Goal: Task Accomplishment & Management: Complete application form

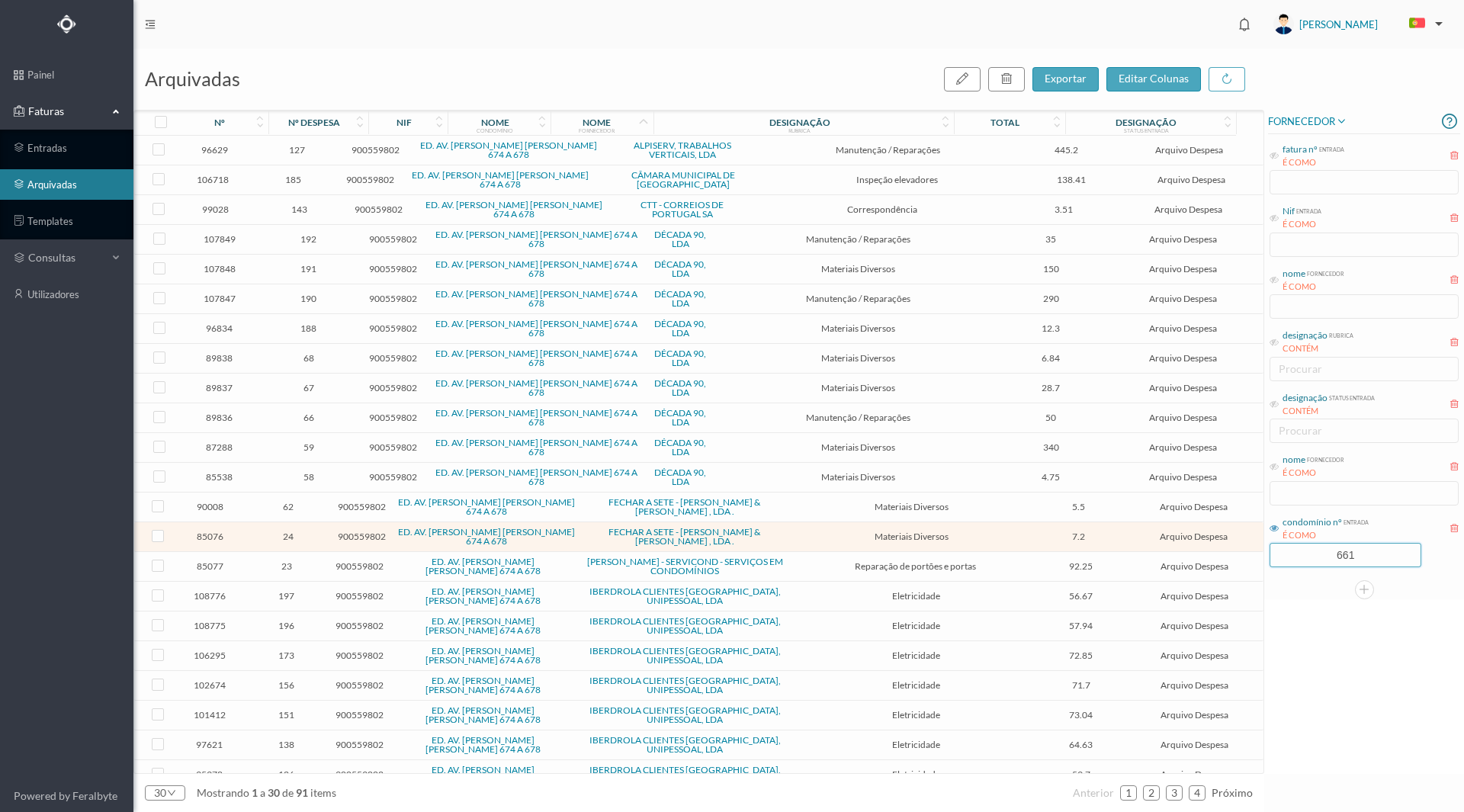
drag, startPoint x: 1312, startPoint y: 553, endPoint x: 1455, endPoint y: 565, distance: 143.5
click at [1455, 565] on div "661" at bounding box center [1364, 555] width 189 height 24
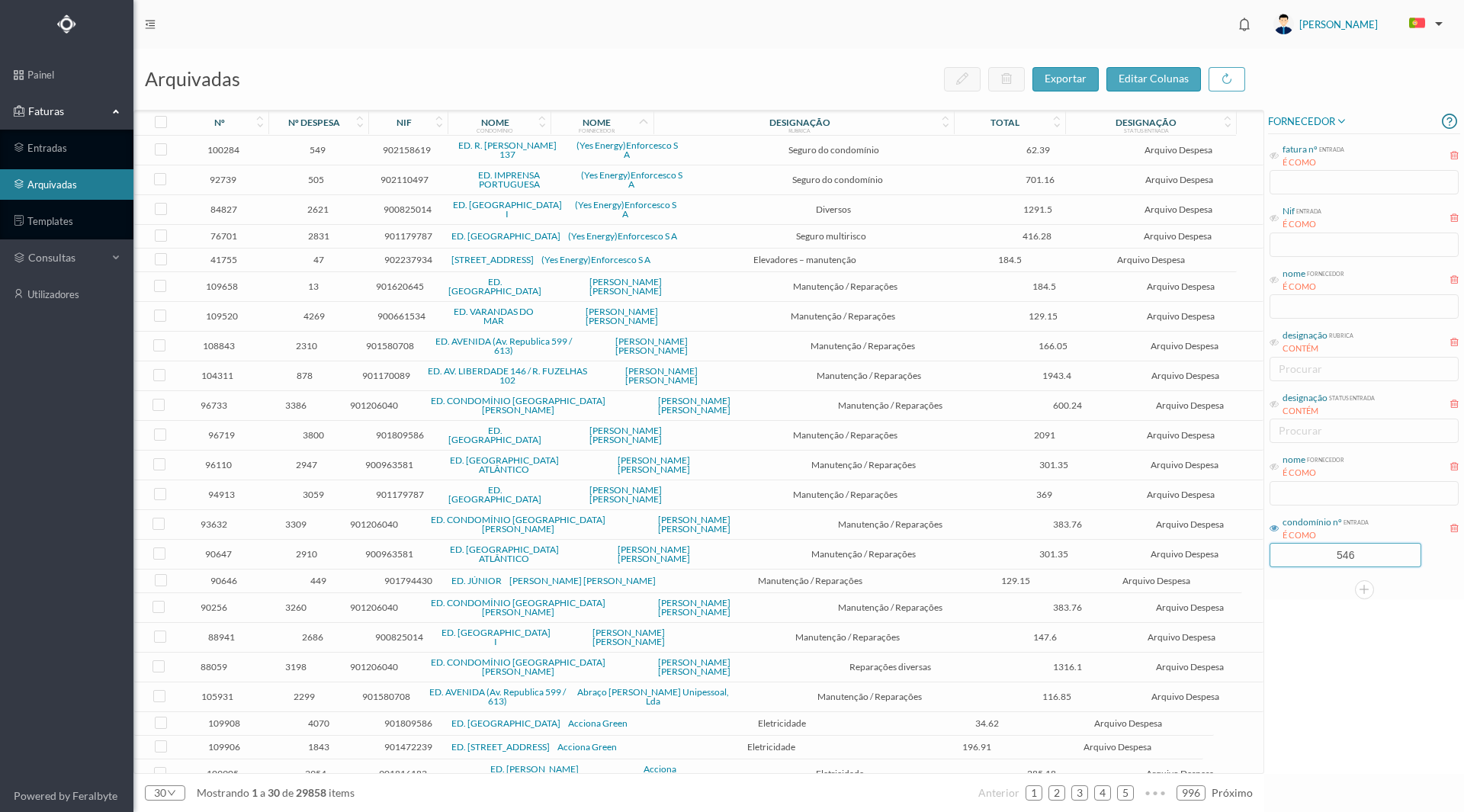
type input "546"
click at [1288, 648] on div "FORNECEDOR fatura nº entrada É COMO Nif entrada É COMO nome fornecedor É COMO d…" at bounding box center [1364, 441] width 200 height 663
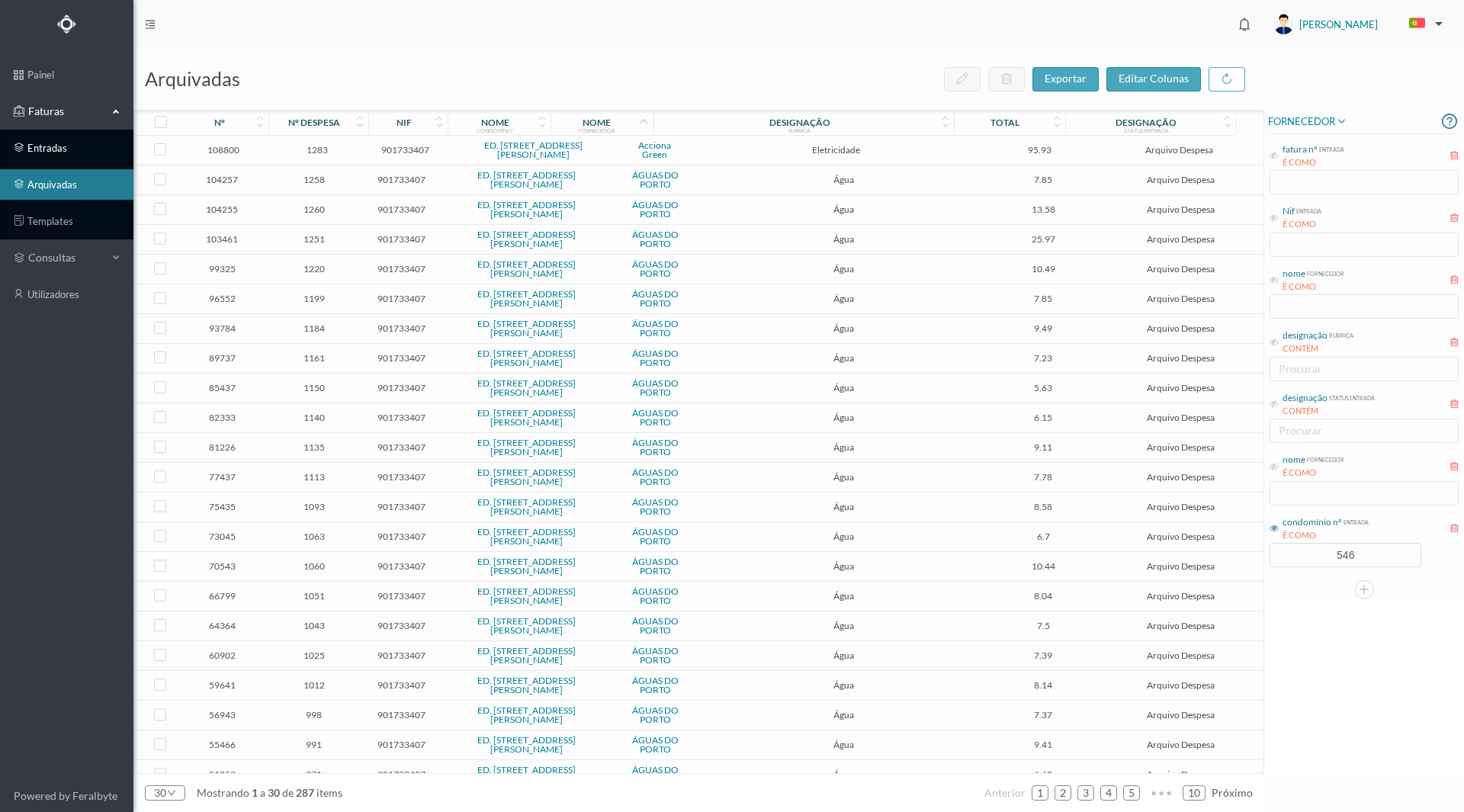
click at [70, 153] on link "entradas" at bounding box center [67, 148] width 134 height 30
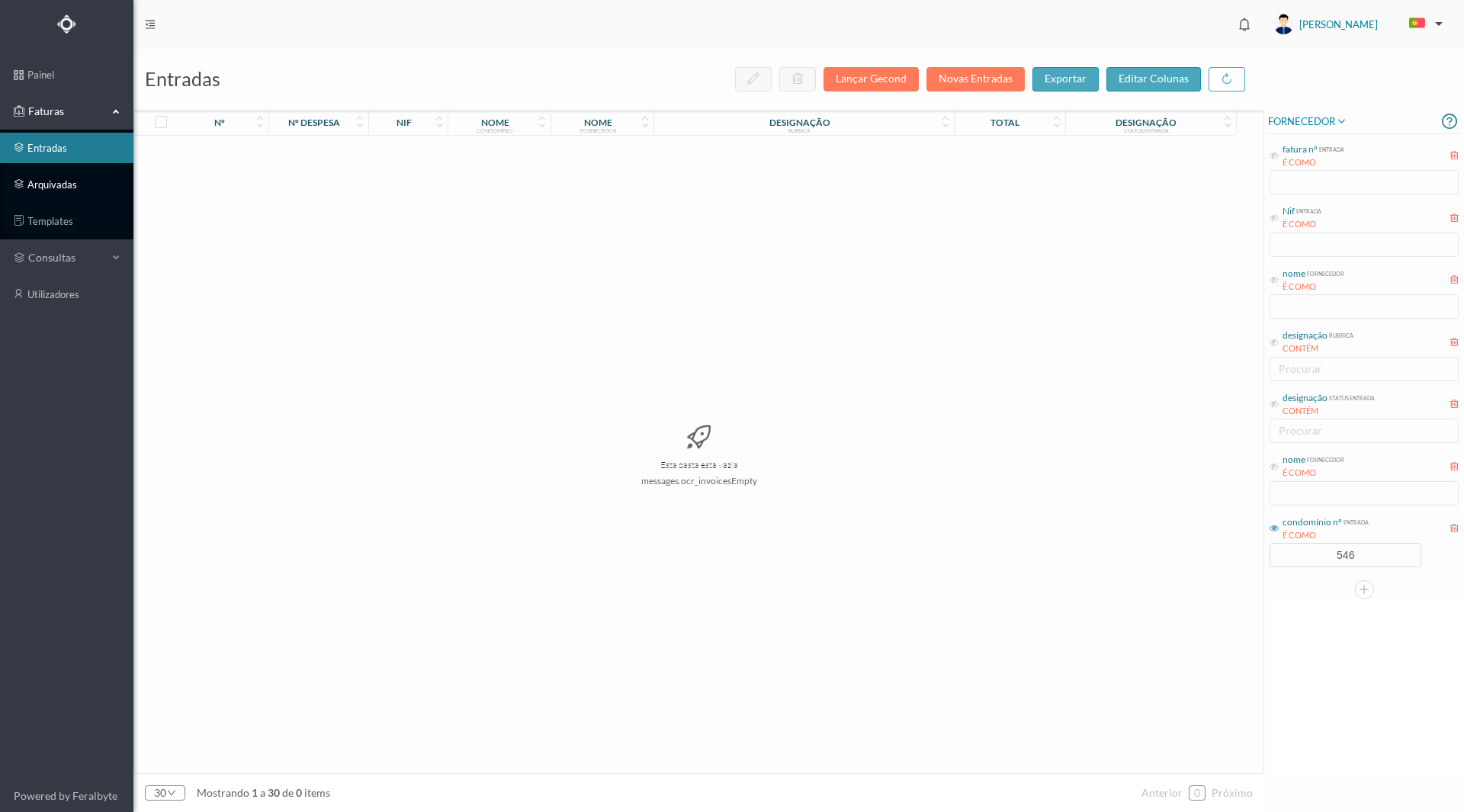
click at [54, 184] on link "arquivadas" at bounding box center [67, 184] width 134 height 30
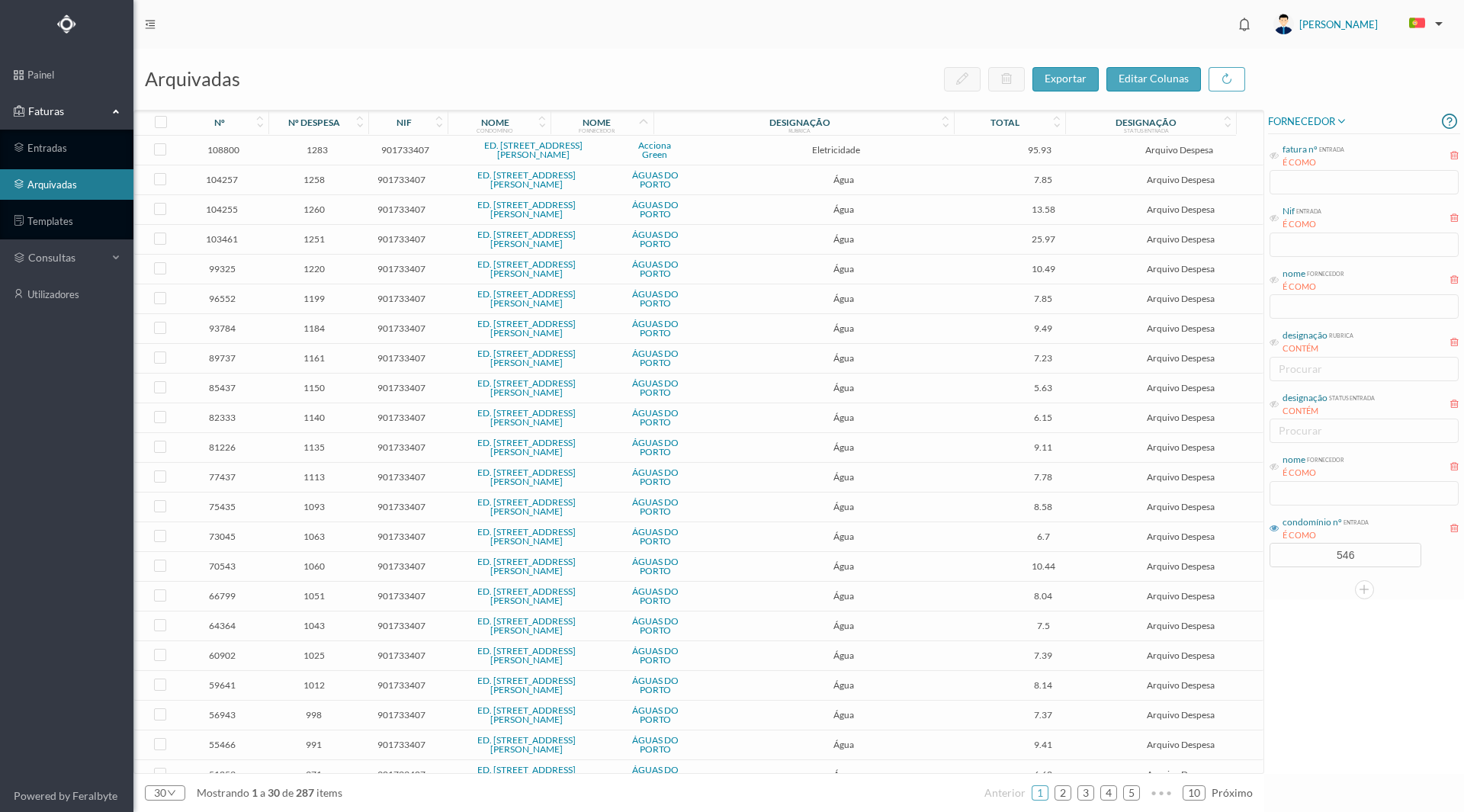
click at [49, 114] on span "Faturas" at bounding box center [66, 111] width 84 height 15
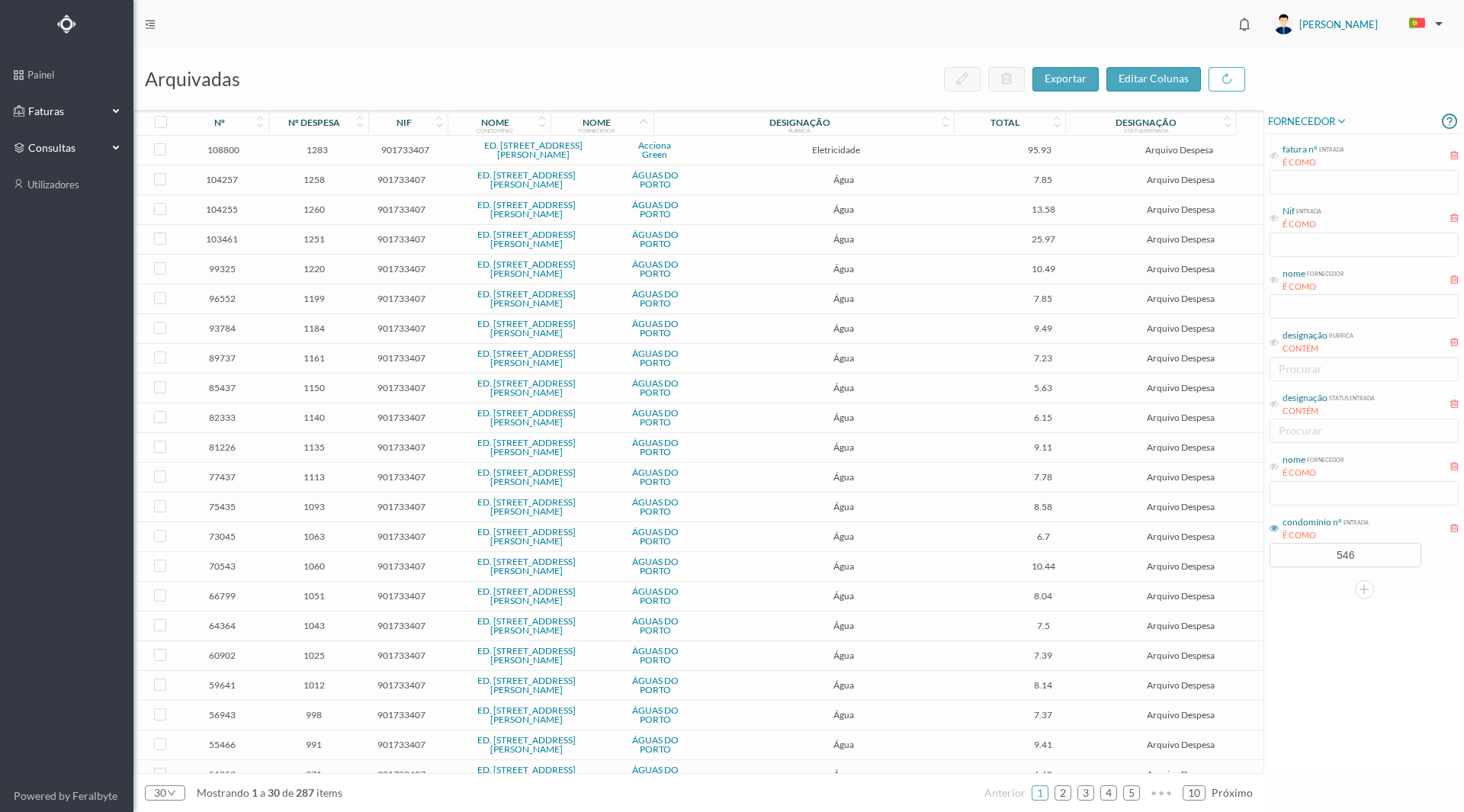
click at [44, 151] on span "consultas" at bounding box center [66, 148] width 76 height 15
click at [53, 148] on span "consultas" at bounding box center [66, 148] width 76 height 15
click at [42, 107] on span "Faturas" at bounding box center [66, 111] width 84 height 15
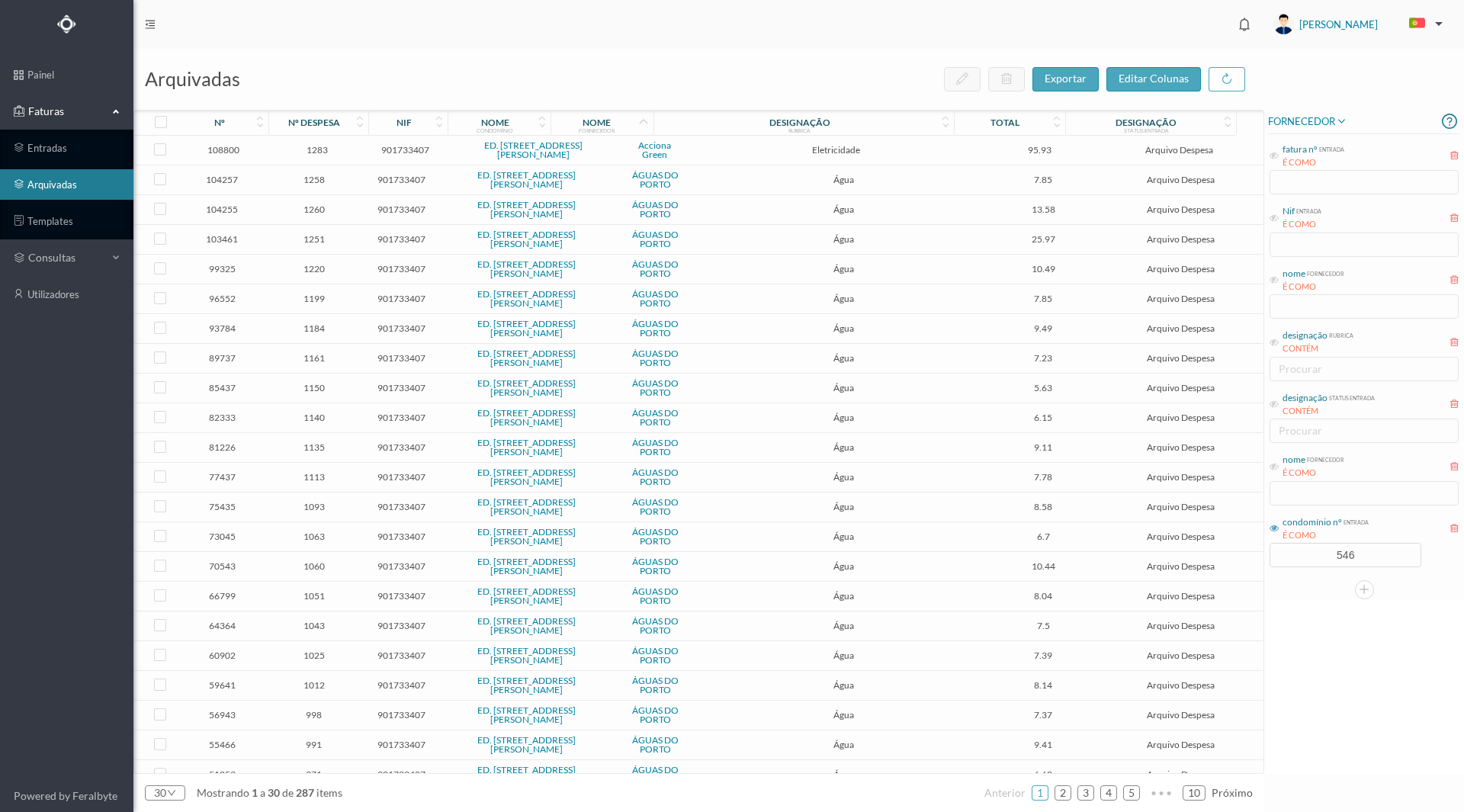
click at [43, 183] on link "arquivadas" at bounding box center [67, 184] width 134 height 30
click at [47, 147] on link "entradas" at bounding box center [67, 148] width 134 height 30
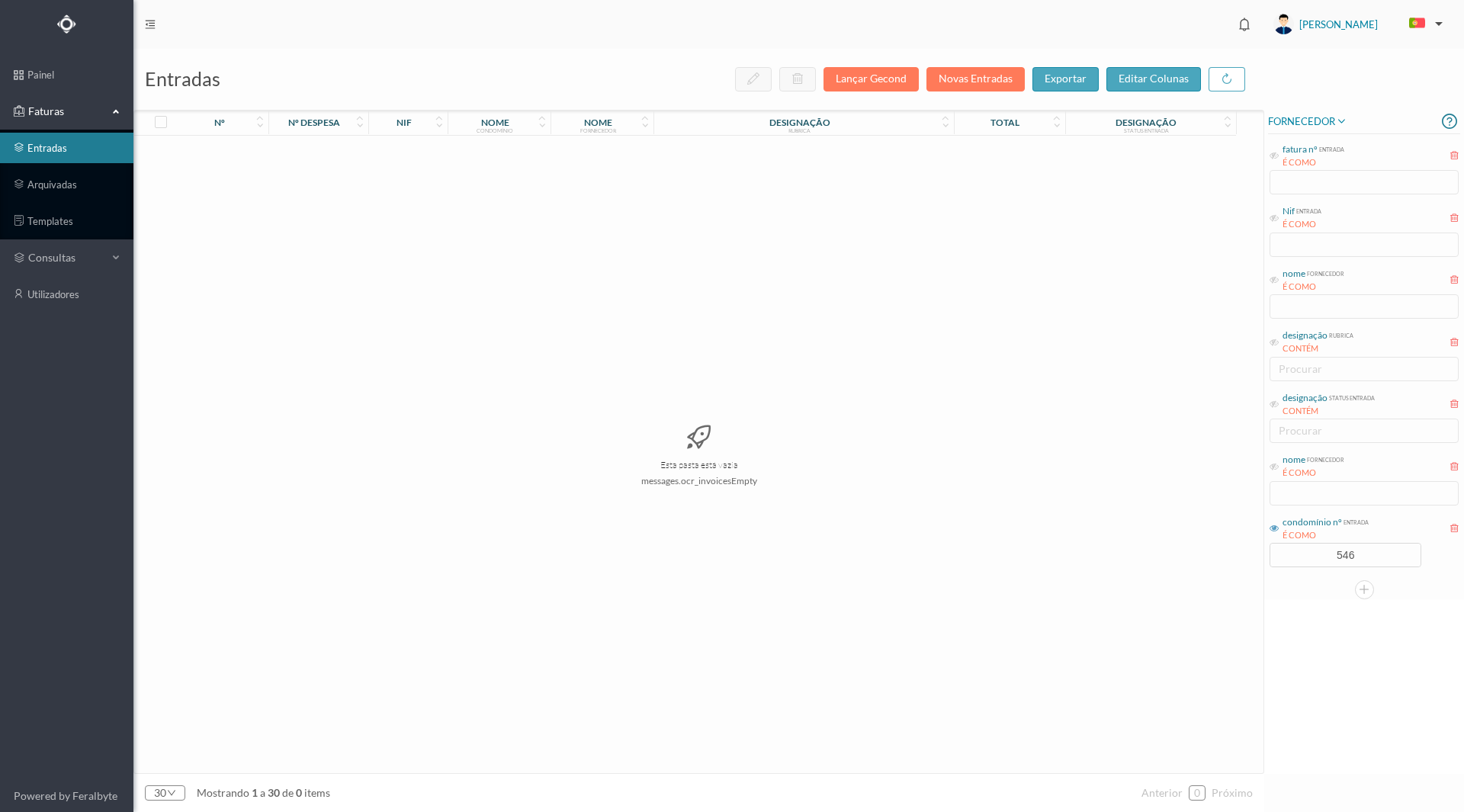
click at [403, 291] on div "Esta pasta está vazia messages.ocr_invoicesEmpty" at bounding box center [700, 454] width 1130 height 637
click at [54, 190] on link "arquivadas" at bounding box center [67, 184] width 134 height 30
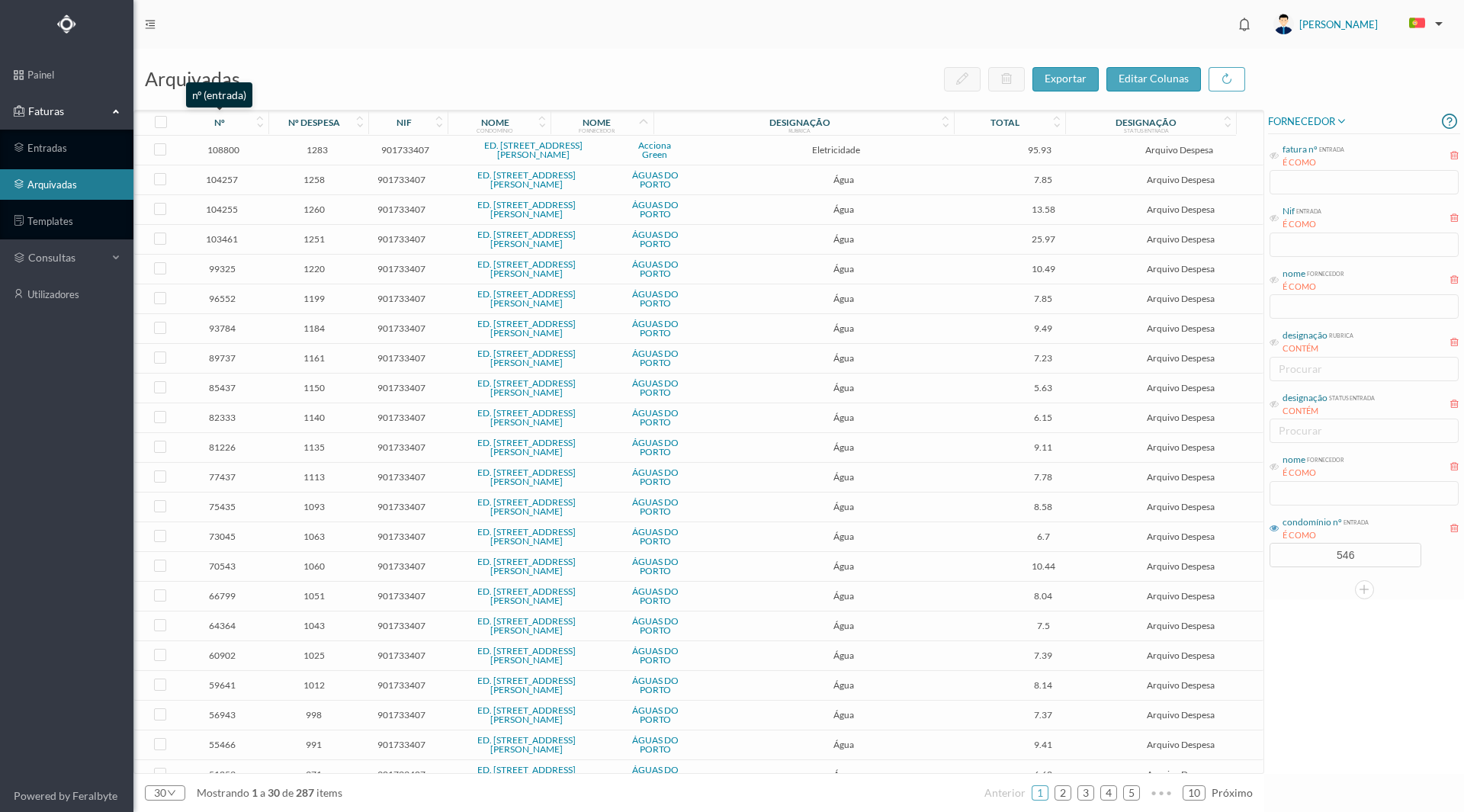
click at [223, 121] on div "nº" at bounding box center [219, 122] width 10 height 11
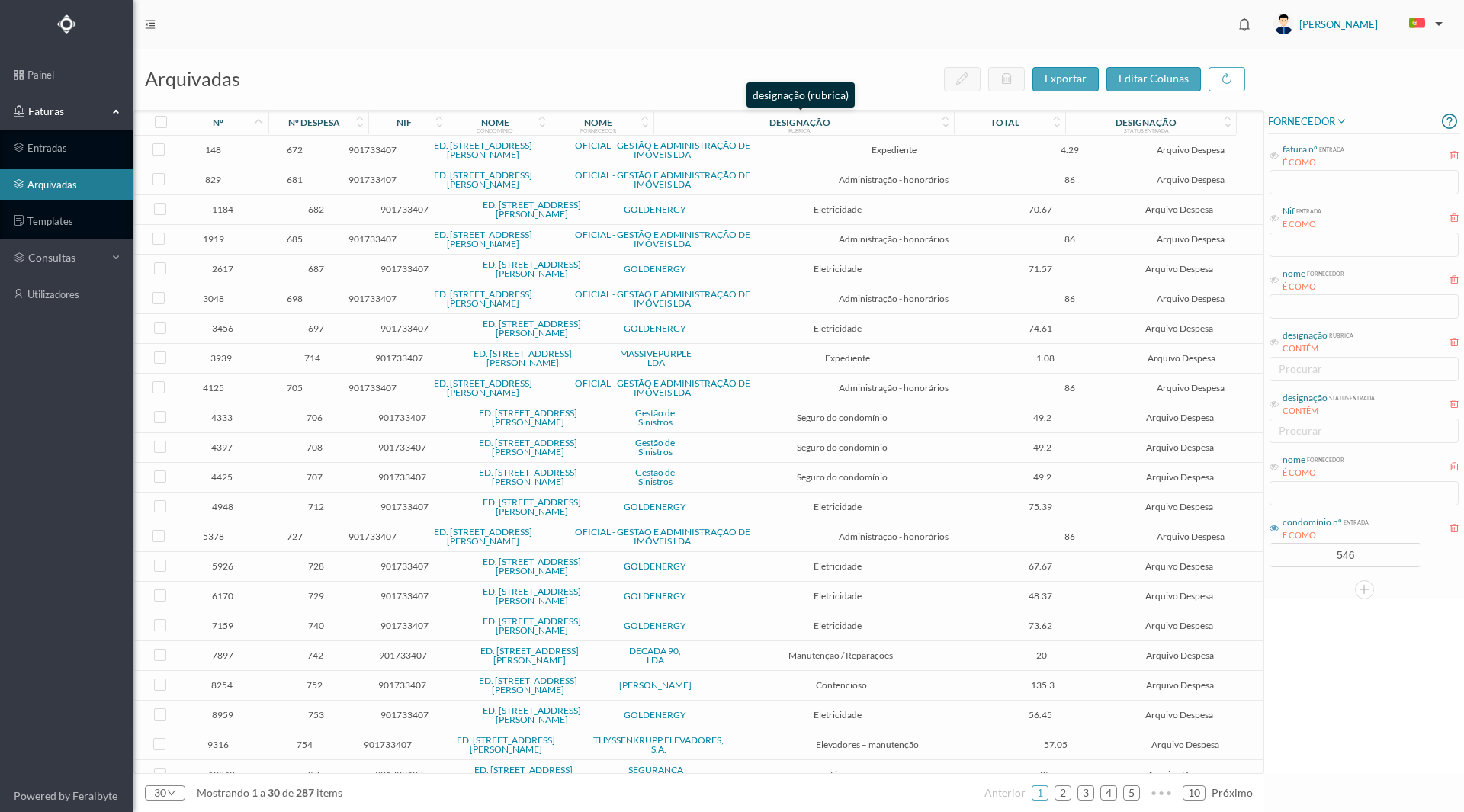
click at [792, 120] on div "designação" at bounding box center [799, 122] width 61 height 11
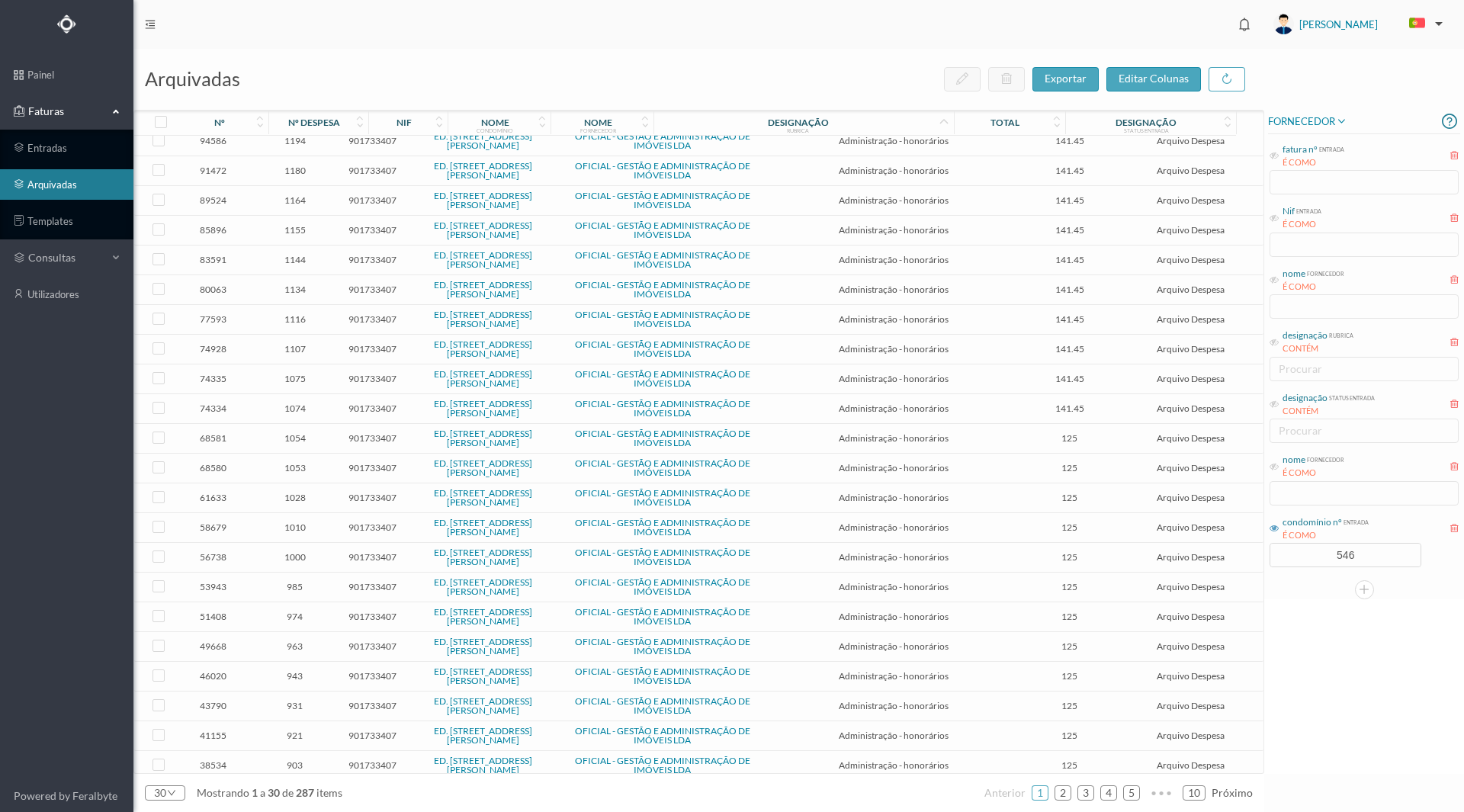
scroll to position [255, 0]
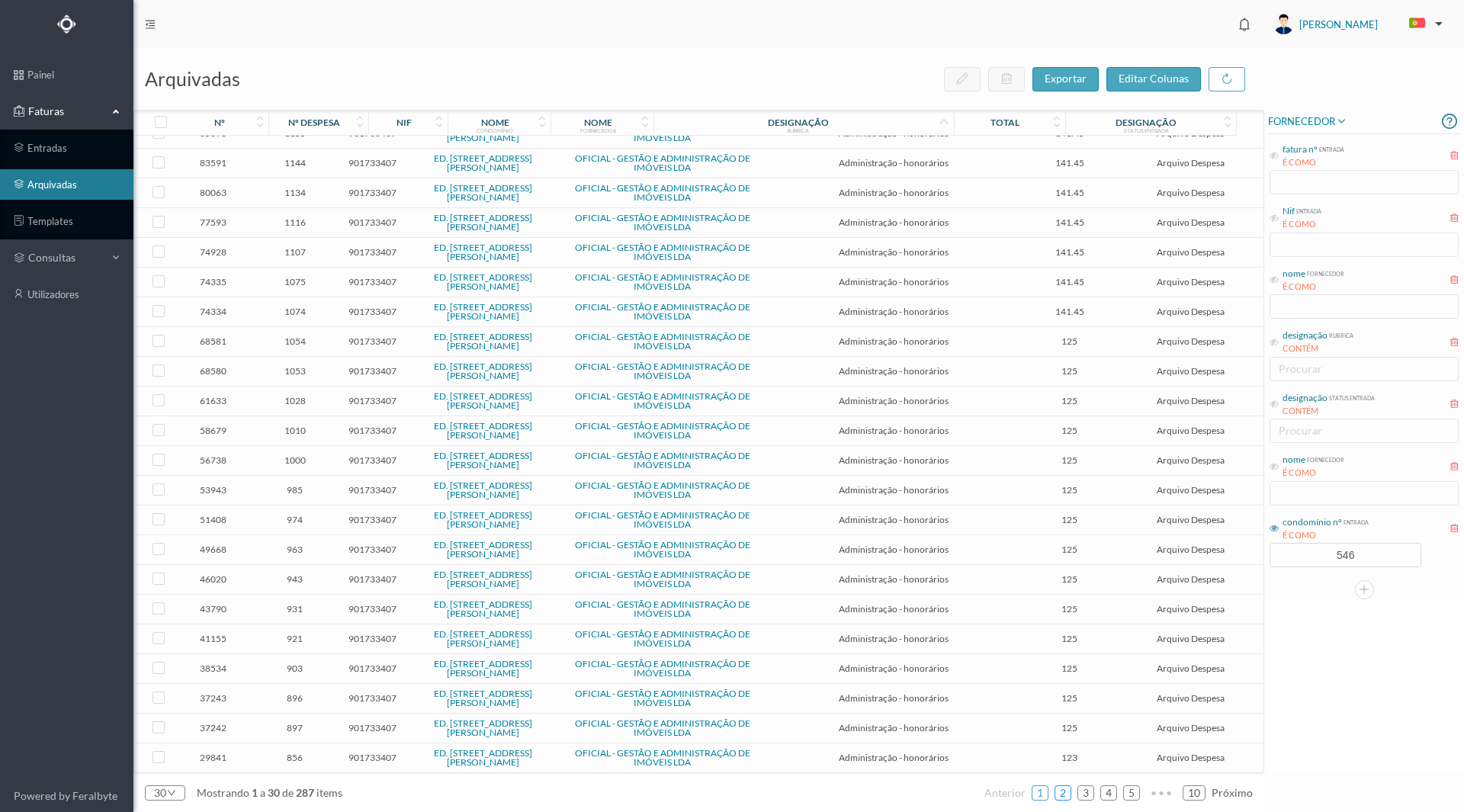
click at [1066, 794] on link "2" at bounding box center [1063, 792] width 15 height 23
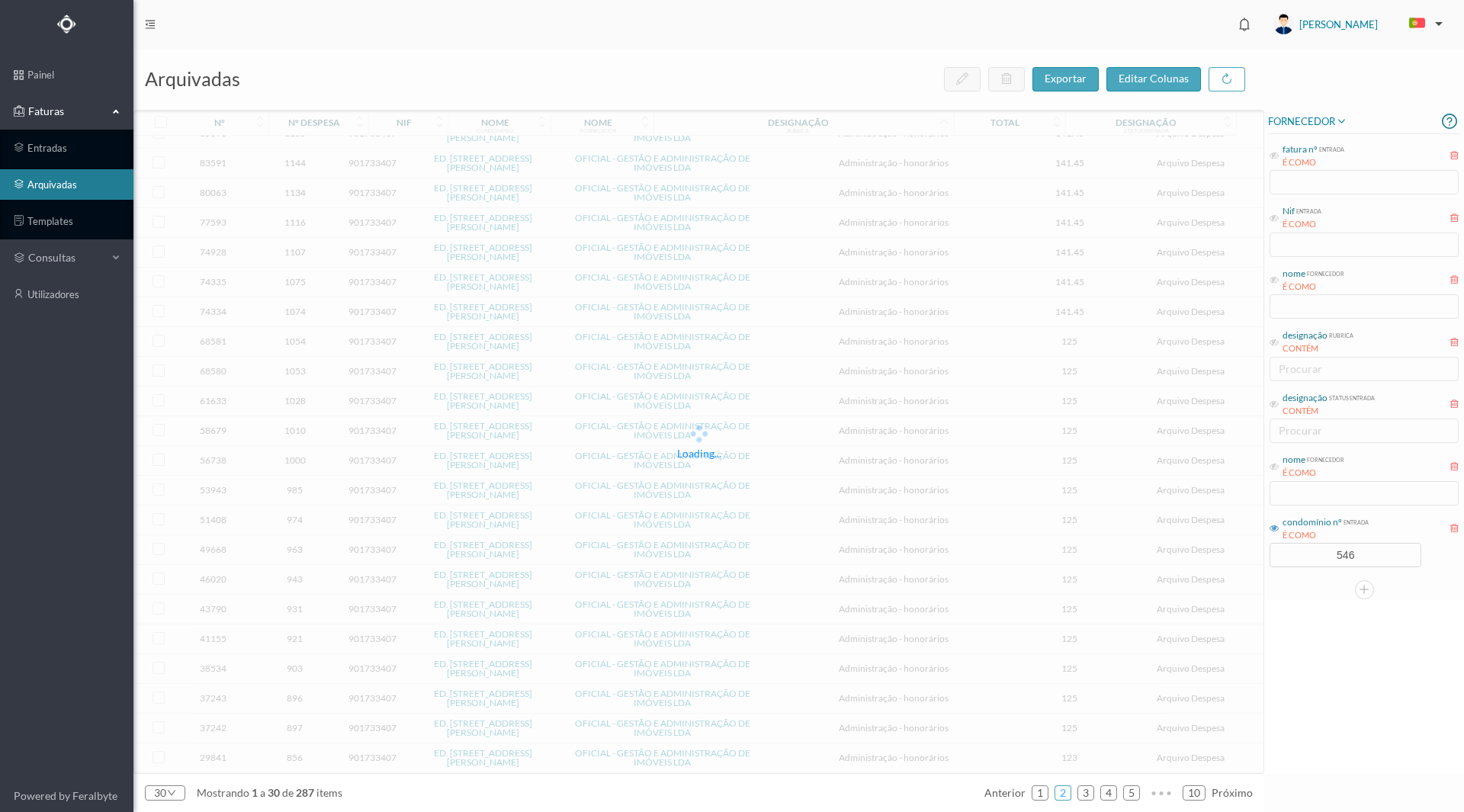
scroll to position [175, 0]
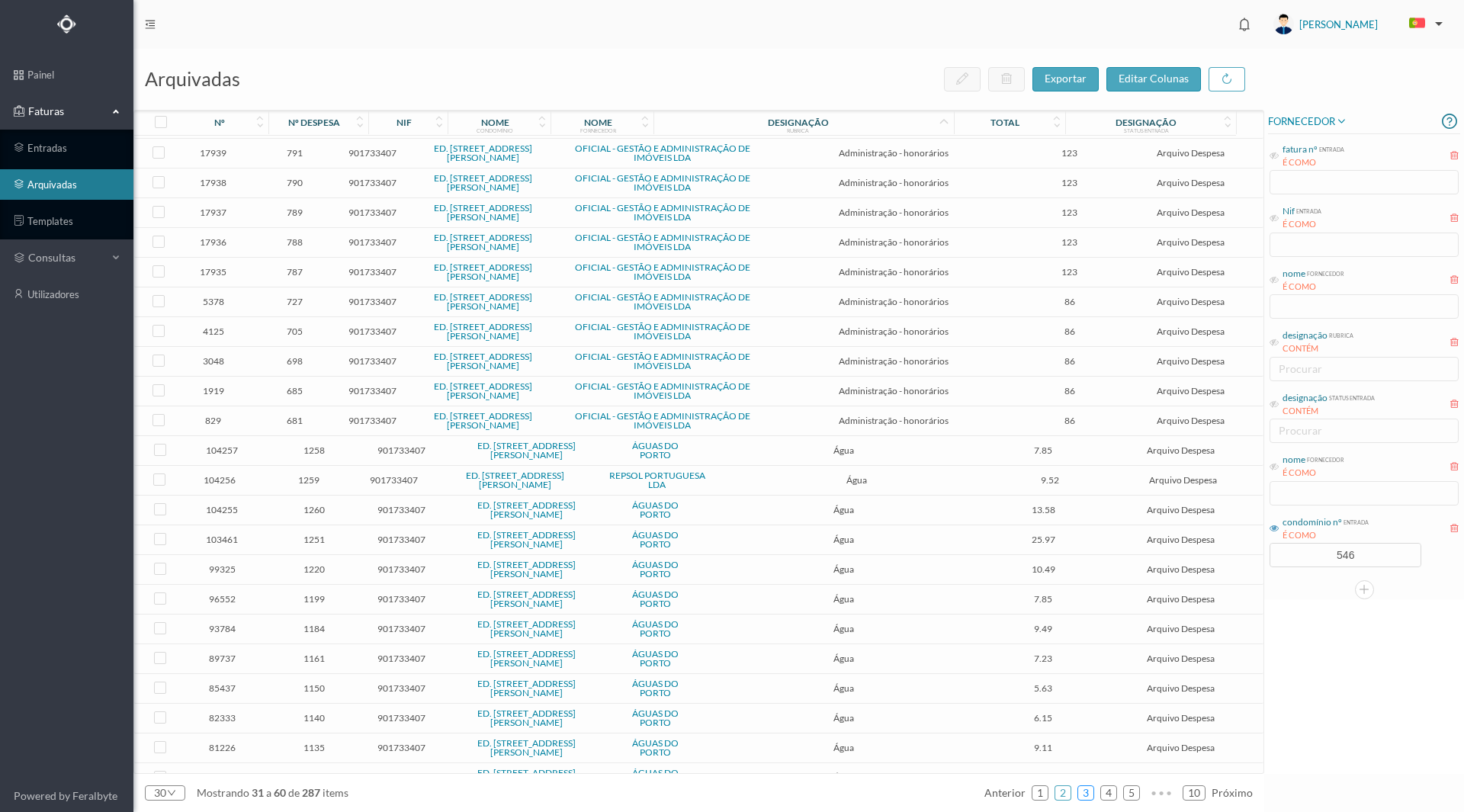
click at [1086, 797] on link "3" at bounding box center [1086, 792] width 15 height 23
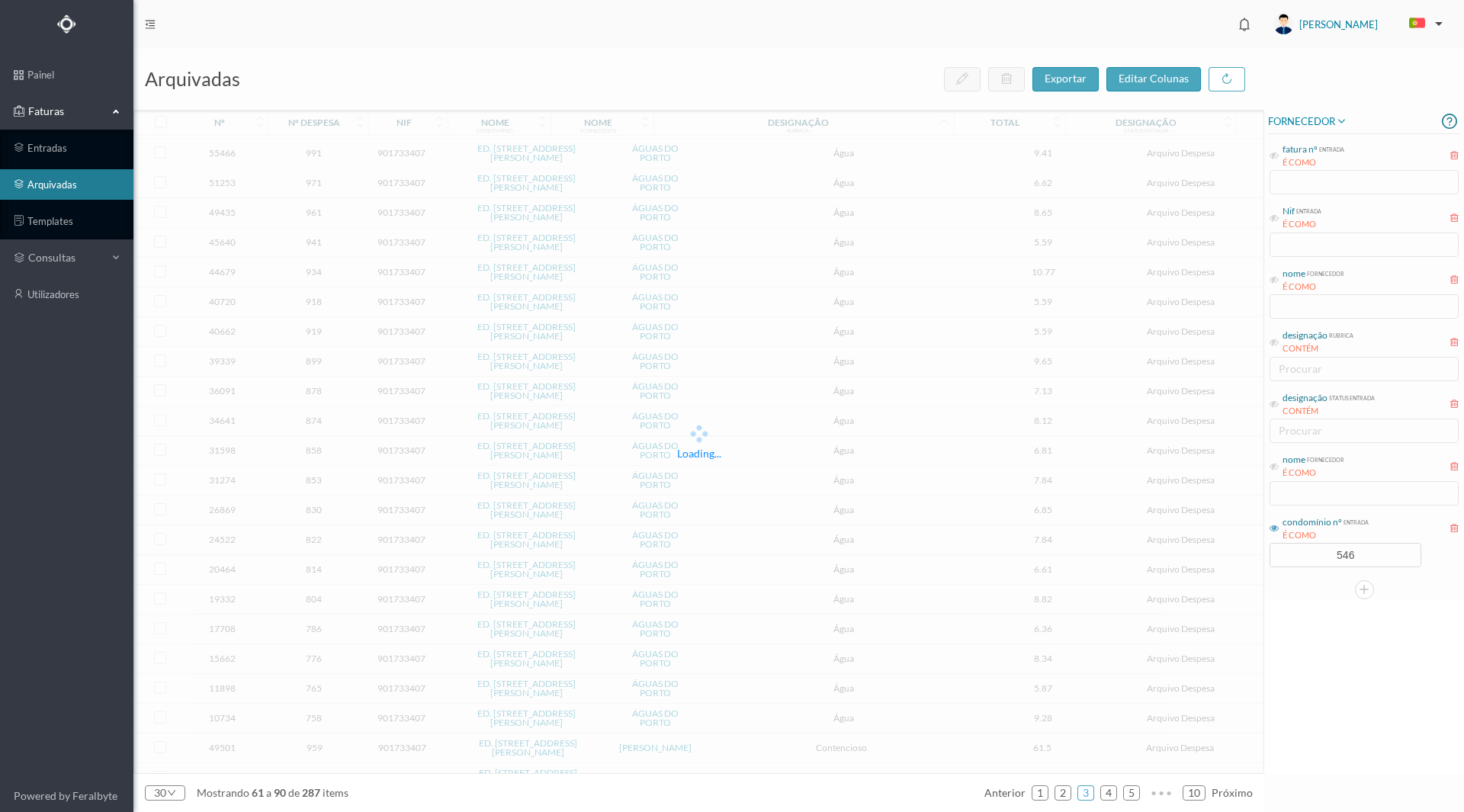
scroll to position [84, 0]
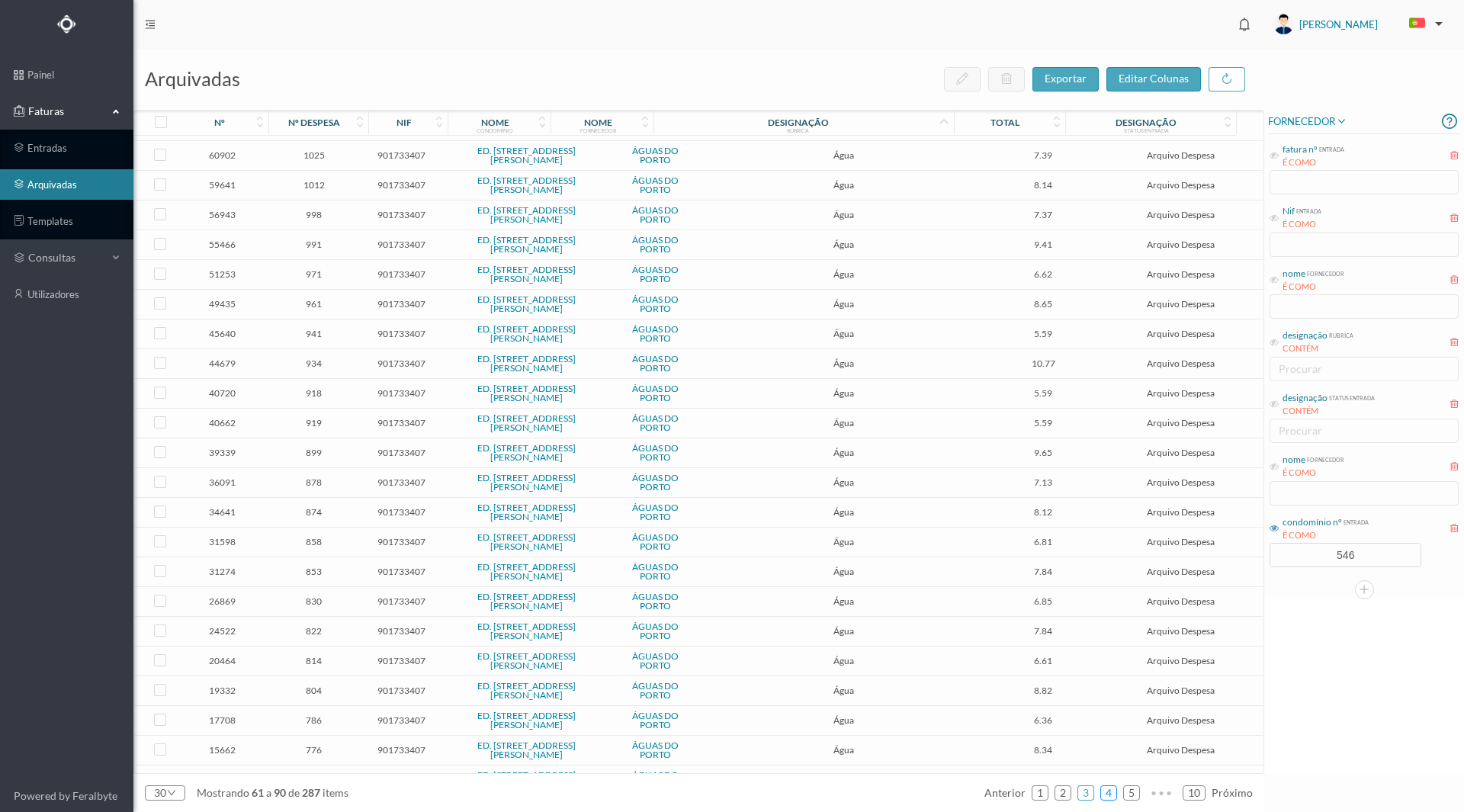
click at [1107, 792] on link "4" at bounding box center [1109, 792] width 15 height 23
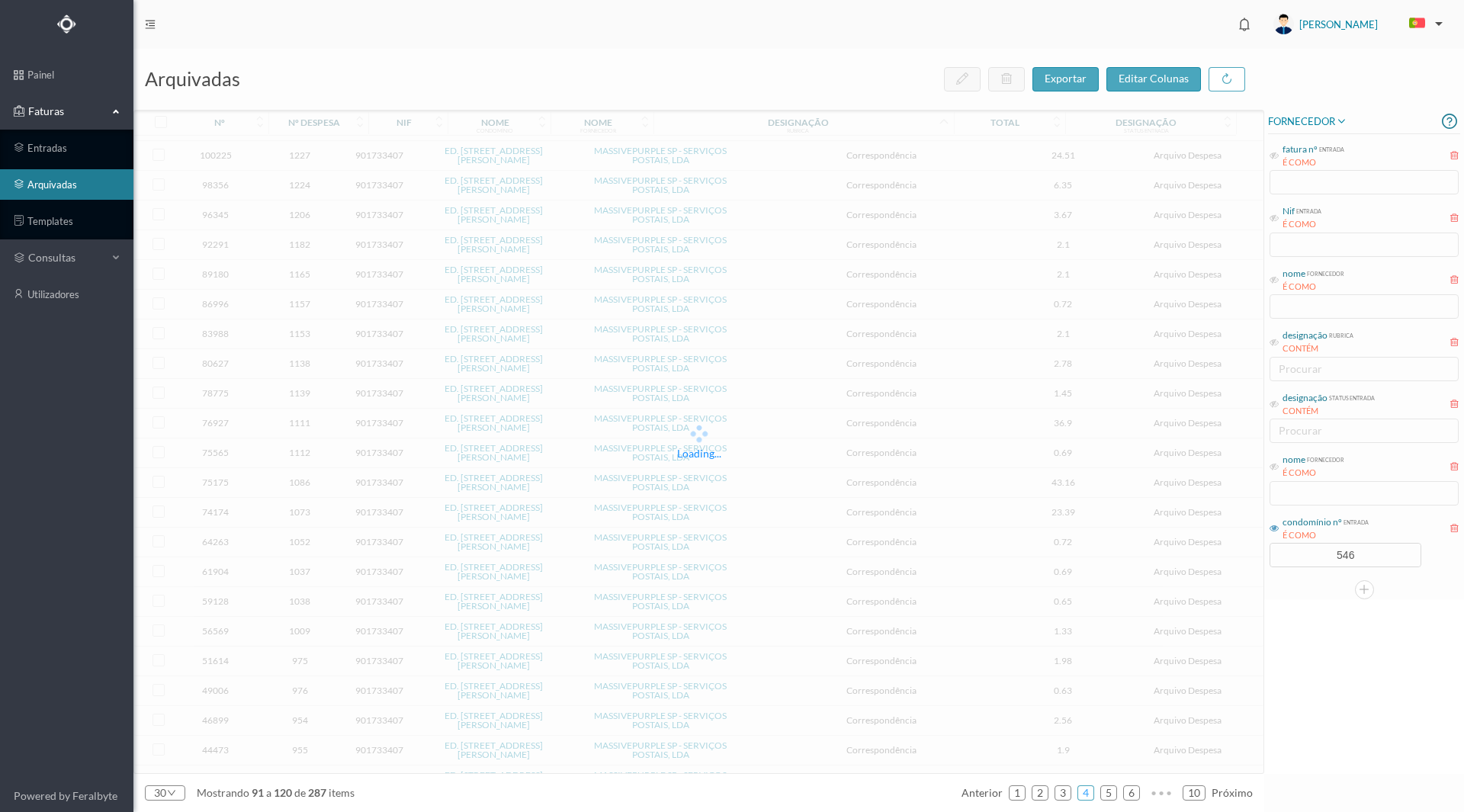
scroll to position [255, 0]
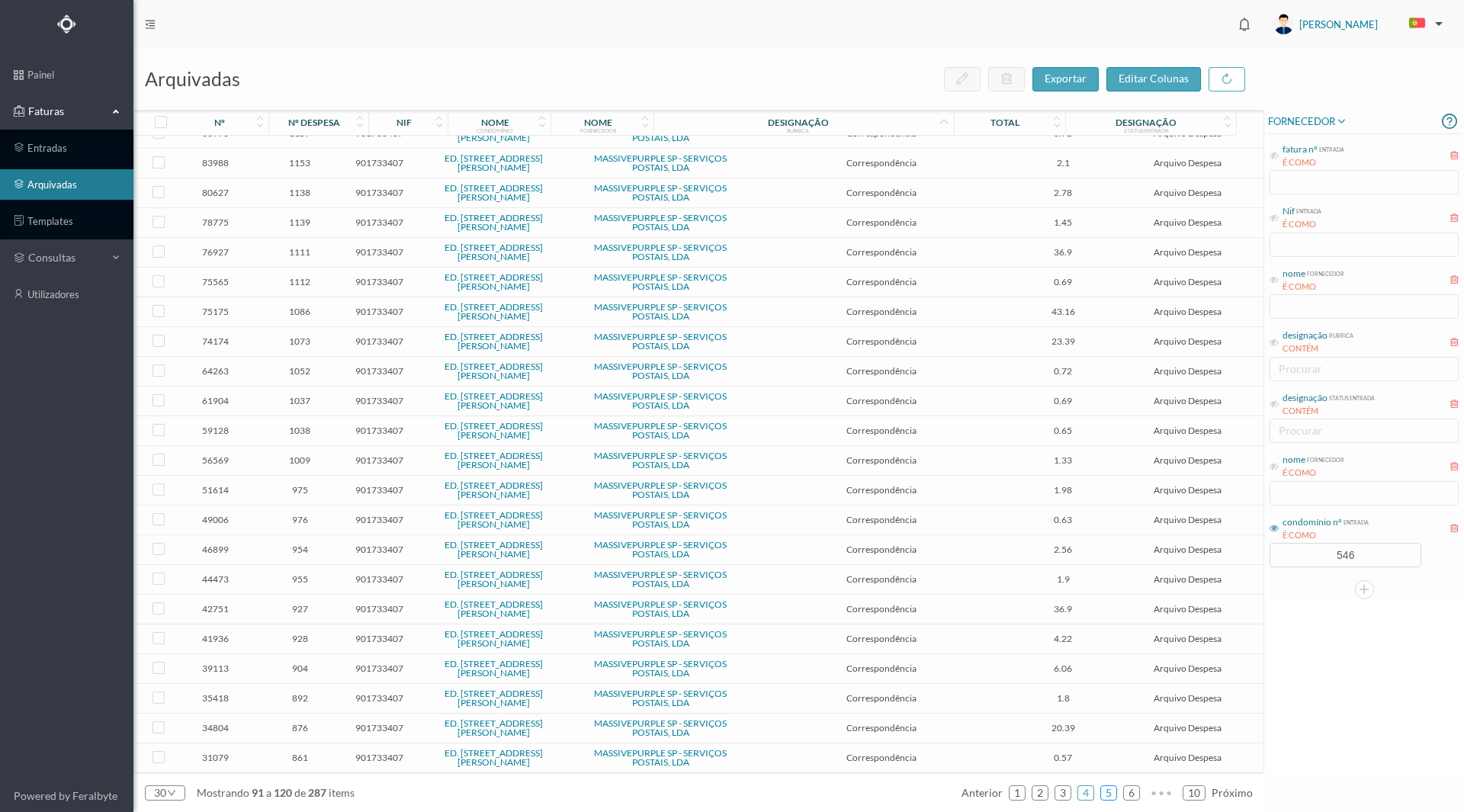
click at [1106, 796] on link "5" at bounding box center [1109, 792] width 15 height 23
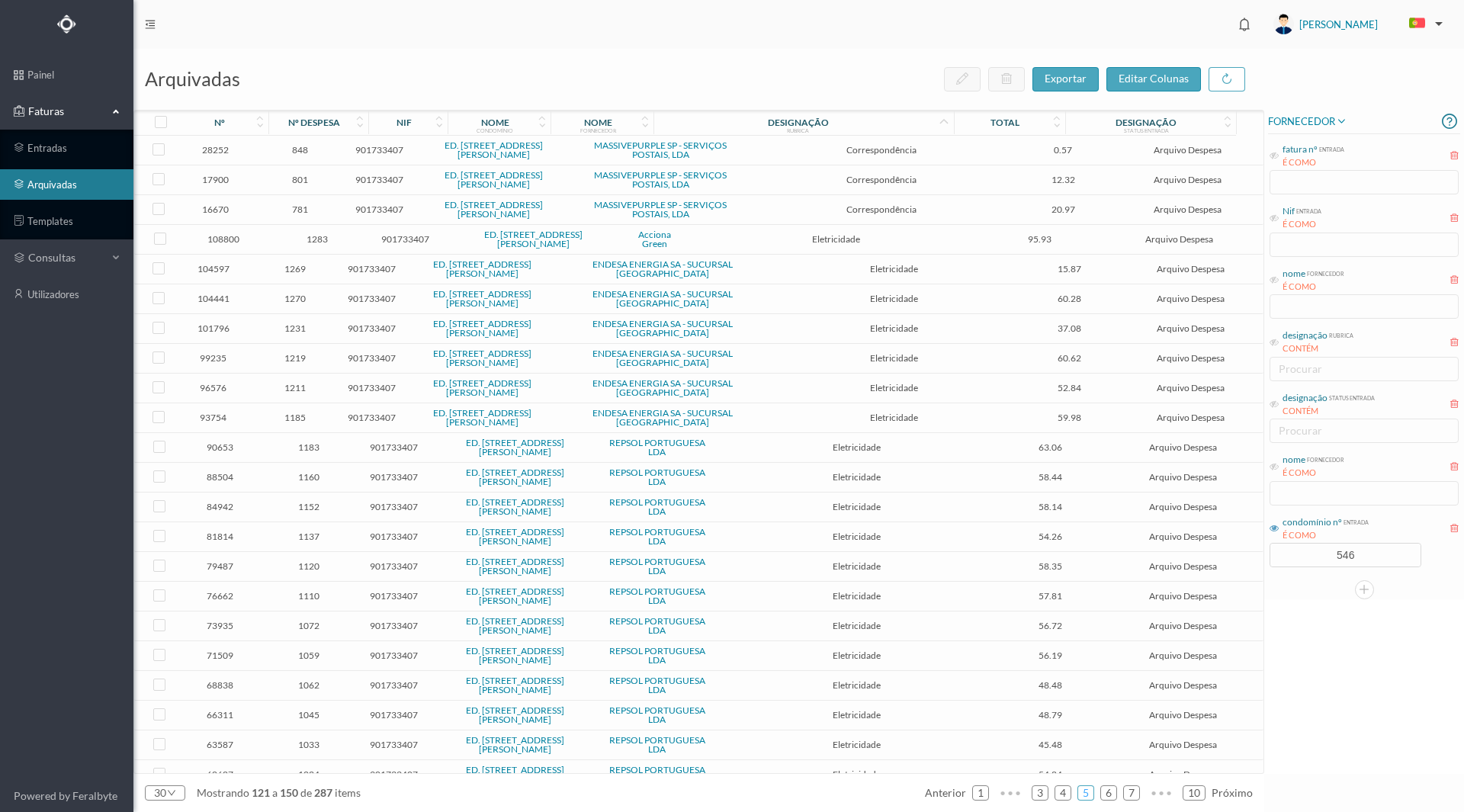
scroll to position [248, 0]
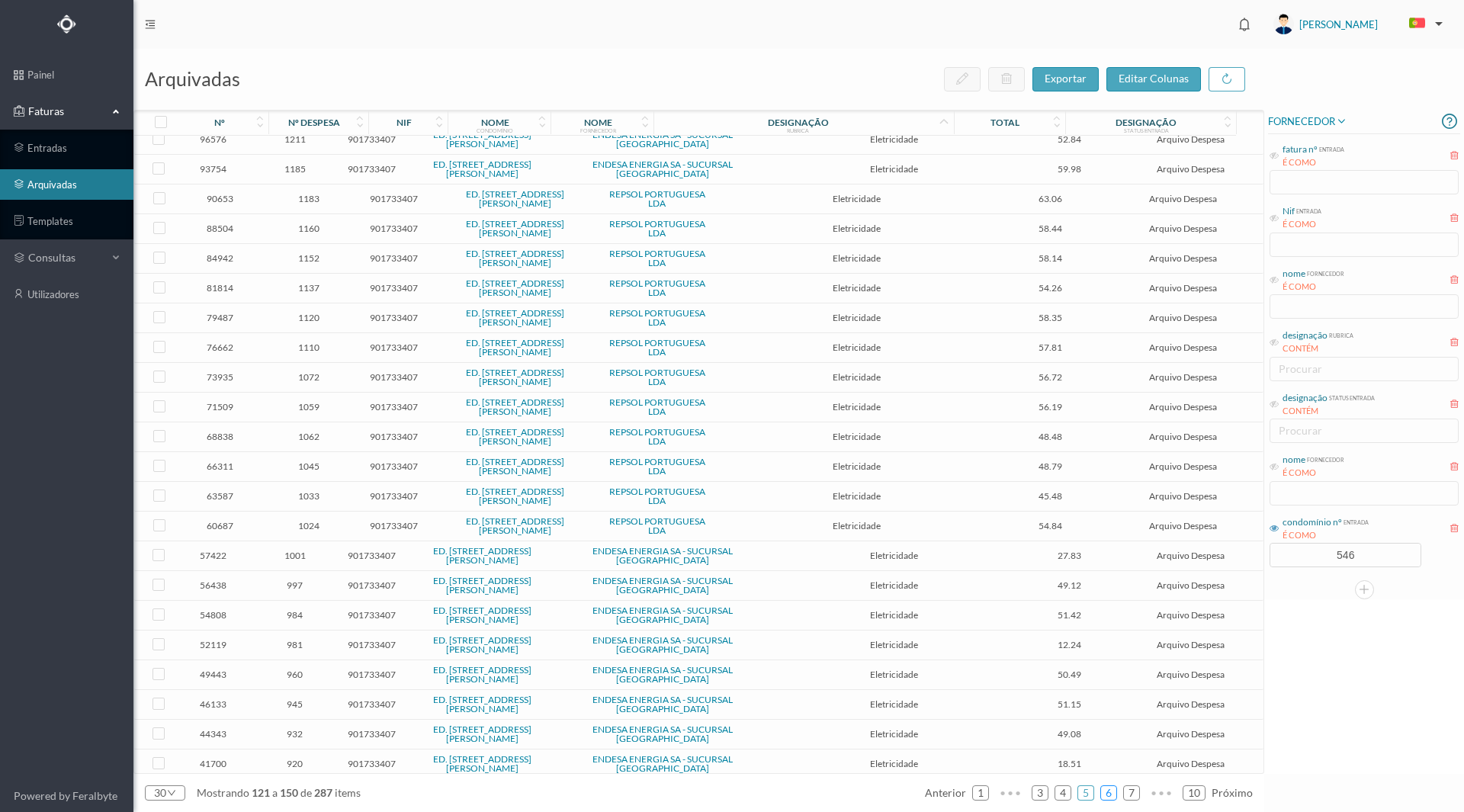
click at [1112, 793] on link "6" at bounding box center [1109, 792] width 15 height 23
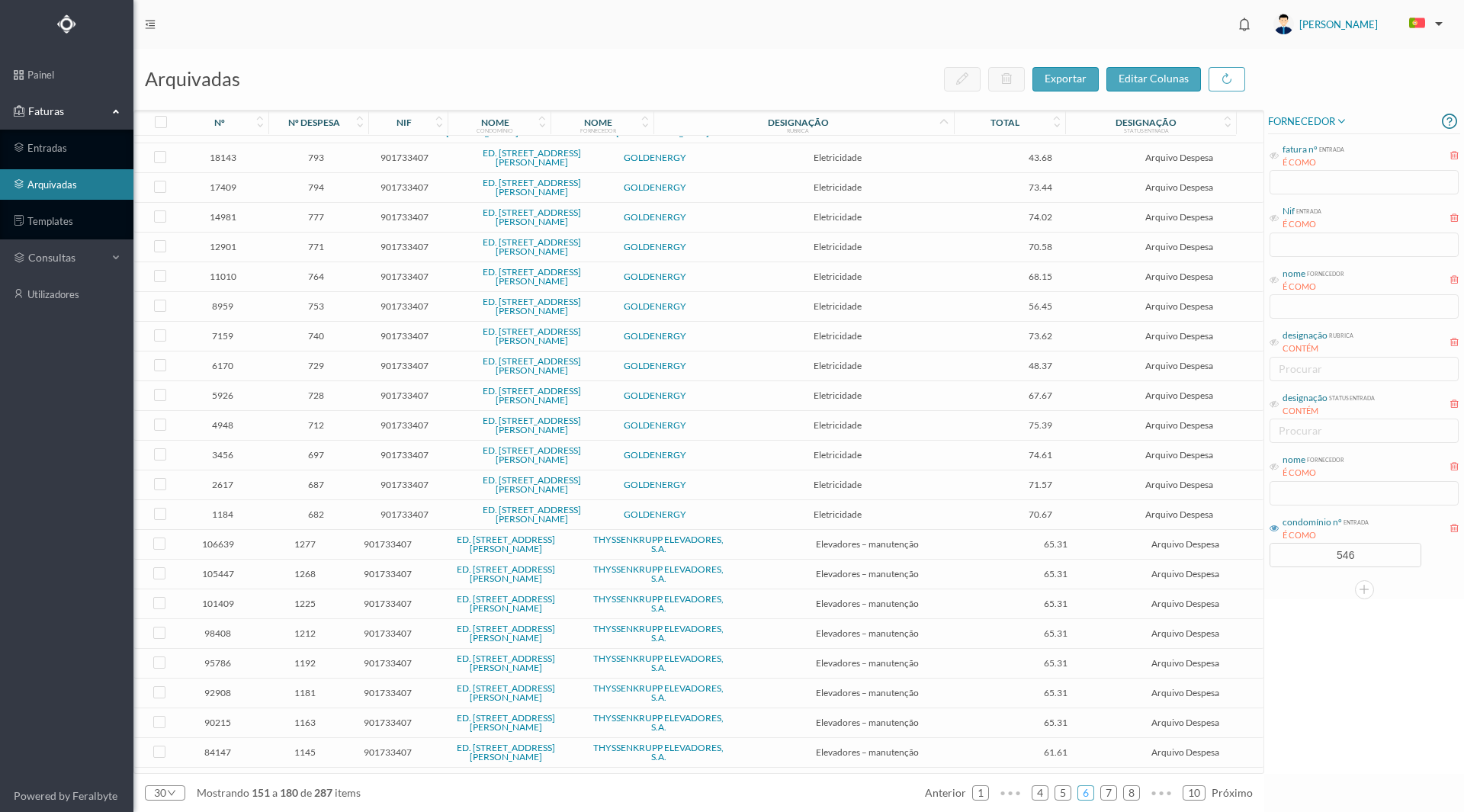
scroll to position [175, 0]
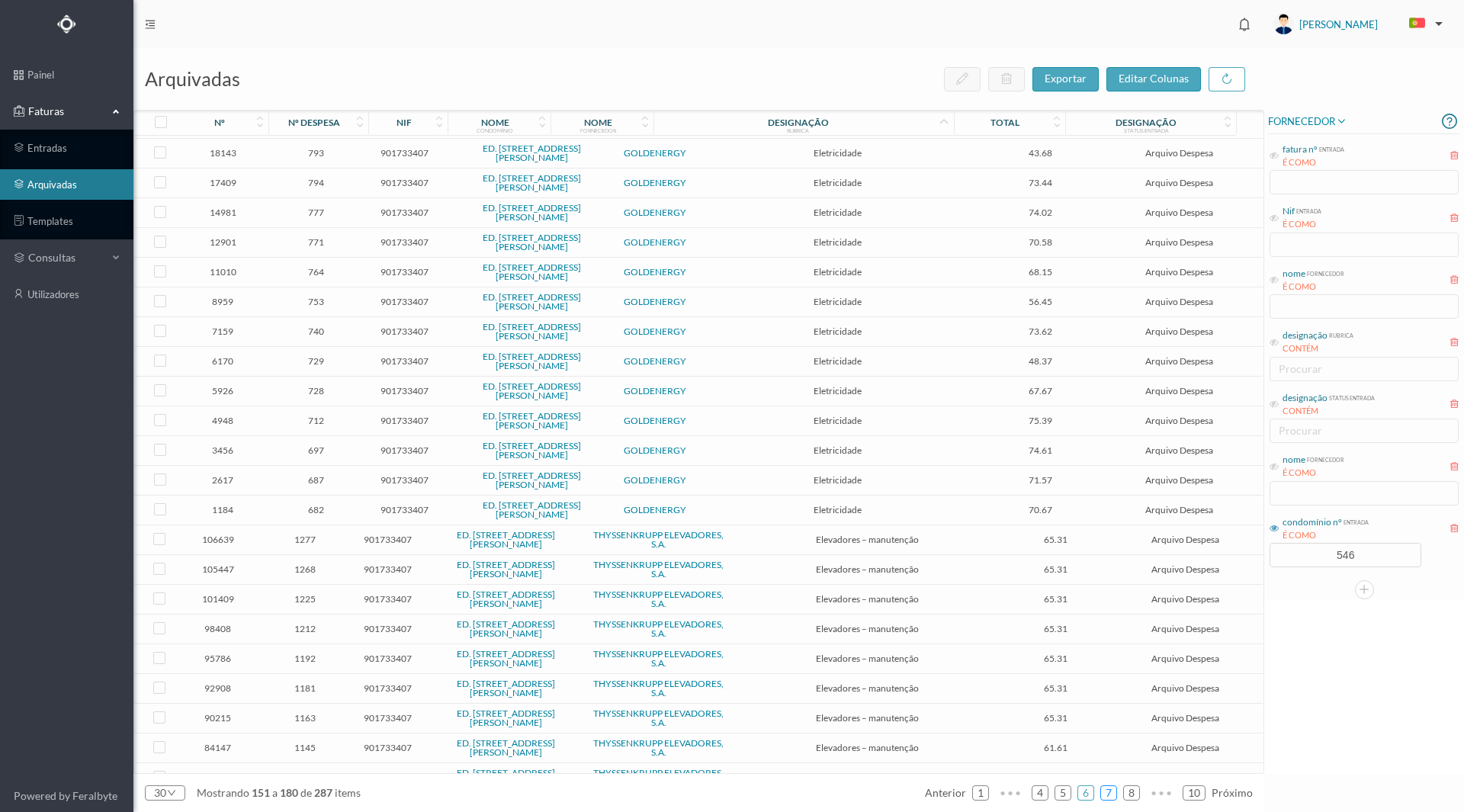
click at [1110, 792] on link "7" at bounding box center [1109, 792] width 15 height 23
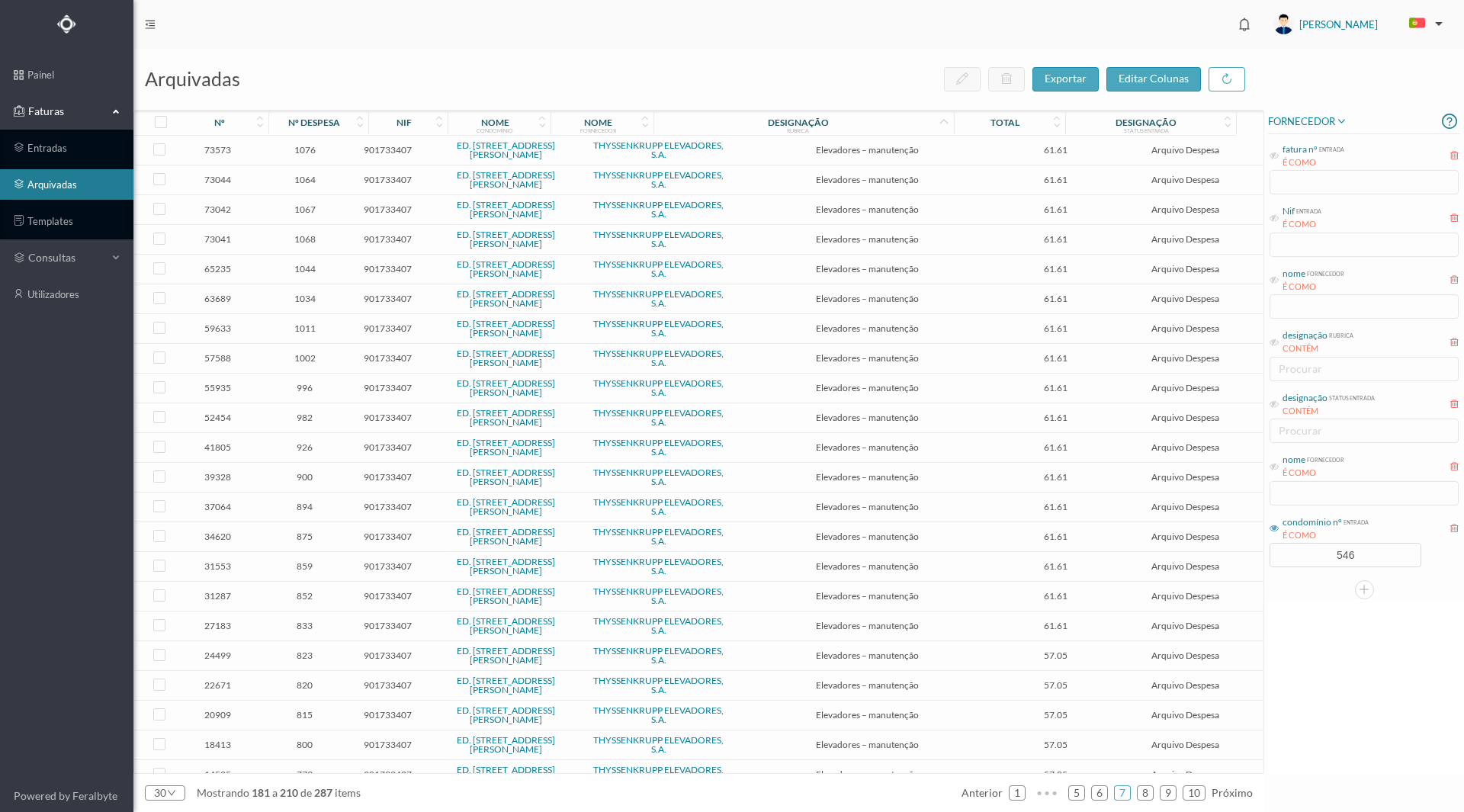
scroll to position [255, 0]
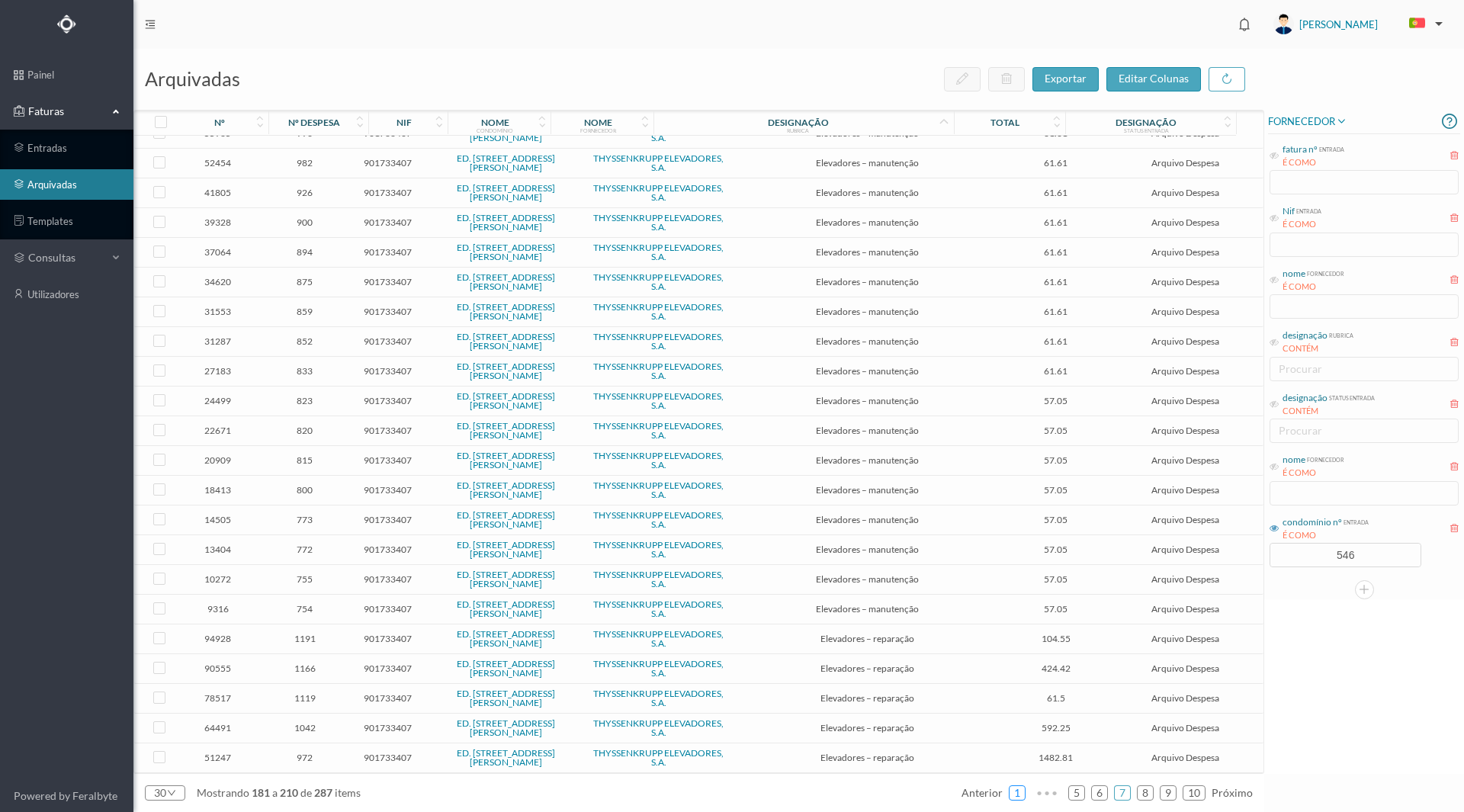
click at [1013, 792] on link "1" at bounding box center [1017, 792] width 15 height 23
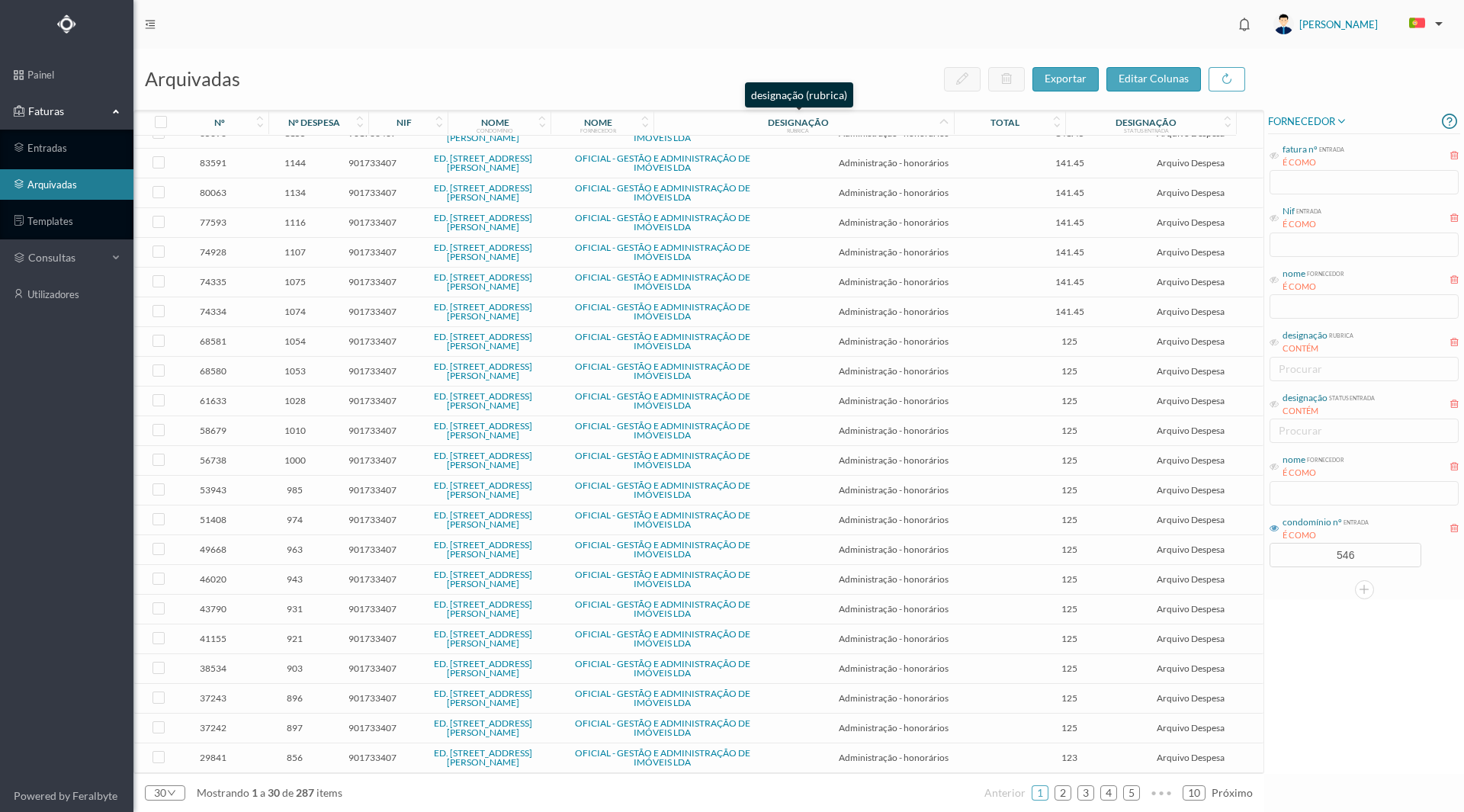
click at [795, 126] on div "designação" at bounding box center [798, 122] width 61 height 11
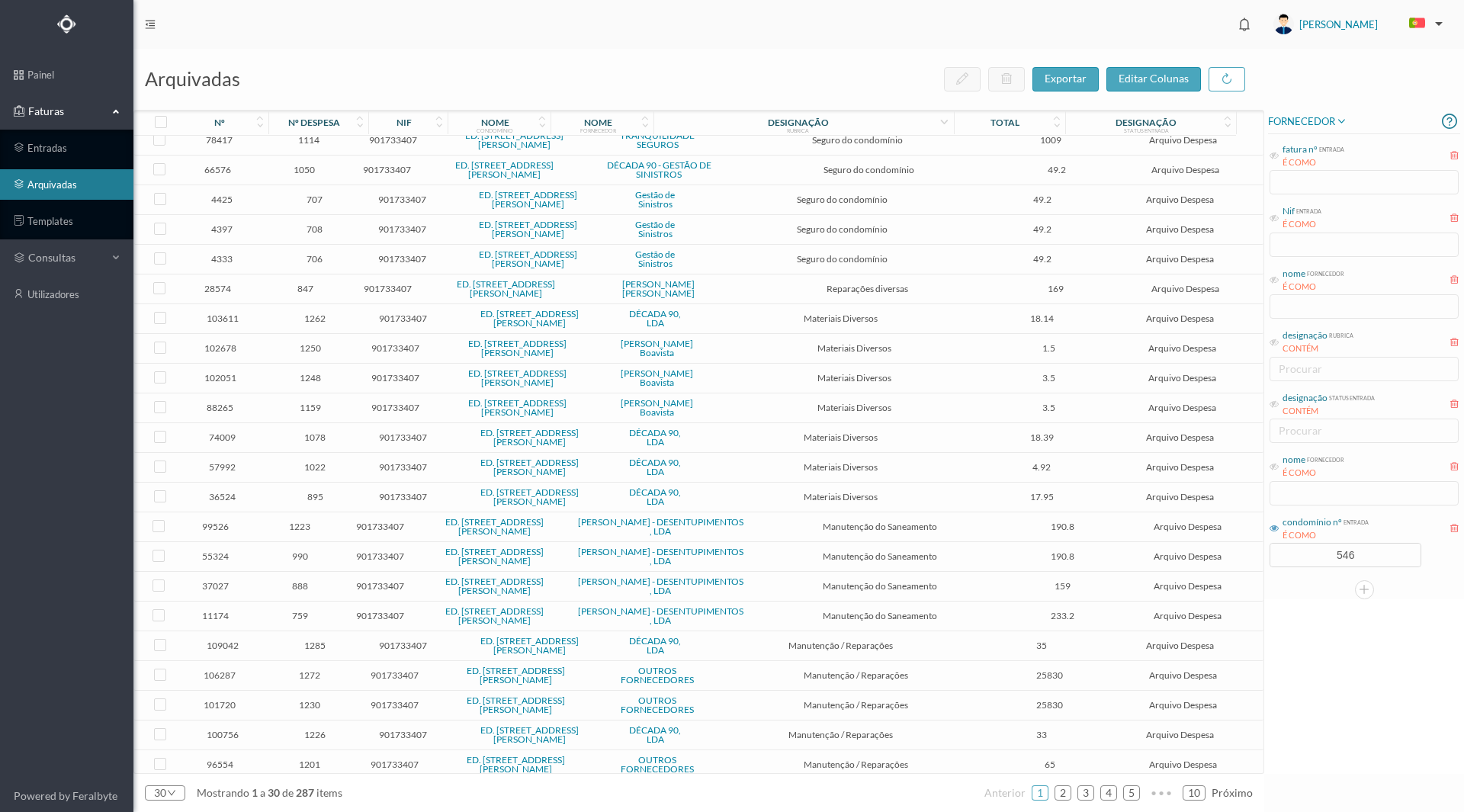
scroll to position [0, 0]
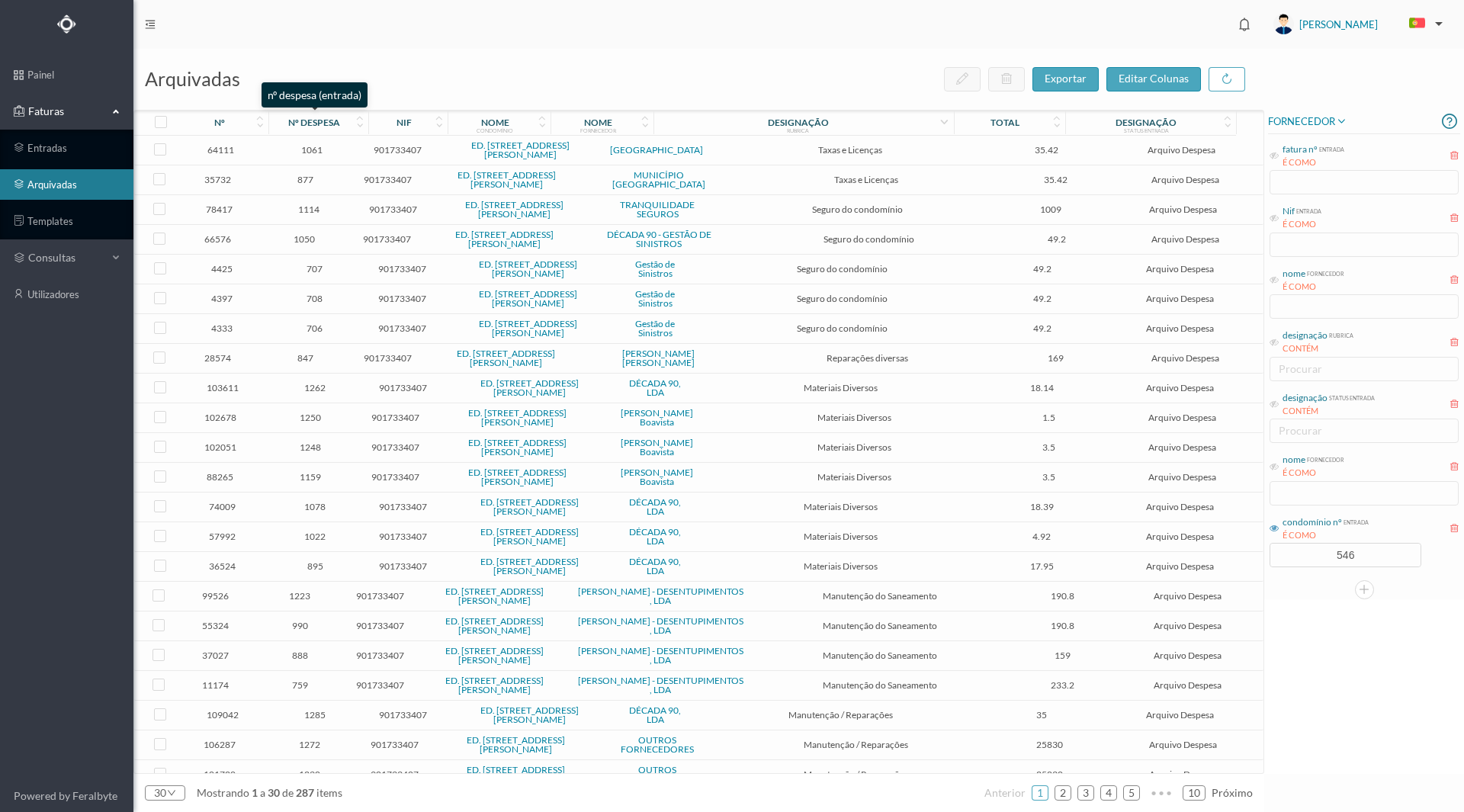
click at [301, 122] on div "nº despesa" at bounding box center [314, 122] width 52 height 11
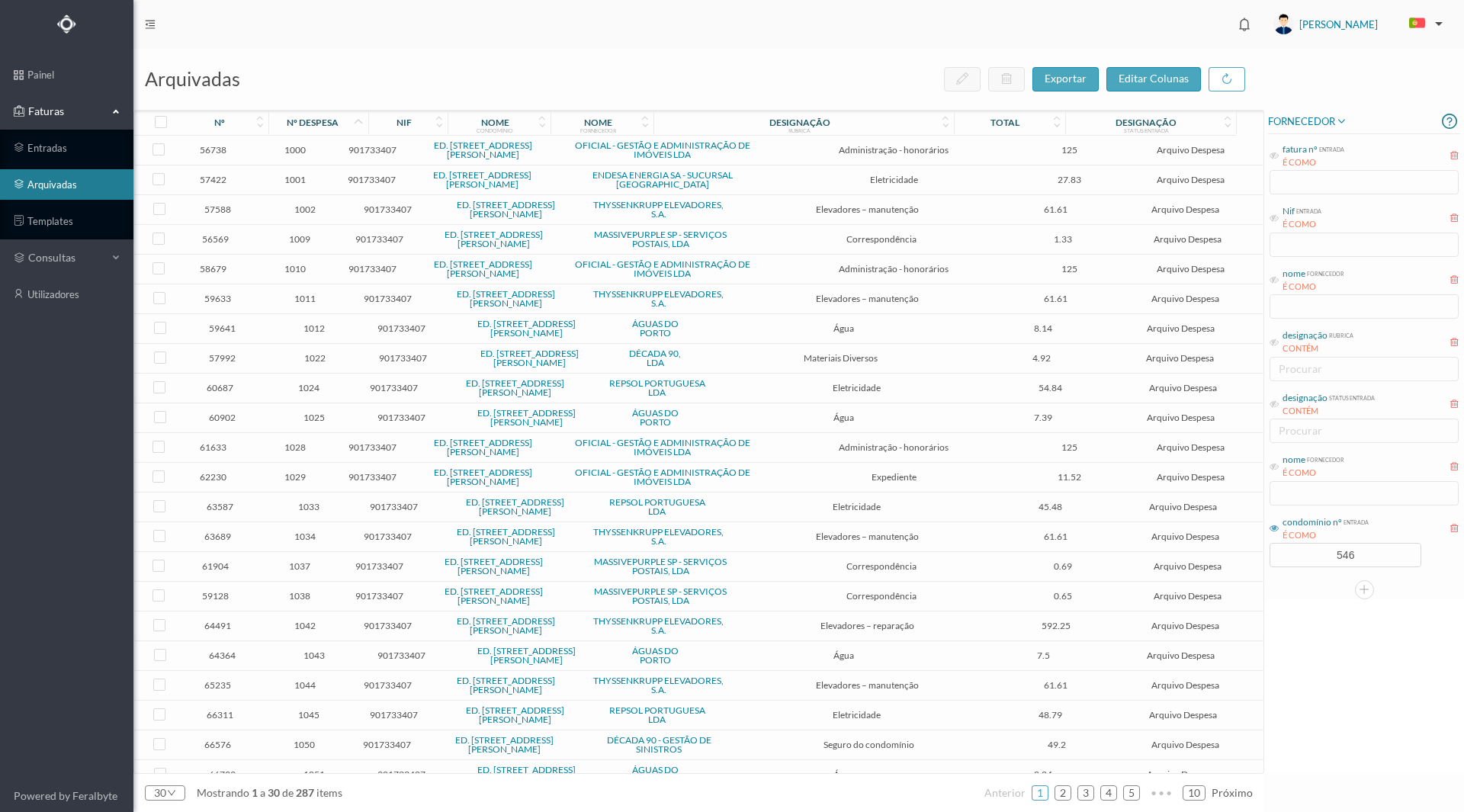
click at [301, 122] on div "nº despesa" at bounding box center [313, 122] width 52 height 11
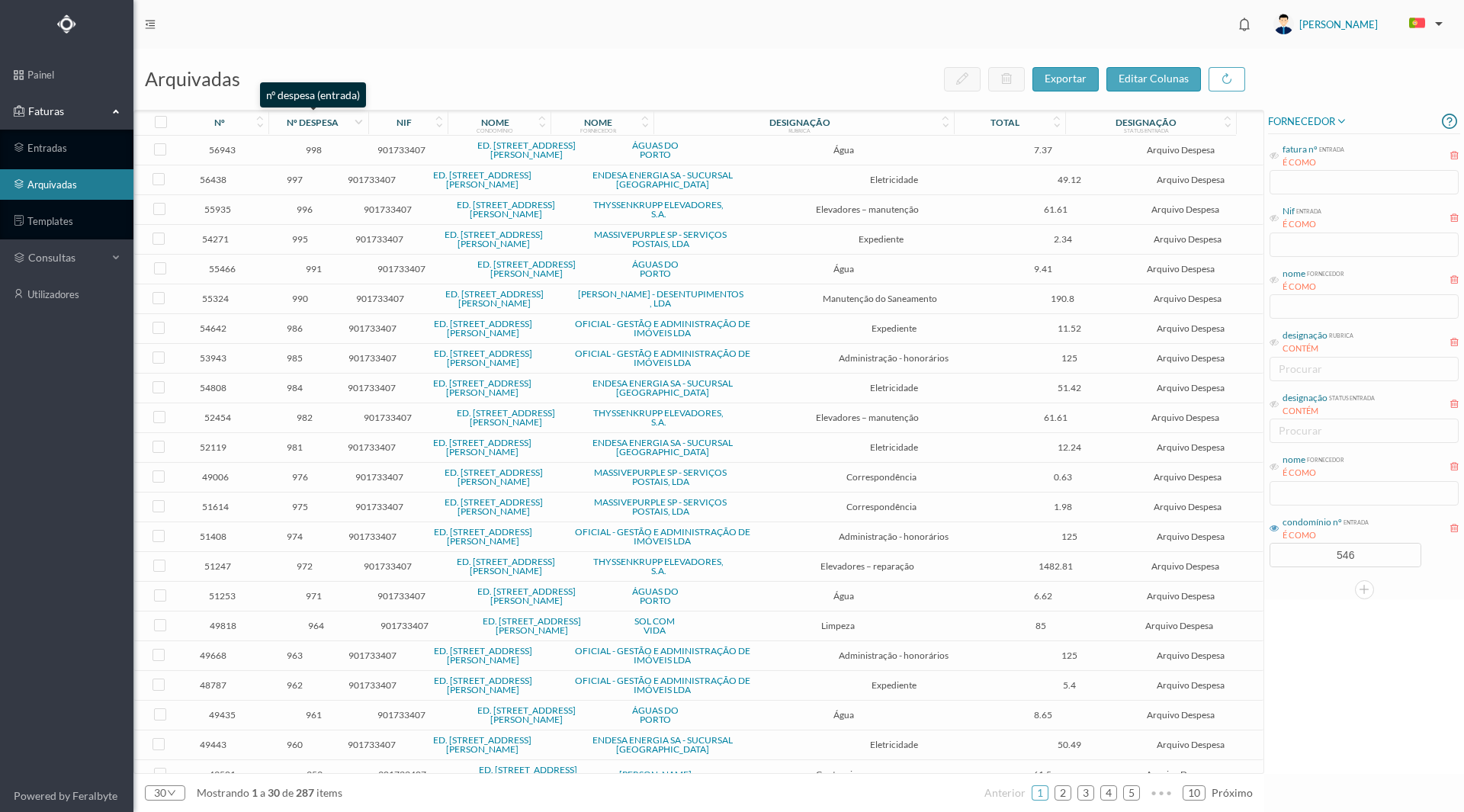
click at [301, 120] on div "nº despesa" at bounding box center [313, 122] width 52 height 11
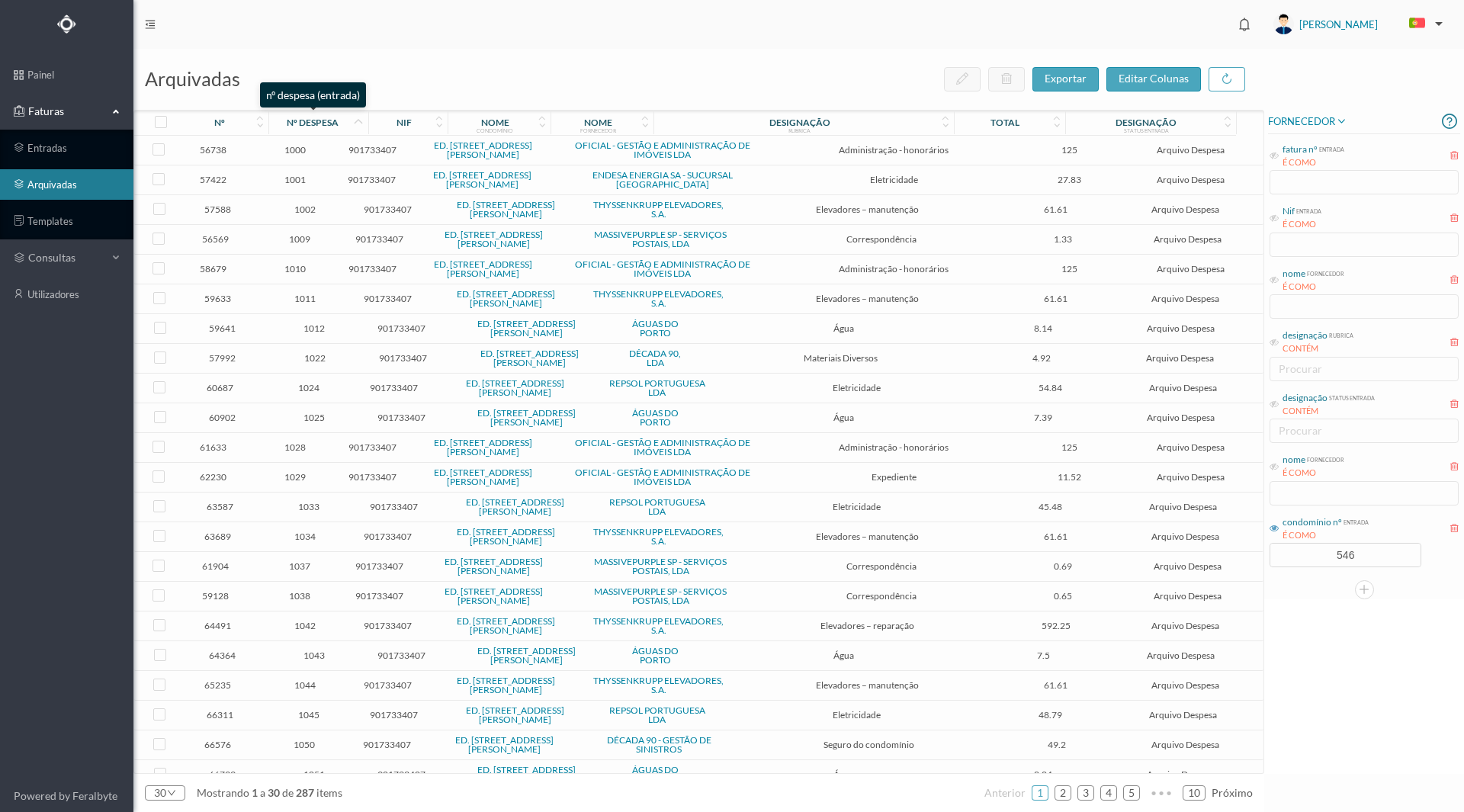
click at [311, 119] on div "nº despesa" at bounding box center [313, 122] width 52 height 11
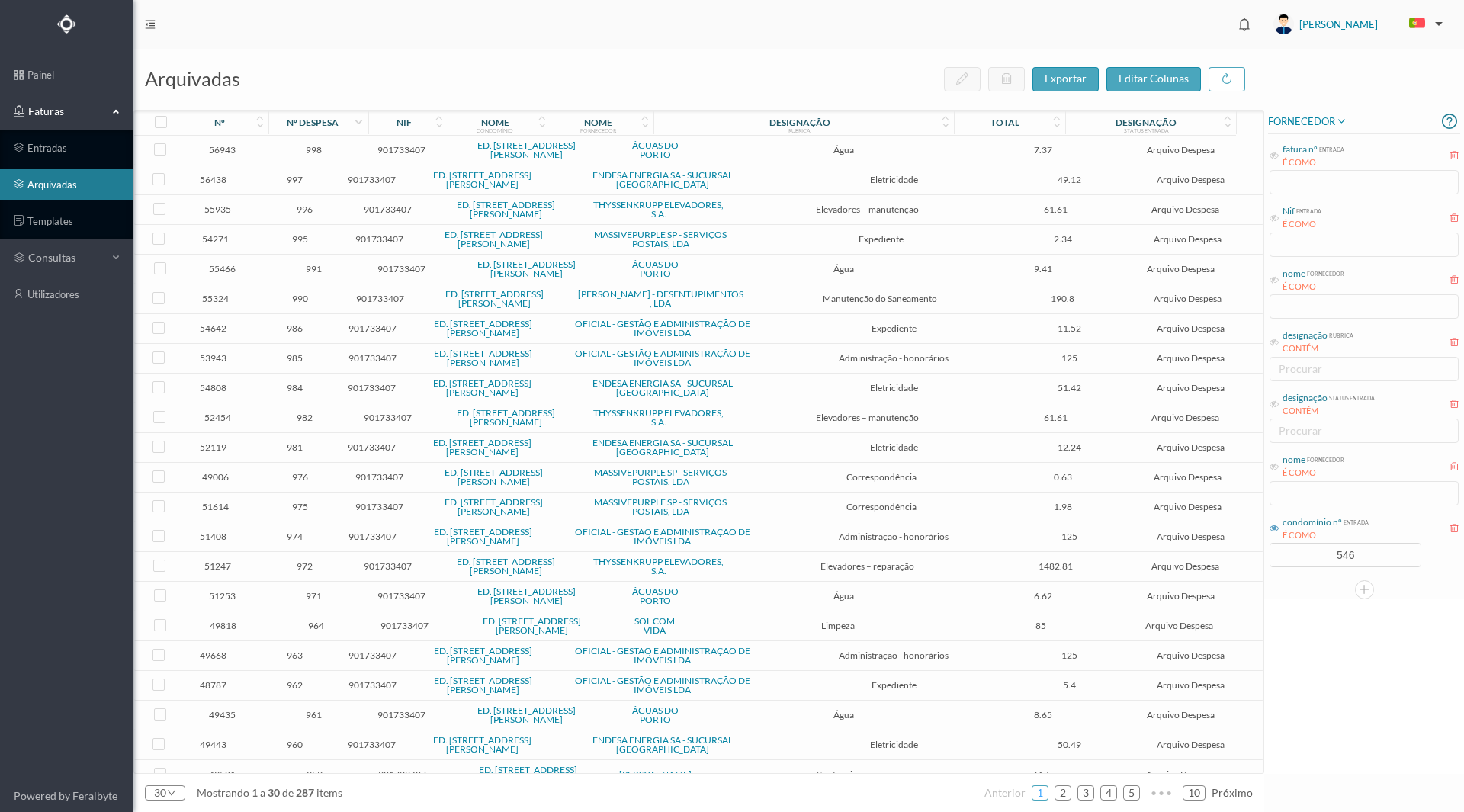
click at [1040, 794] on link "1" at bounding box center [1040, 792] width 15 height 23
click at [322, 121] on div "nº despesa" at bounding box center [313, 122] width 52 height 11
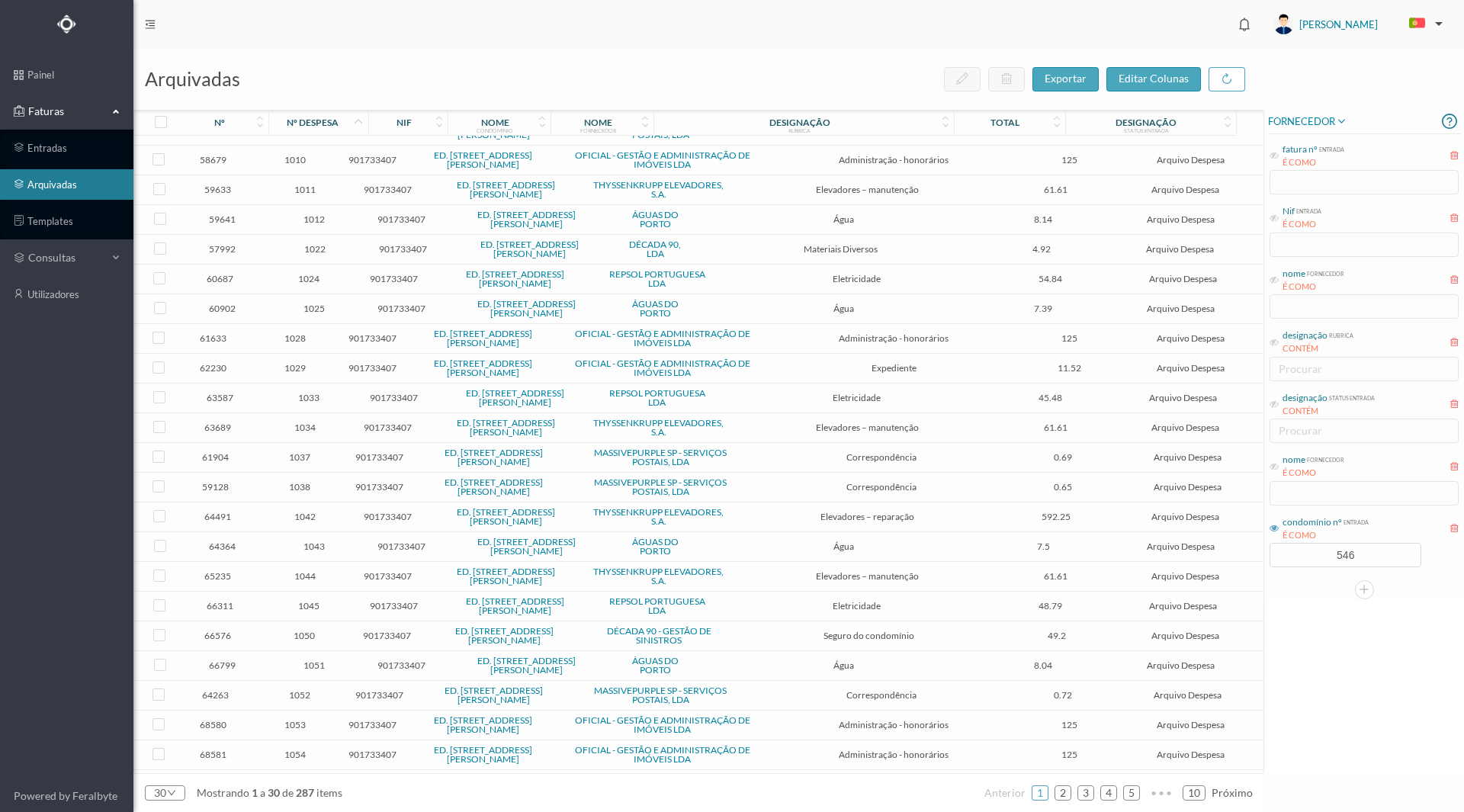
scroll to position [212, 0]
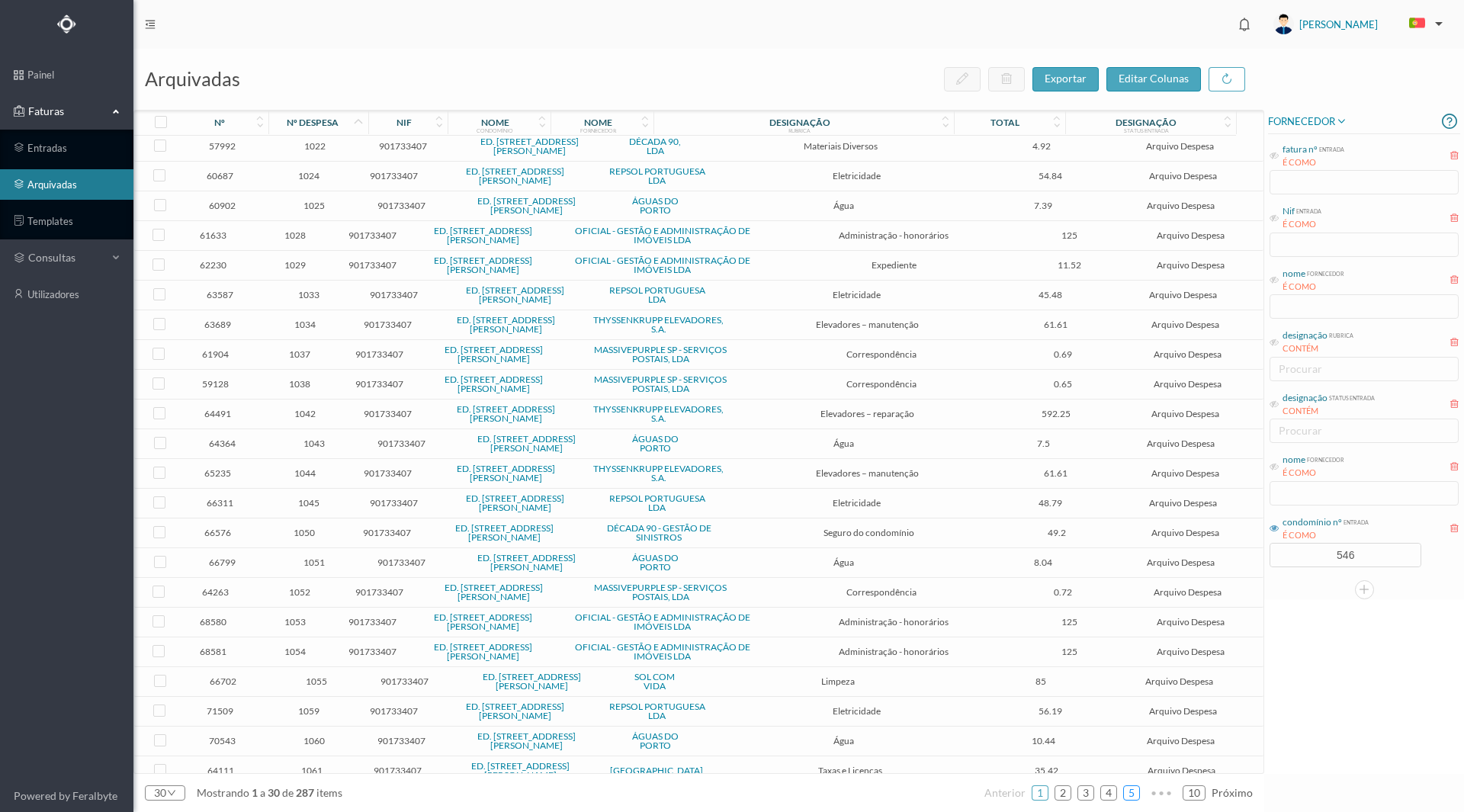
click at [1130, 788] on link "5" at bounding box center [1132, 792] width 15 height 23
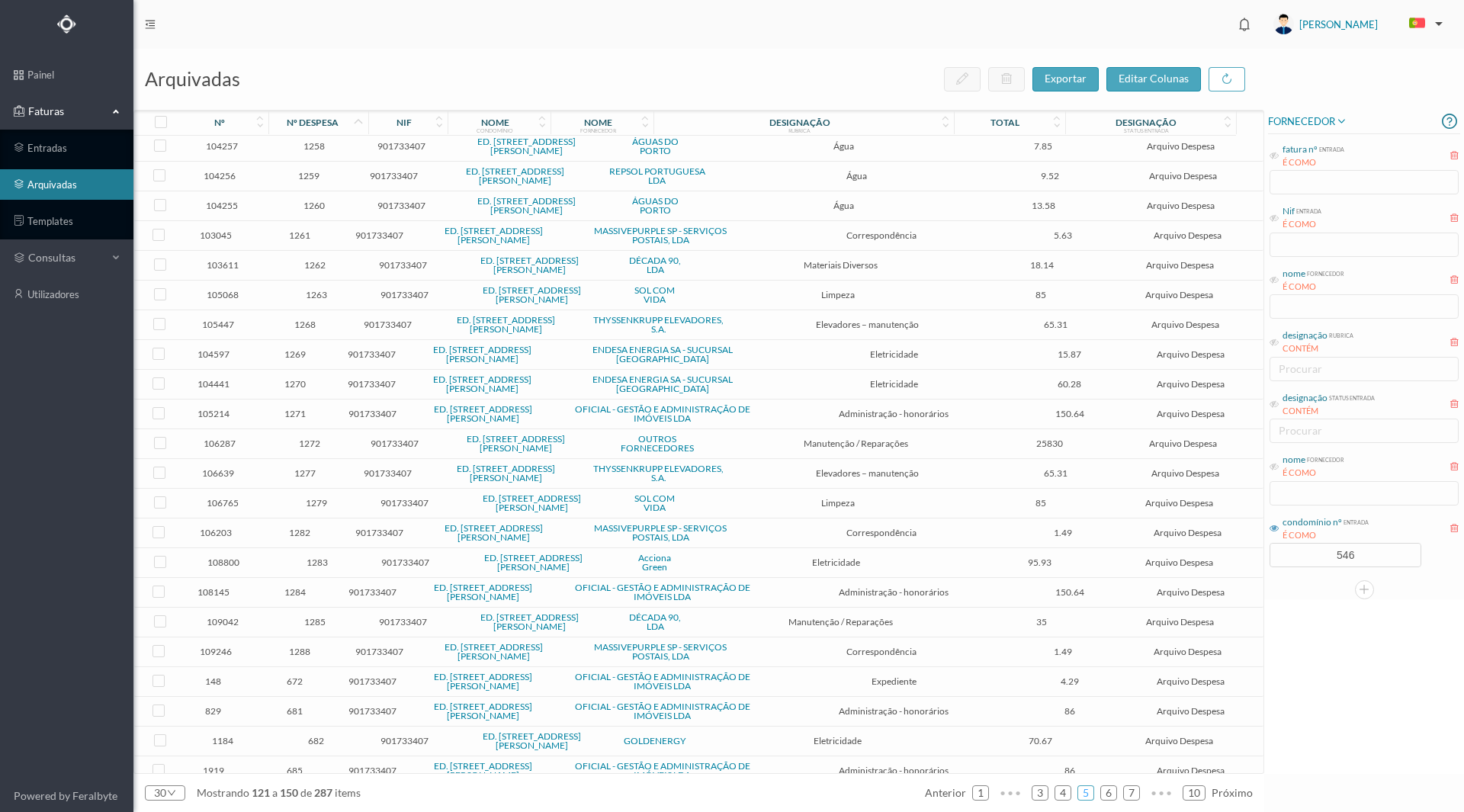
scroll to position [0, 0]
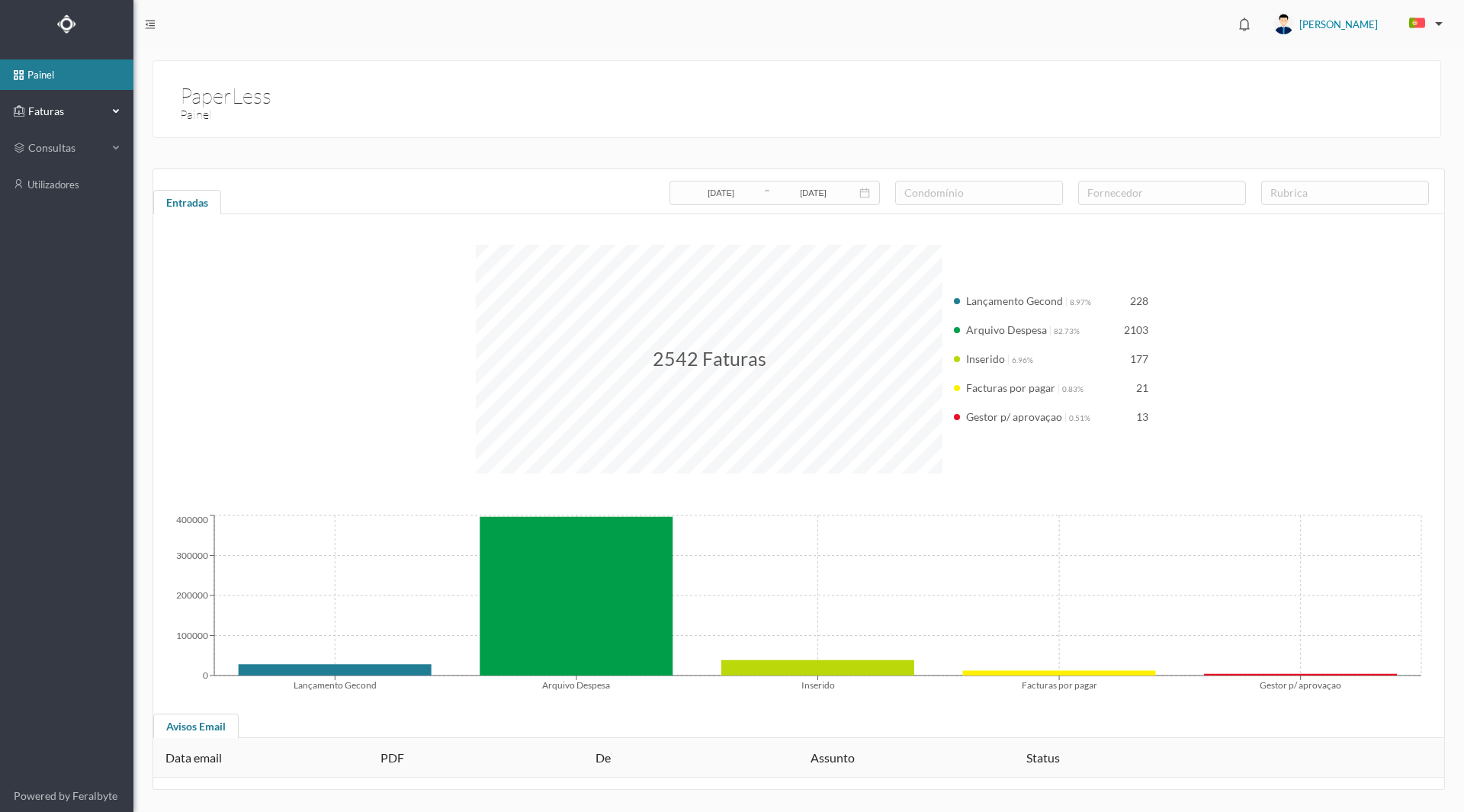
click at [61, 116] on span "Faturas" at bounding box center [66, 111] width 84 height 15
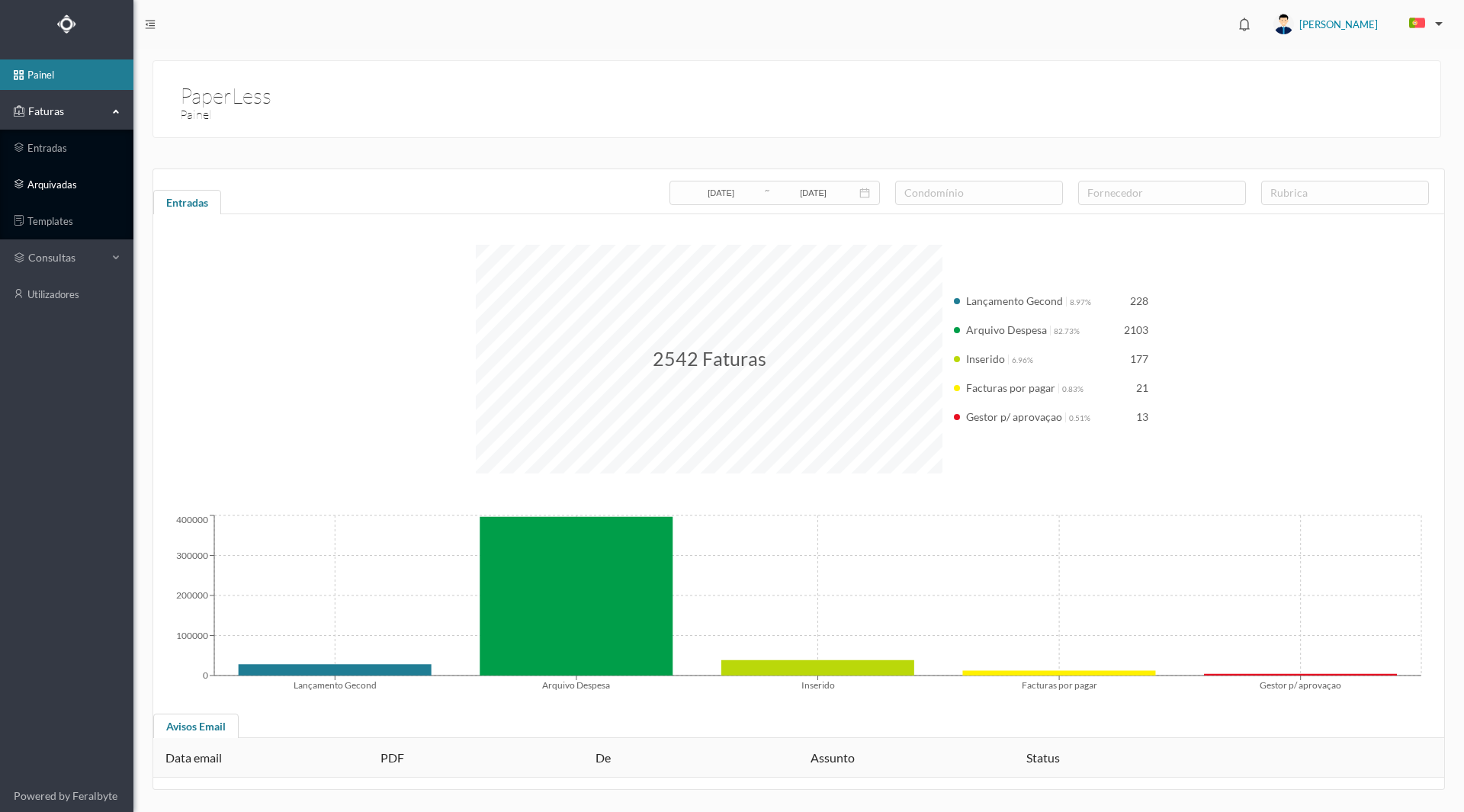
click at [66, 183] on link "arquivadas" at bounding box center [67, 184] width 134 height 30
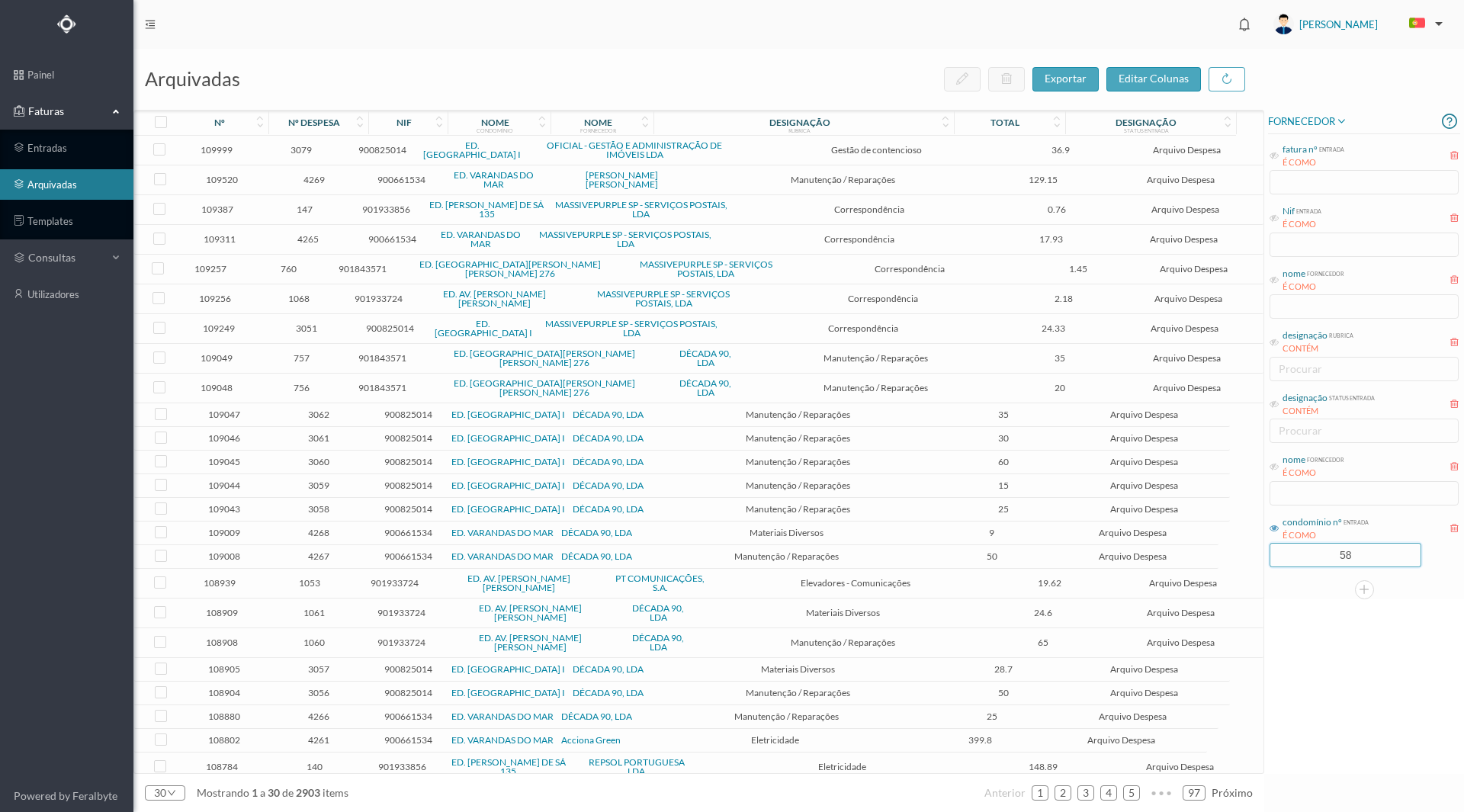
drag, startPoint x: 1288, startPoint y: 551, endPoint x: 1422, endPoint y: 560, distance: 134.3
click at [1422, 560] on div "58" at bounding box center [1364, 555] width 189 height 24
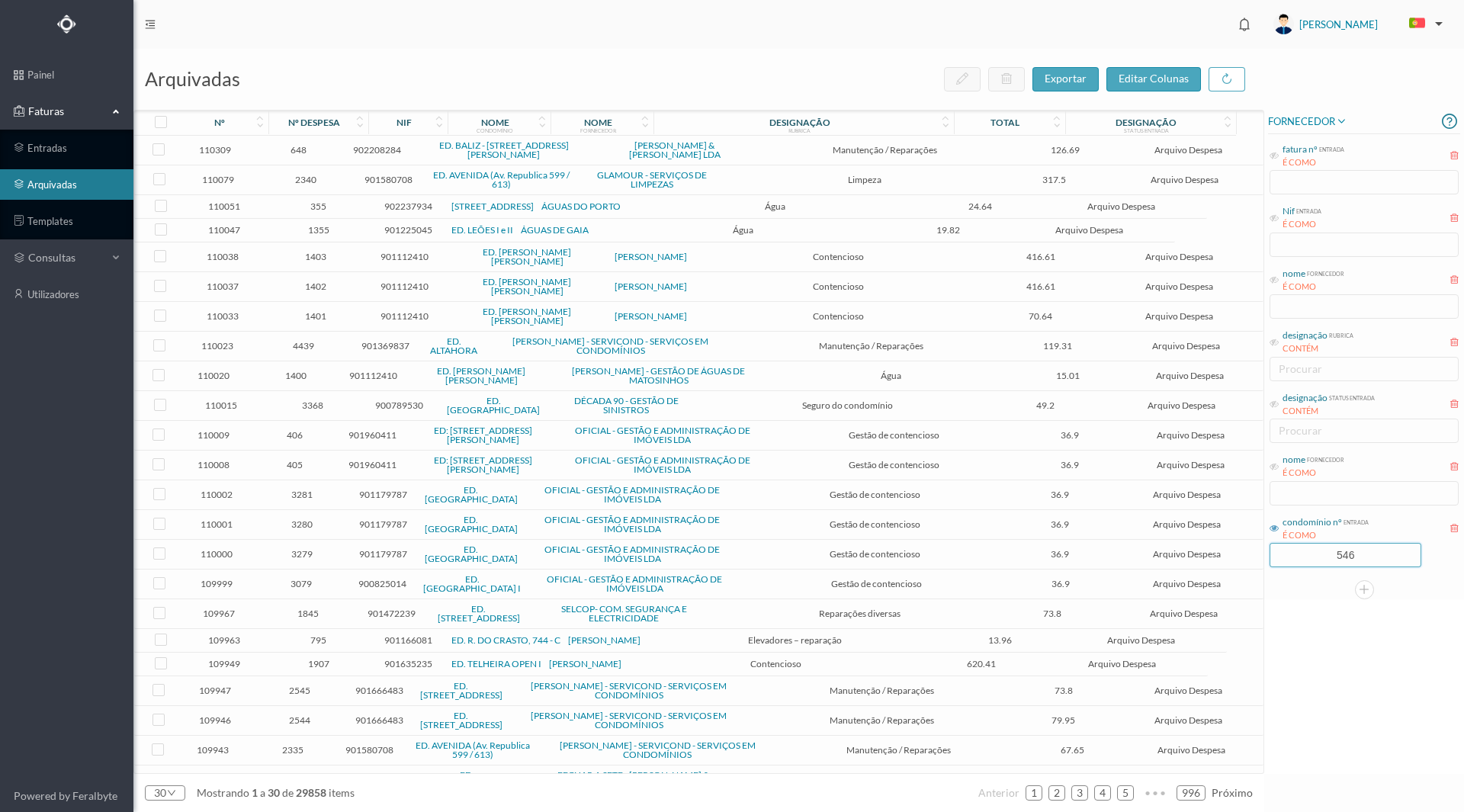
type input "546"
click at [1314, 720] on div "FORNECEDOR fatura nº entrada É COMO Nif entrada É COMO nome fornecedor É COMO d…" at bounding box center [1364, 441] width 200 height 663
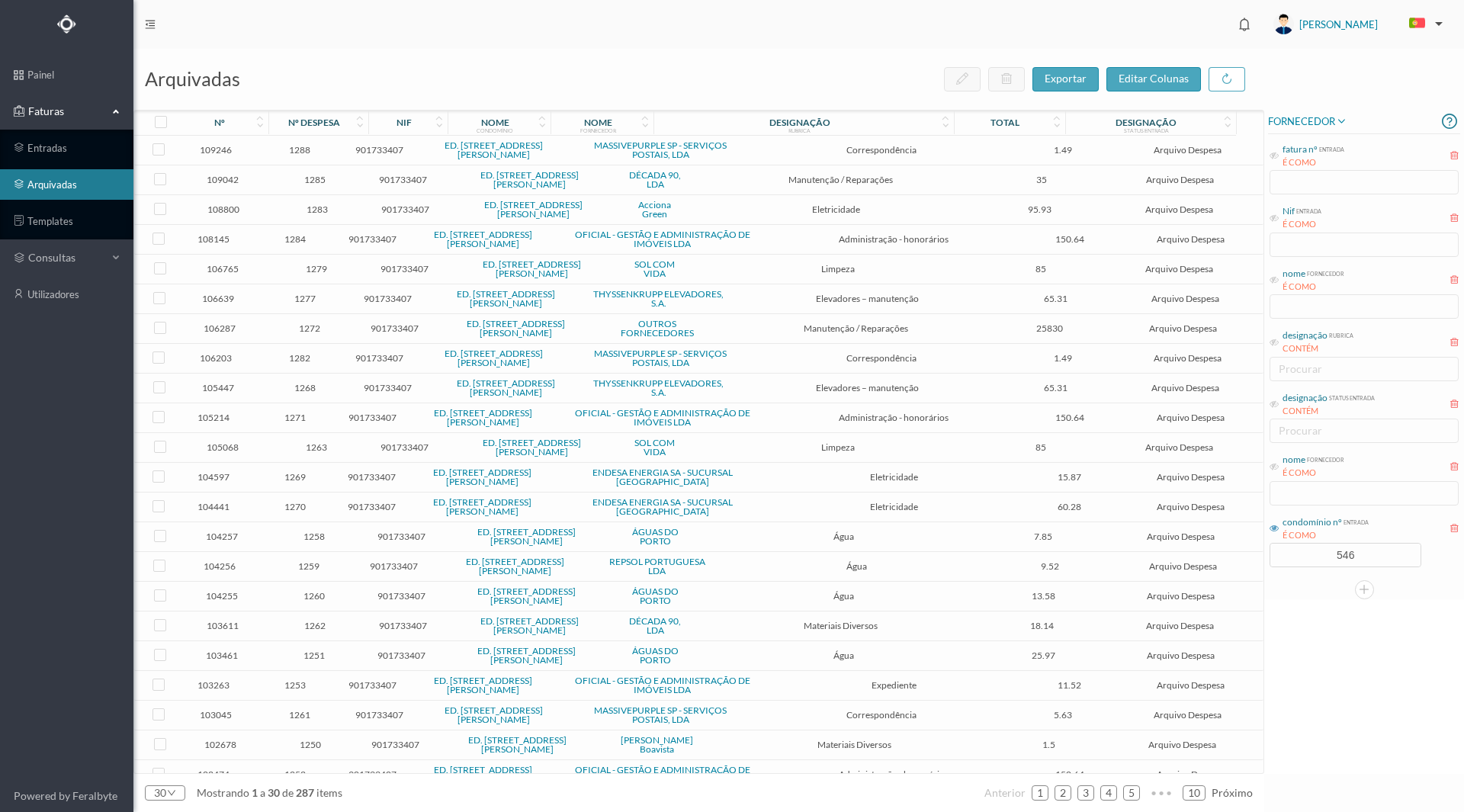
click at [319, 203] on span "1283" at bounding box center [316, 209] width 91 height 11
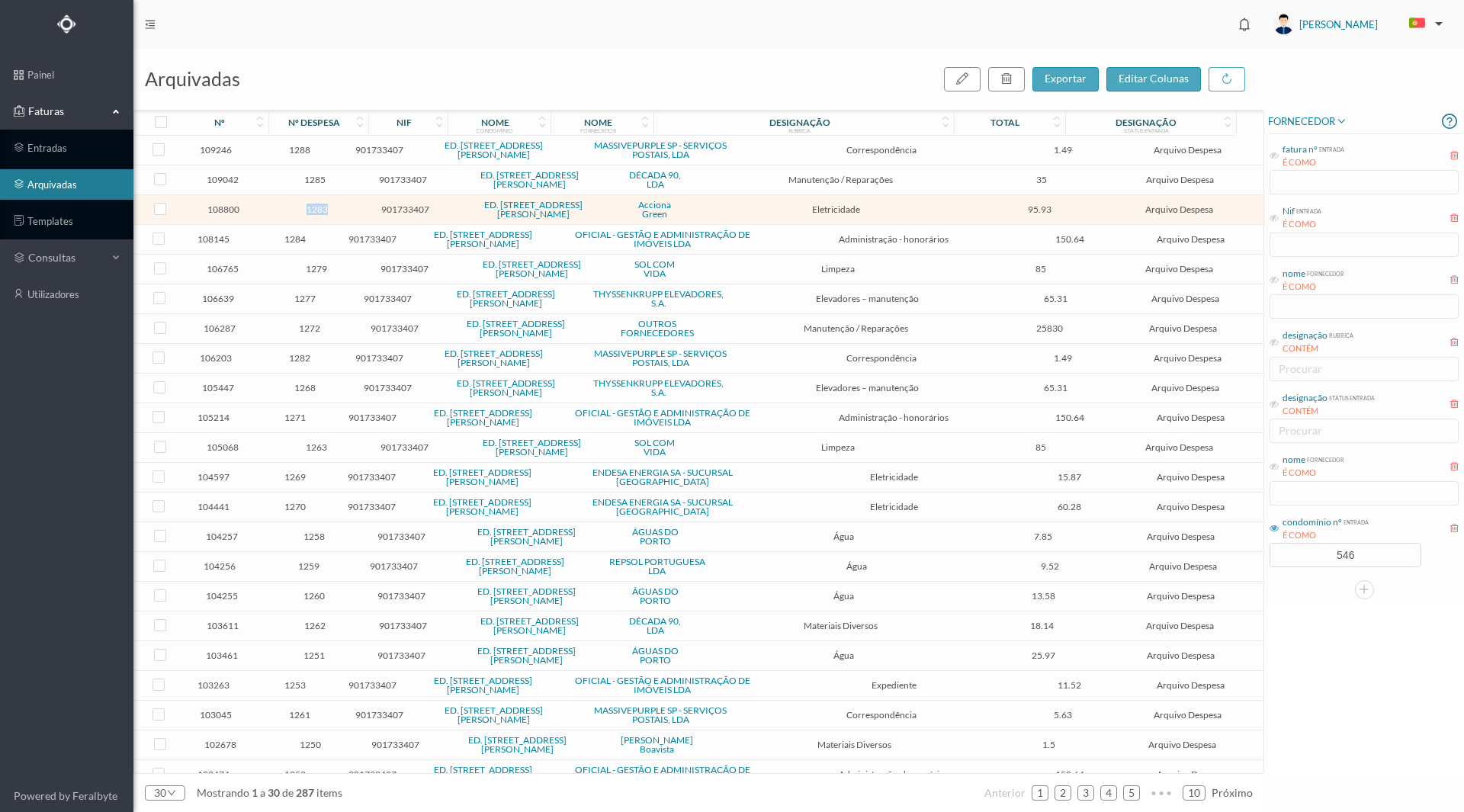
click at [319, 203] on span "1283" at bounding box center [316, 209] width 91 height 11
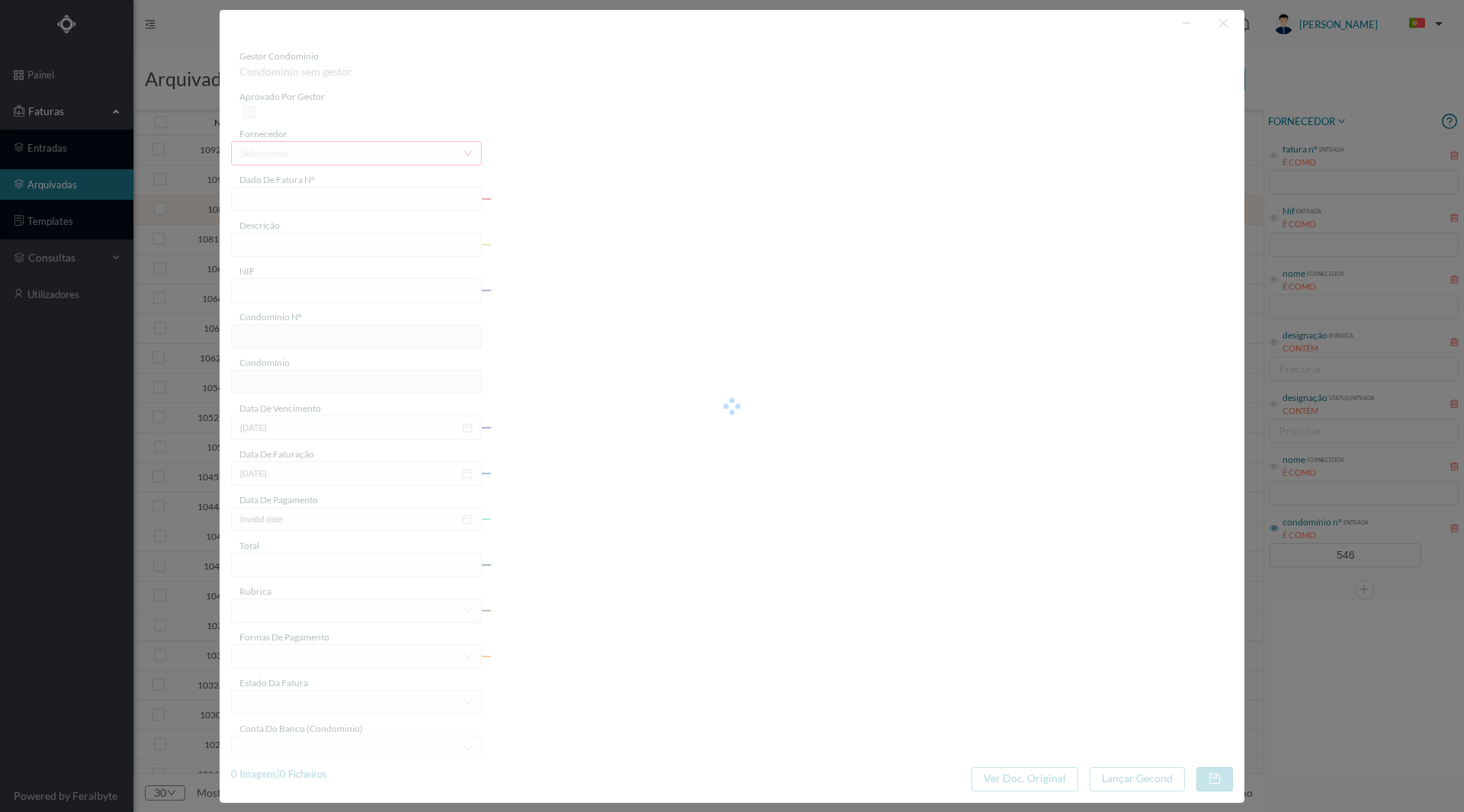
type input "FT P25/033143"
type input "71 ([DATE] / [DATE])"
type input "901733407"
type input "[DATE]"
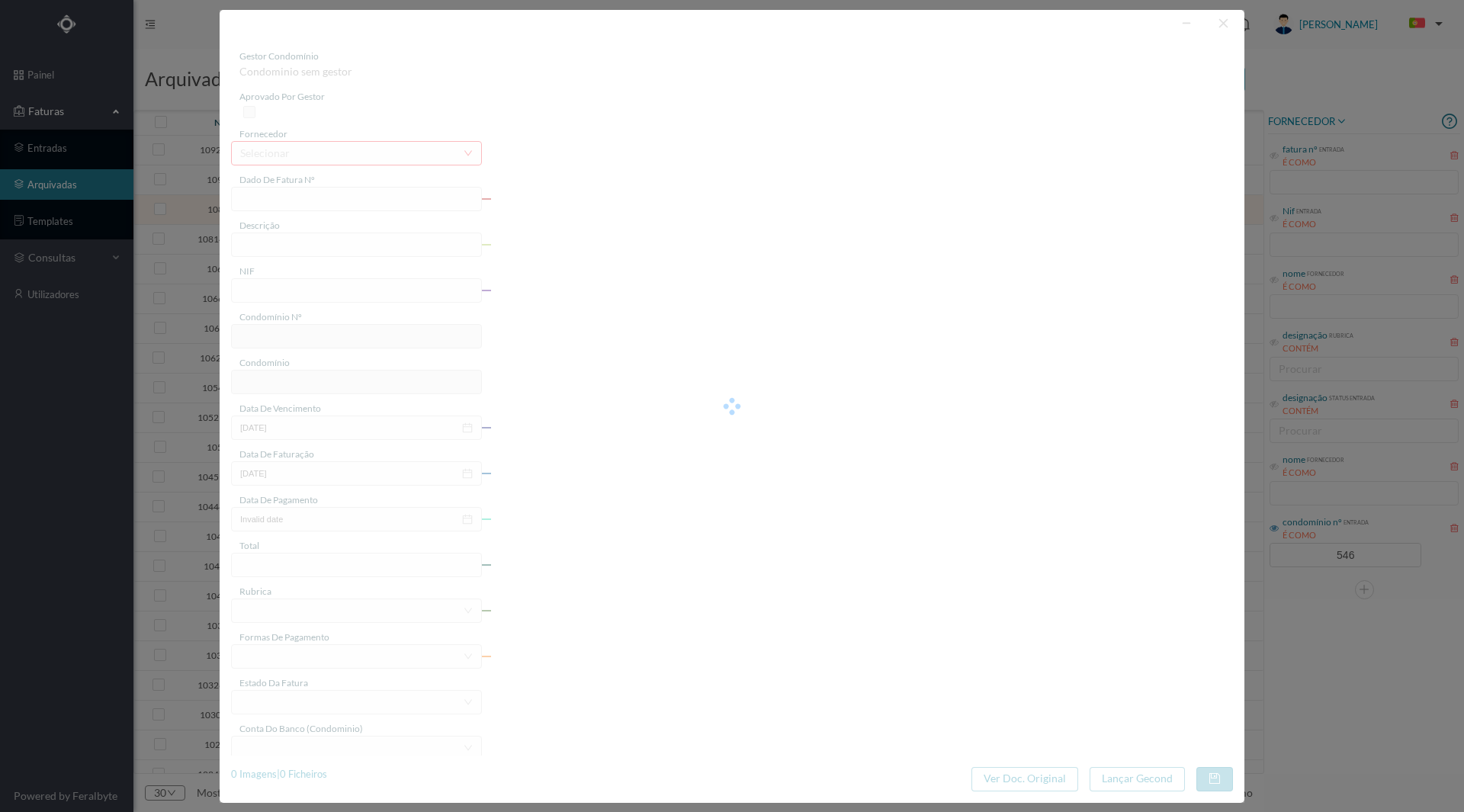
type input "[DATE]"
type input "95.93"
type input "546"
type input "ED. [STREET_ADDRESS][PERSON_NAME]"
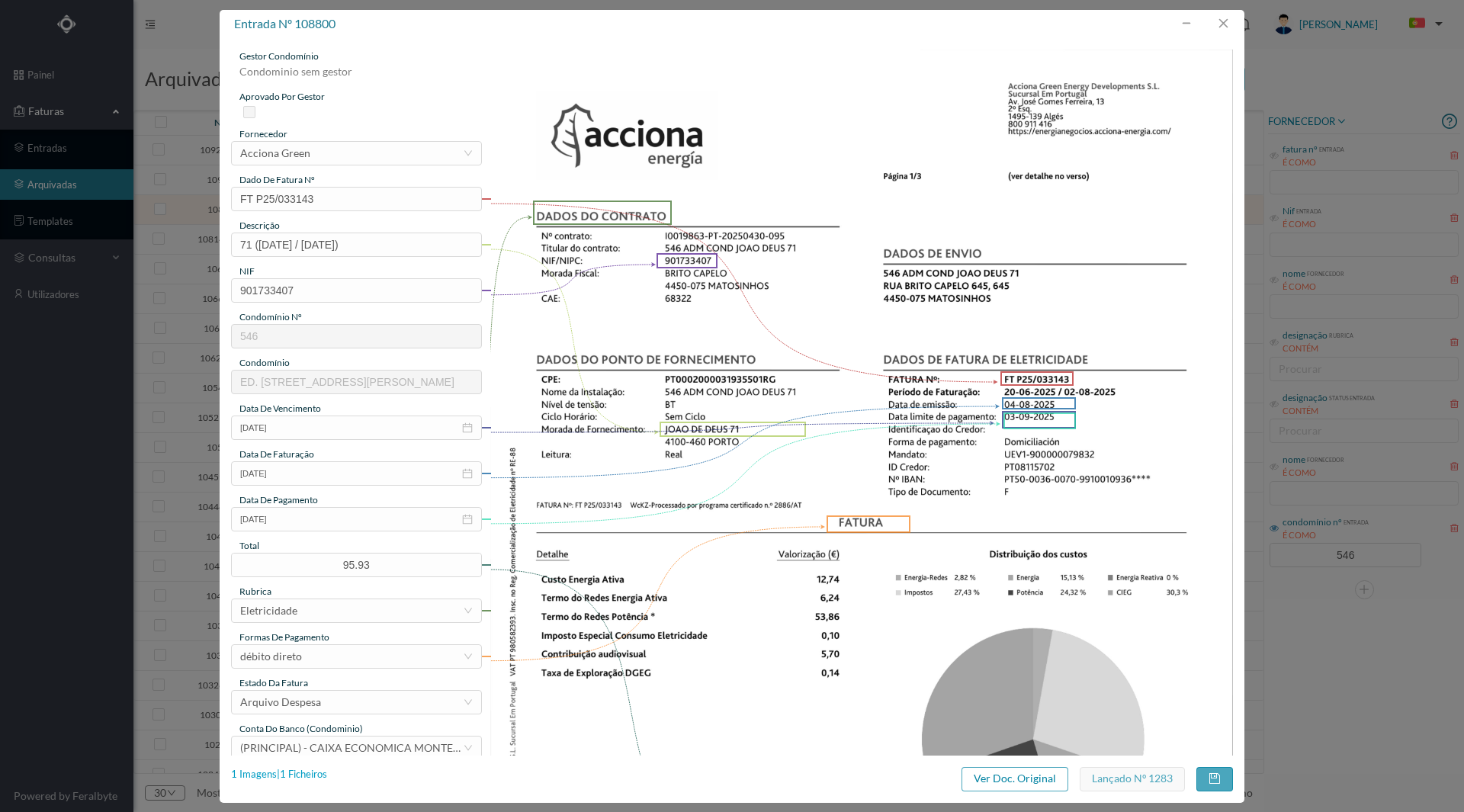
click at [307, 772] on div "1 Imagens | 1 Ficheiros" at bounding box center [279, 774] width 96 height 15
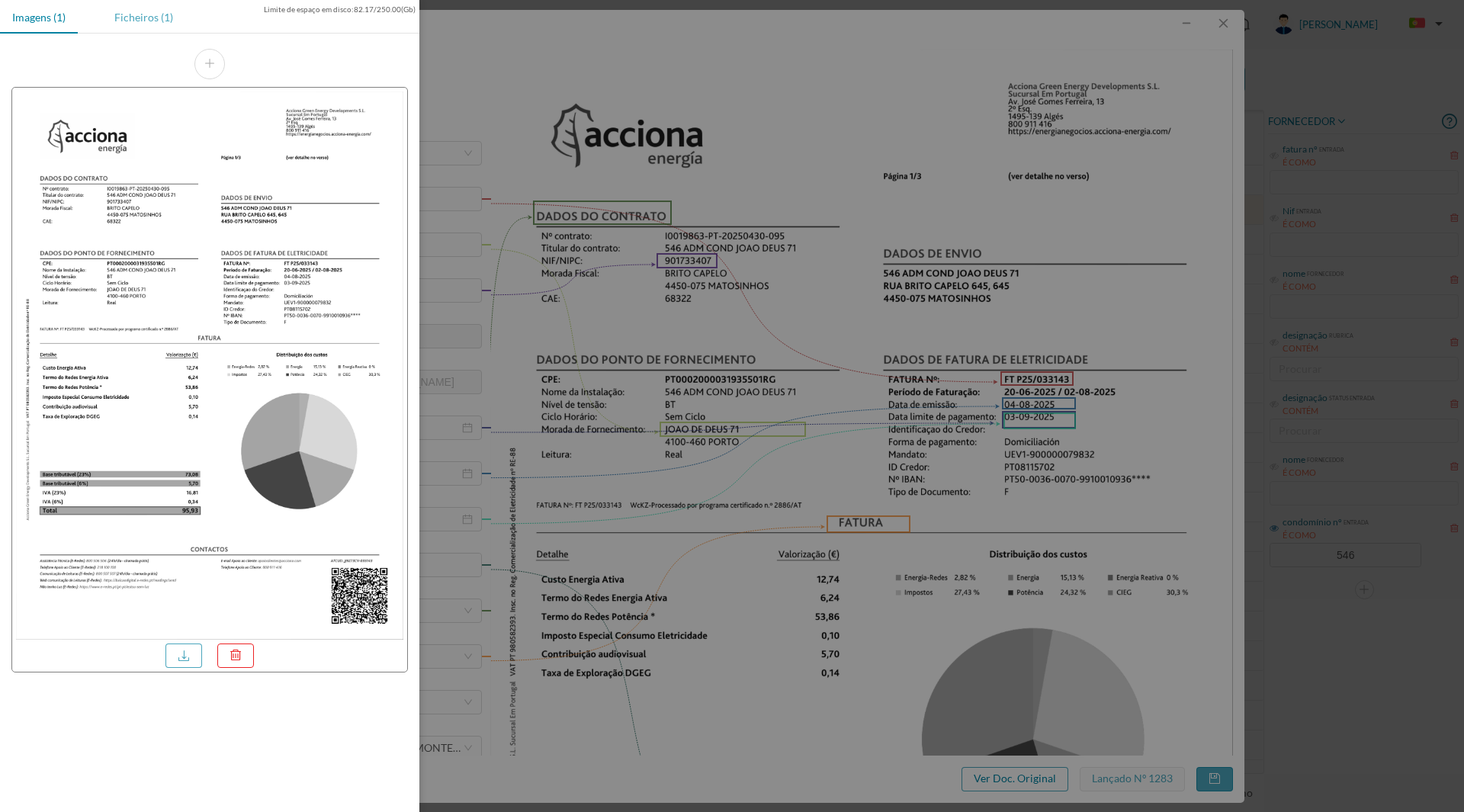
click at [143, 20] on div "Ficheiros (1)" at bounding box center [144, 17] width 83 height 34
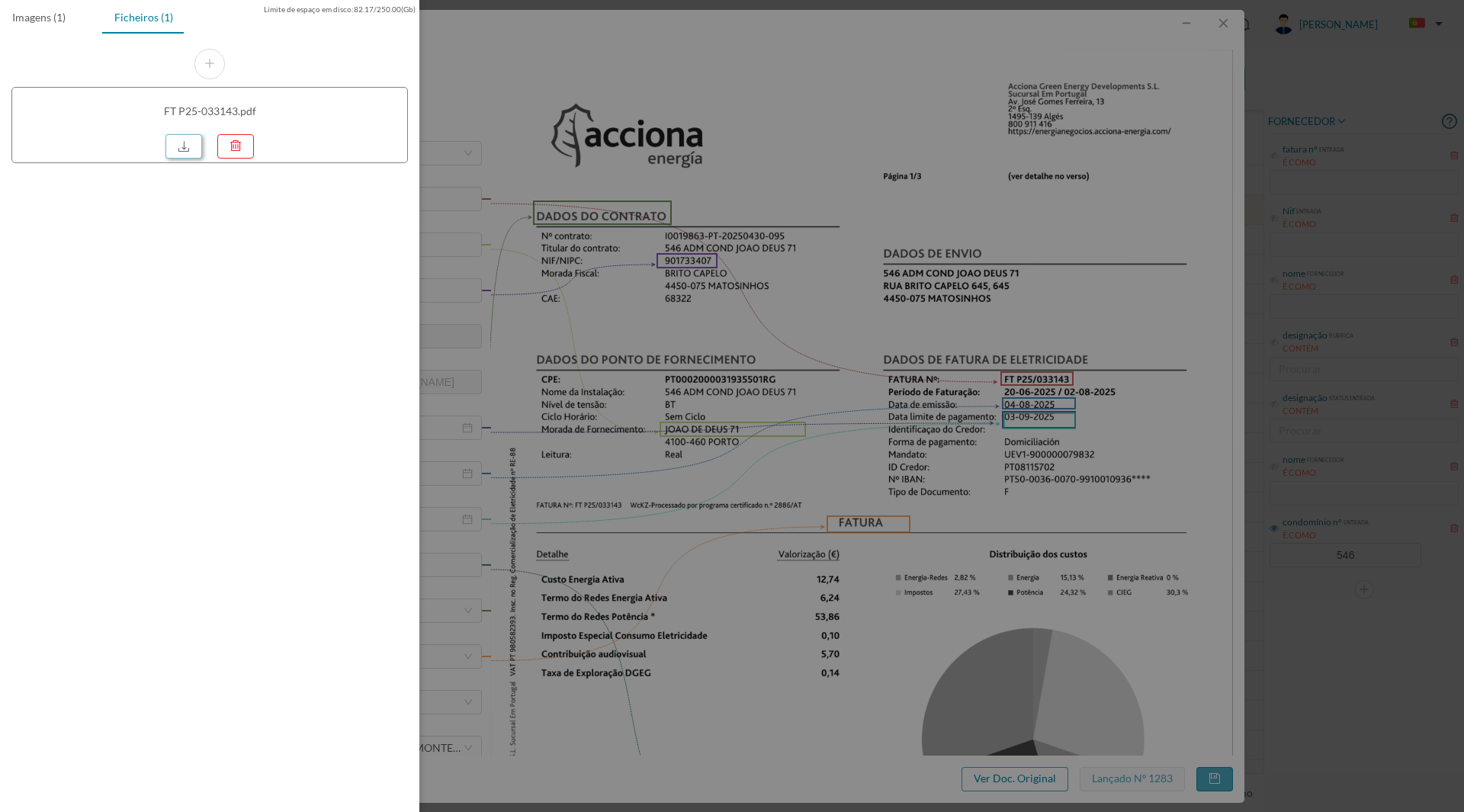
click at [186, 144] on link at bounding box center [184, 147] width 37 height 24
click at [639, 147] on div at bounding box center [732, 406] width 1464 height 812
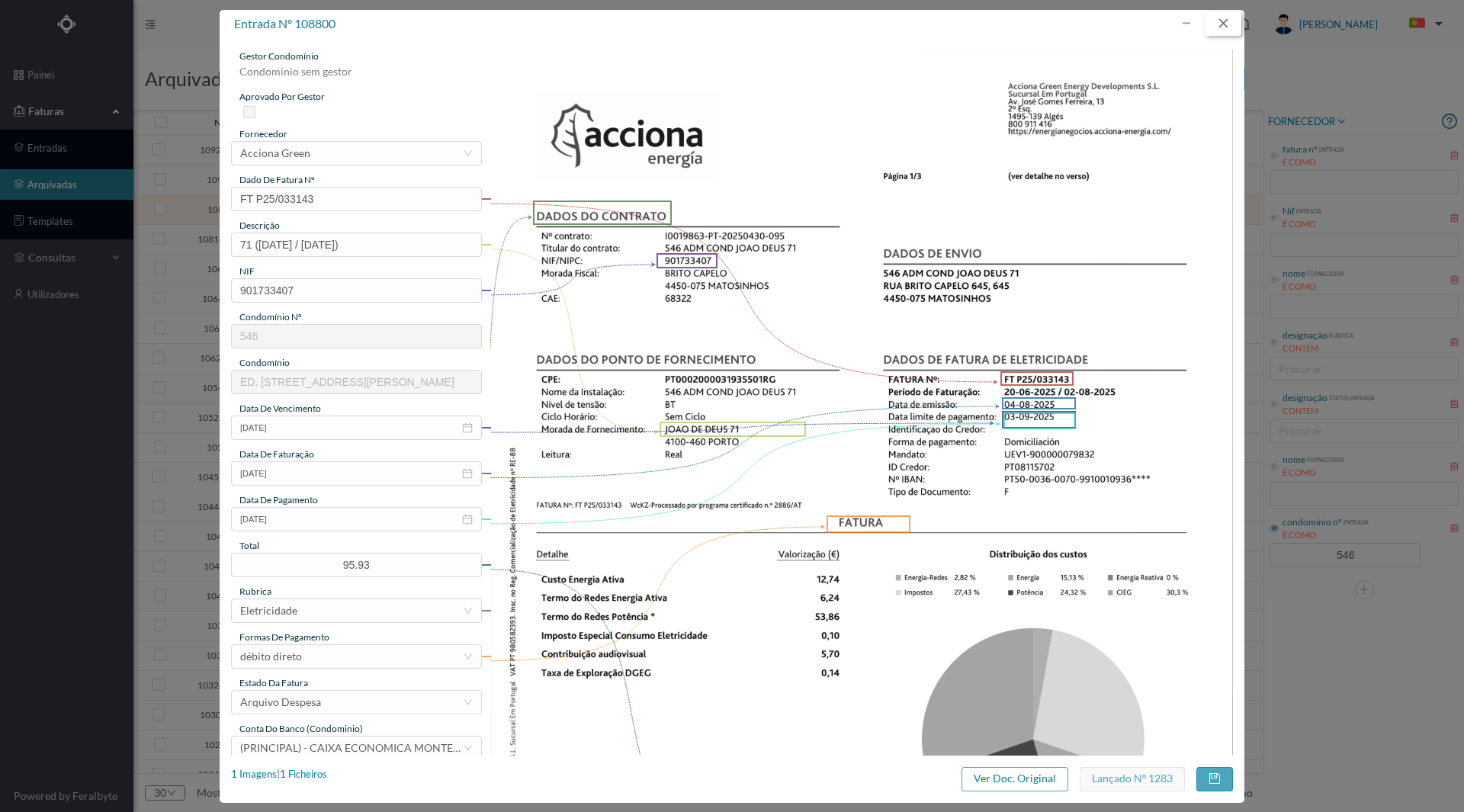
click at [1225, 24] on button "button" at bounding box center [1223, 24] width 37 height 24
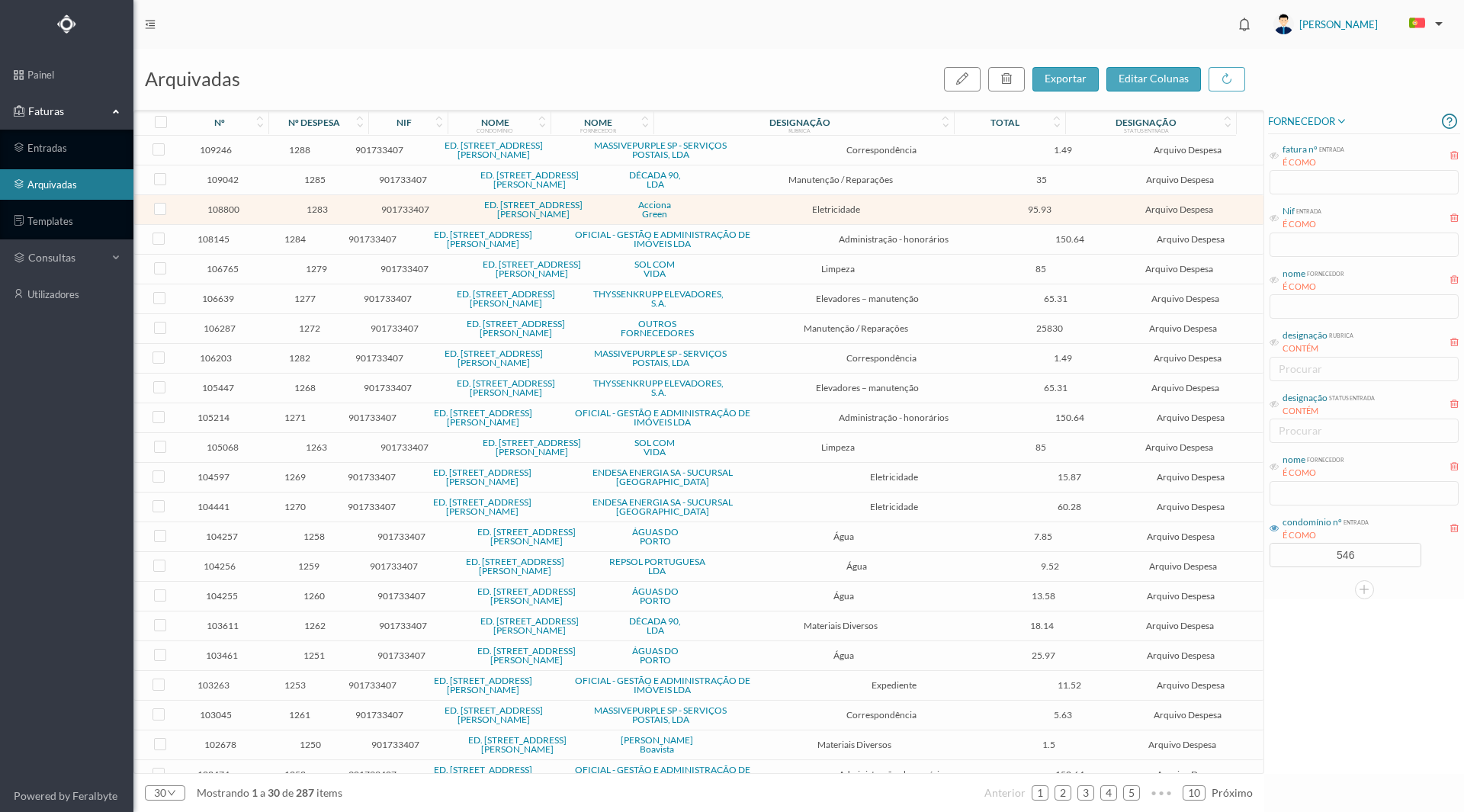
click at [298, 471] on span "1269" at bounding box center [294, 477] width 78 height 11
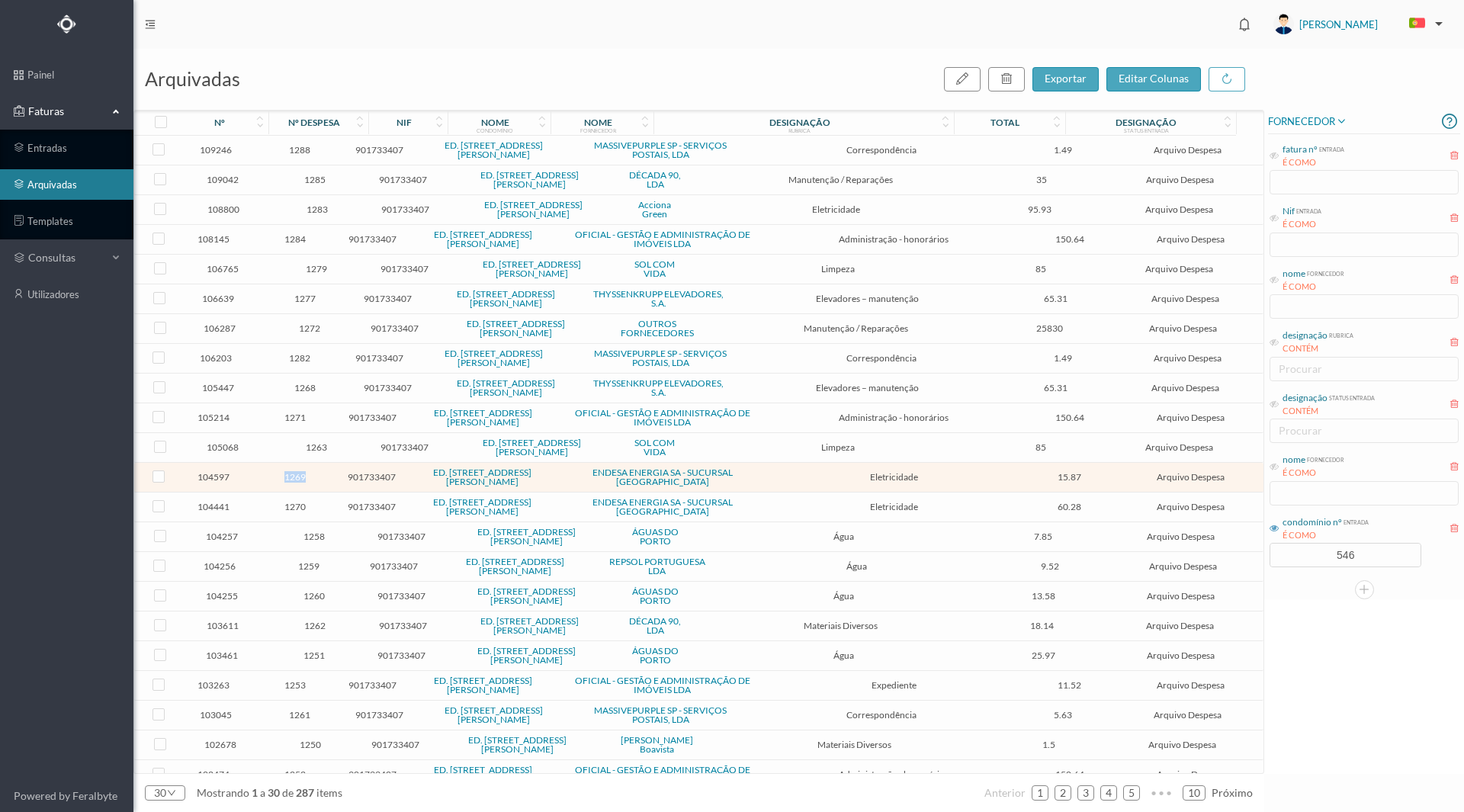
click at [298, 471] on span "1269" at bounding box center [294, 477] width 78 height 11
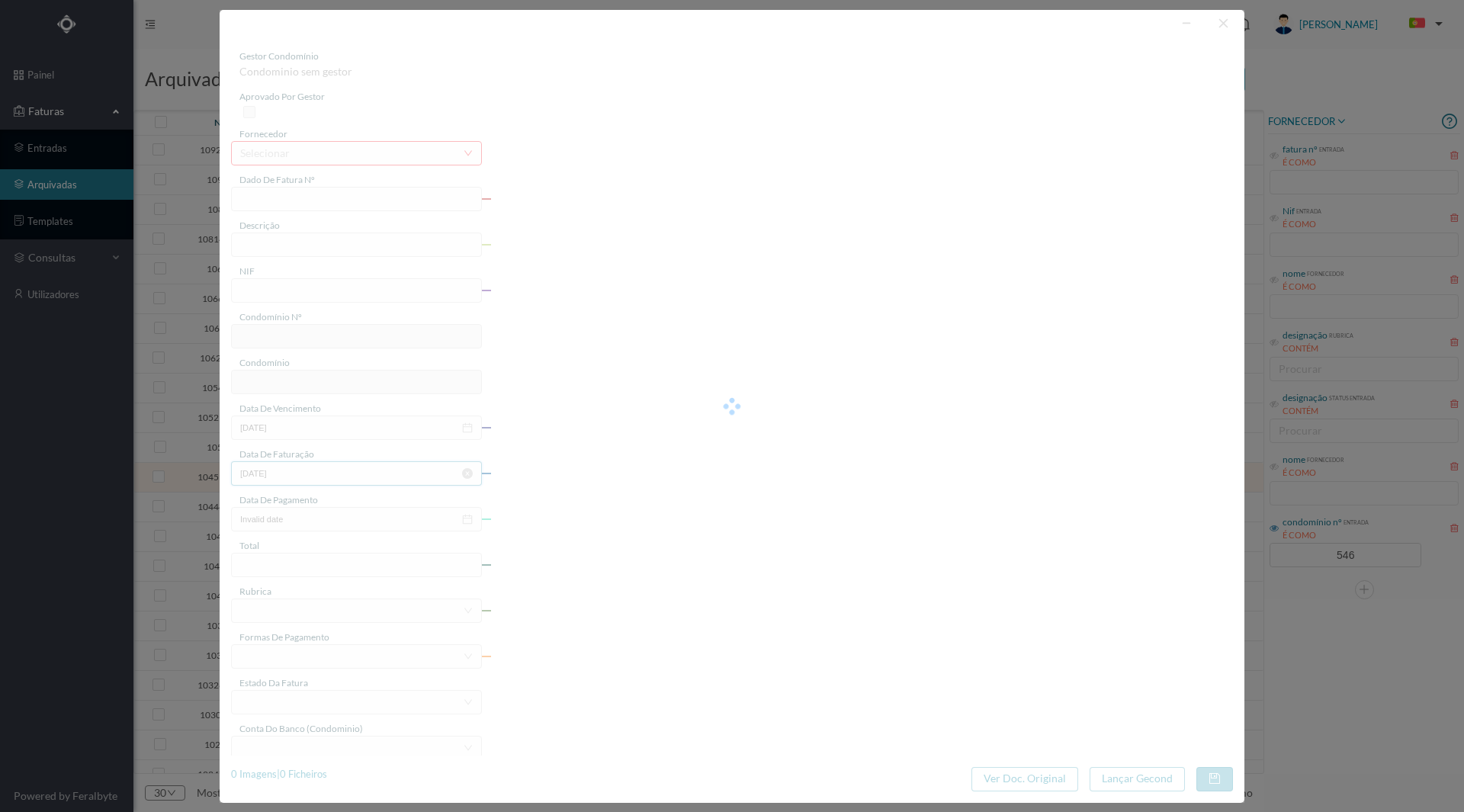
type input "FAC 0270312025/0073311000"
type input "71 ([DATE] a [DATE])"
type input "901733407"
type input "[DATE]"
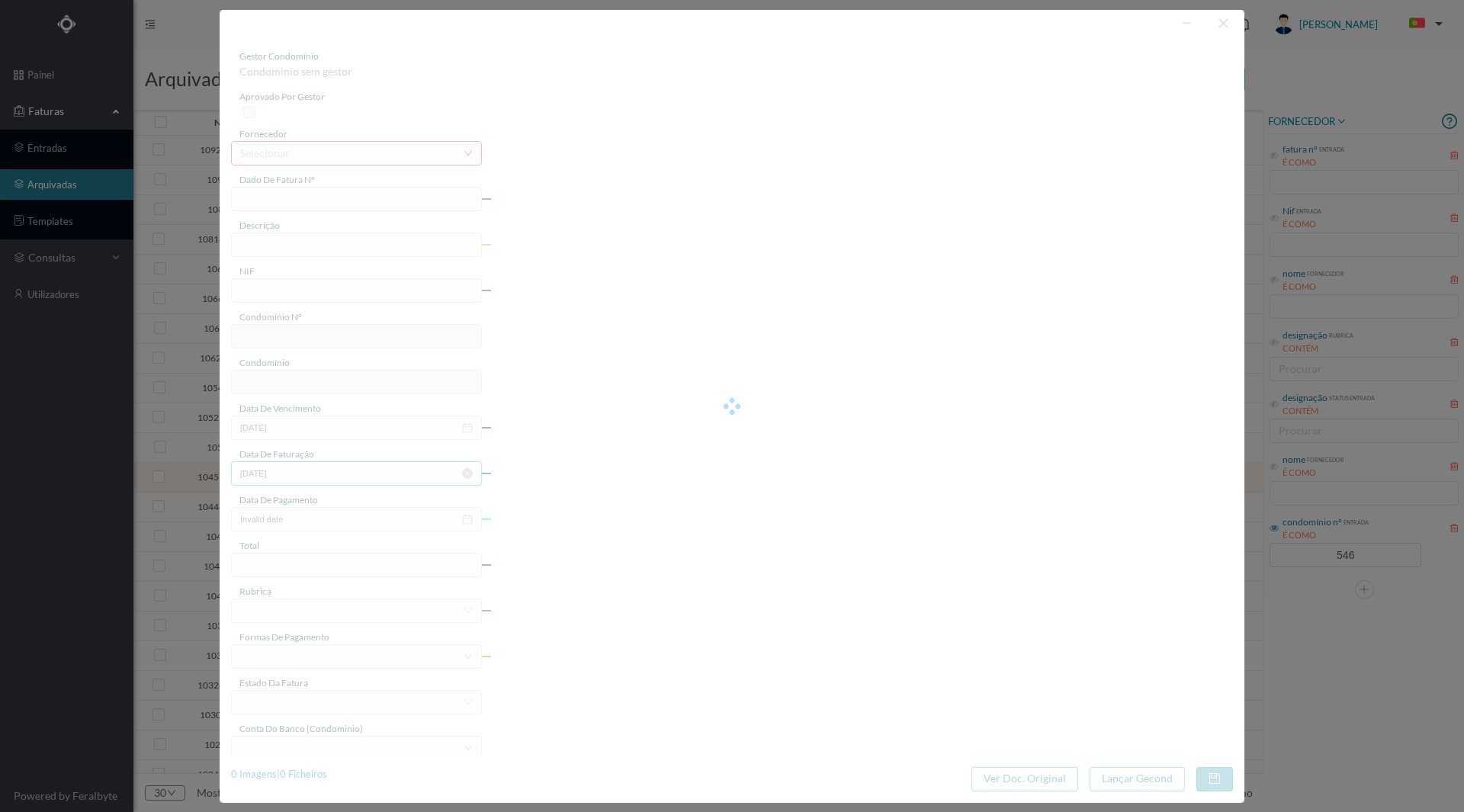
type input "[DATE]"
type input "15.87"
type input "546"
type input "ED. [STREET_ADDRESS][PERSON_NAME]"
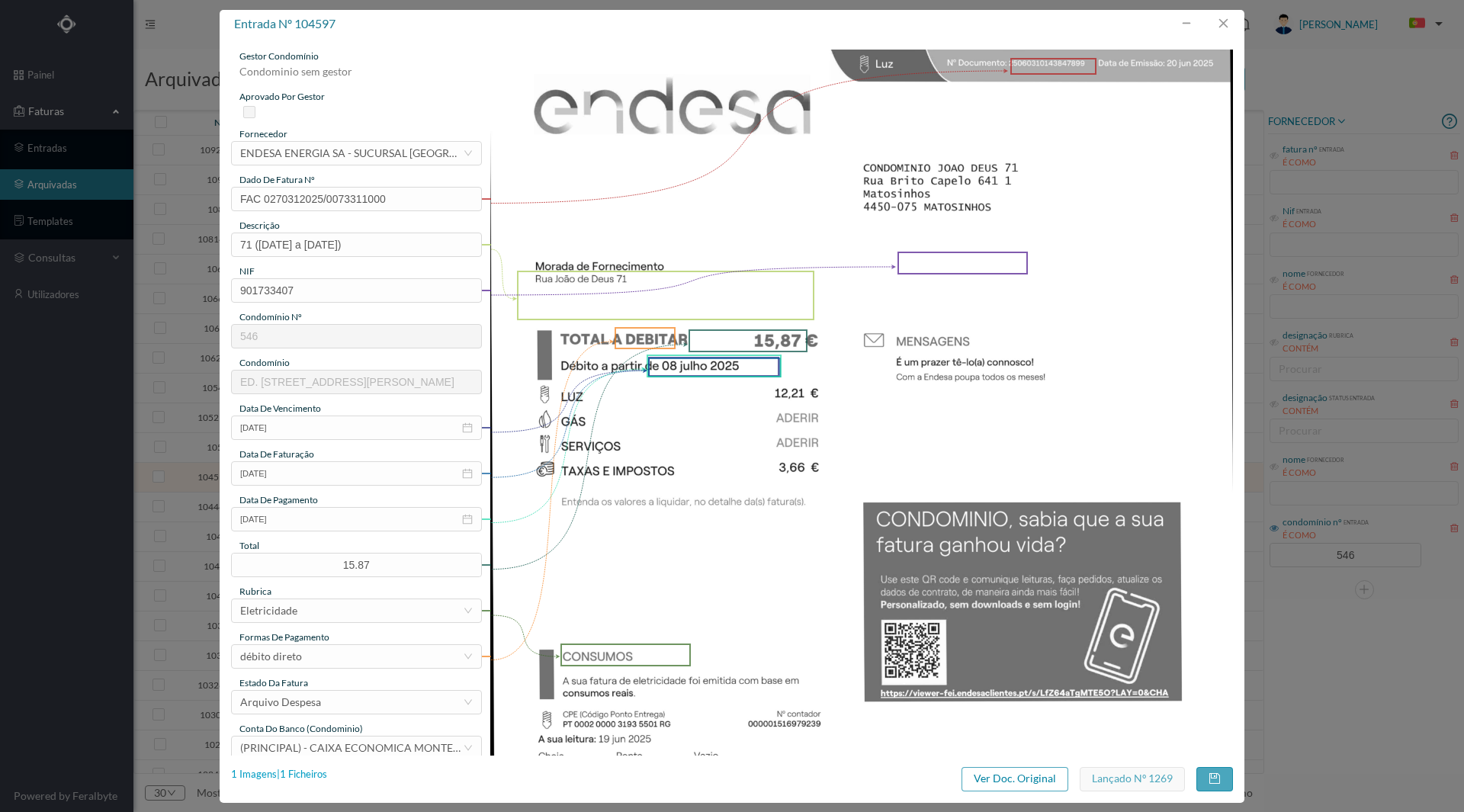
click at [309, 777] on div "1 Imagens | 1 Ficheiros" at bounding box center [279, 774] width 96 height 15
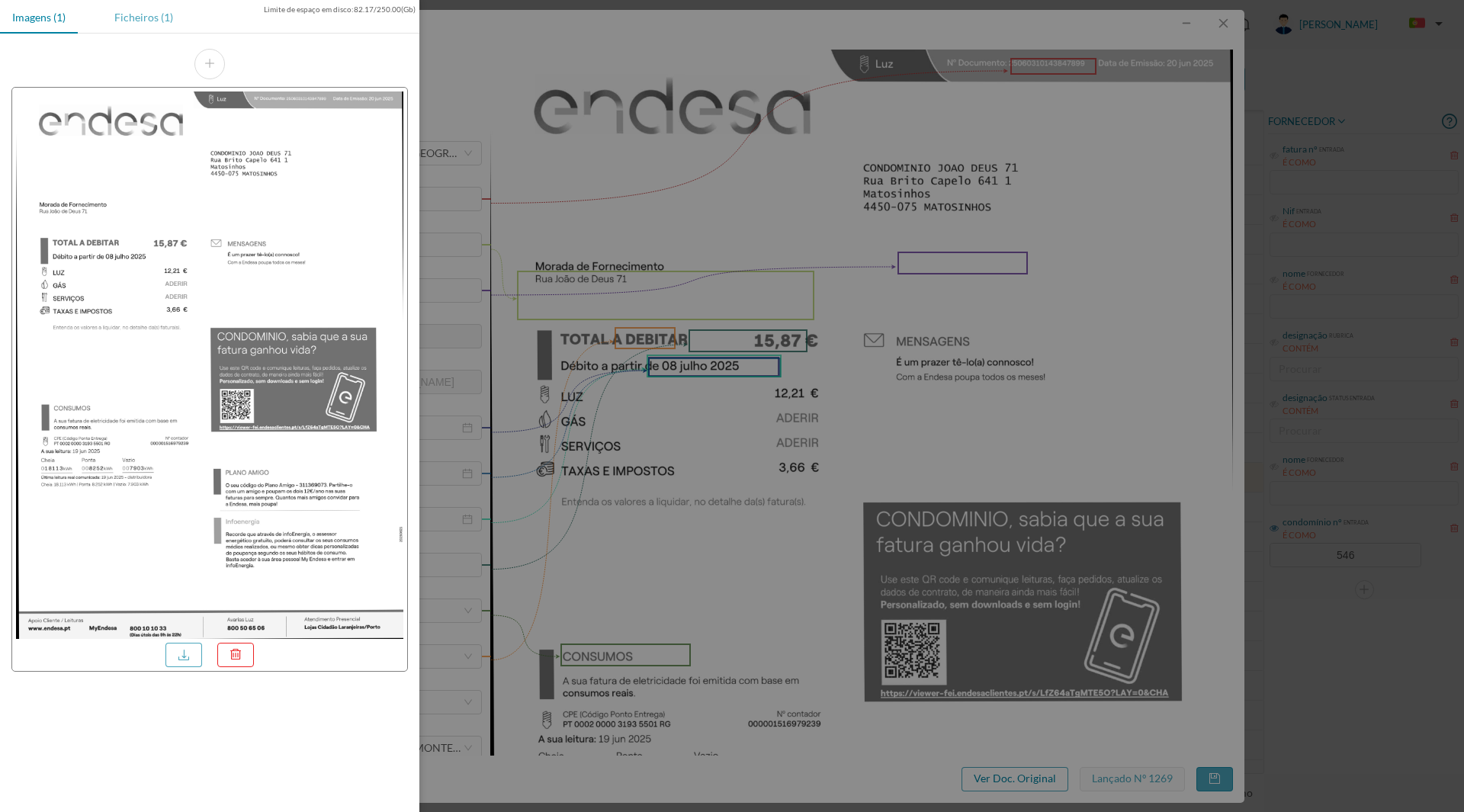
click at [161, 24] on div "Ficheiros (1)" at bounding box center [144, 17] width 83 height 34
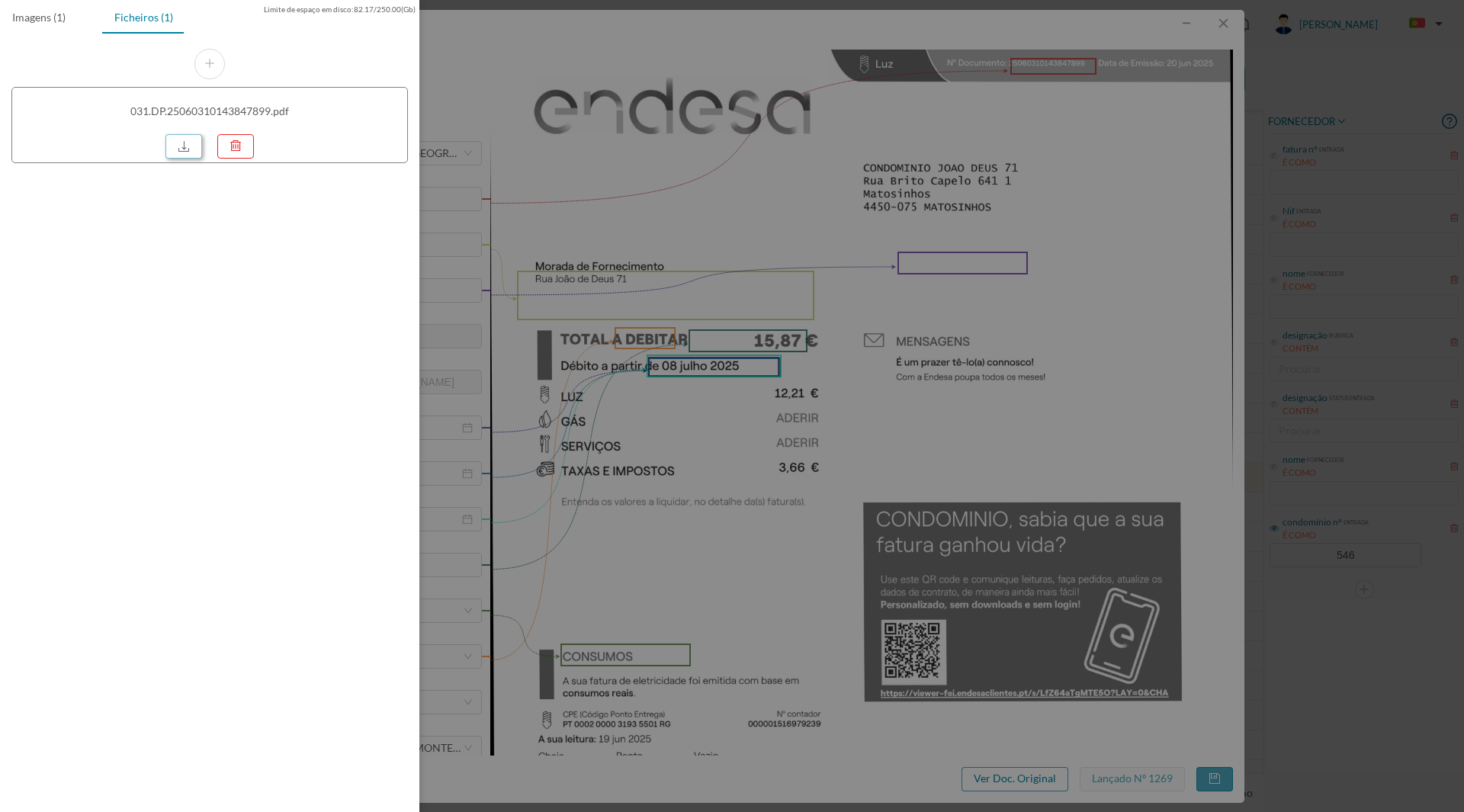
click at [182, 150] on link at bounding box center [184, 147] width 37 height 24
drag, startPoint x: 661, startPoint y: 198, endPoint x: 893, endPoint y: 169, distance: 233.8
click at [665, 199] on div at bounding box center [732, 406] width 1464 height 812
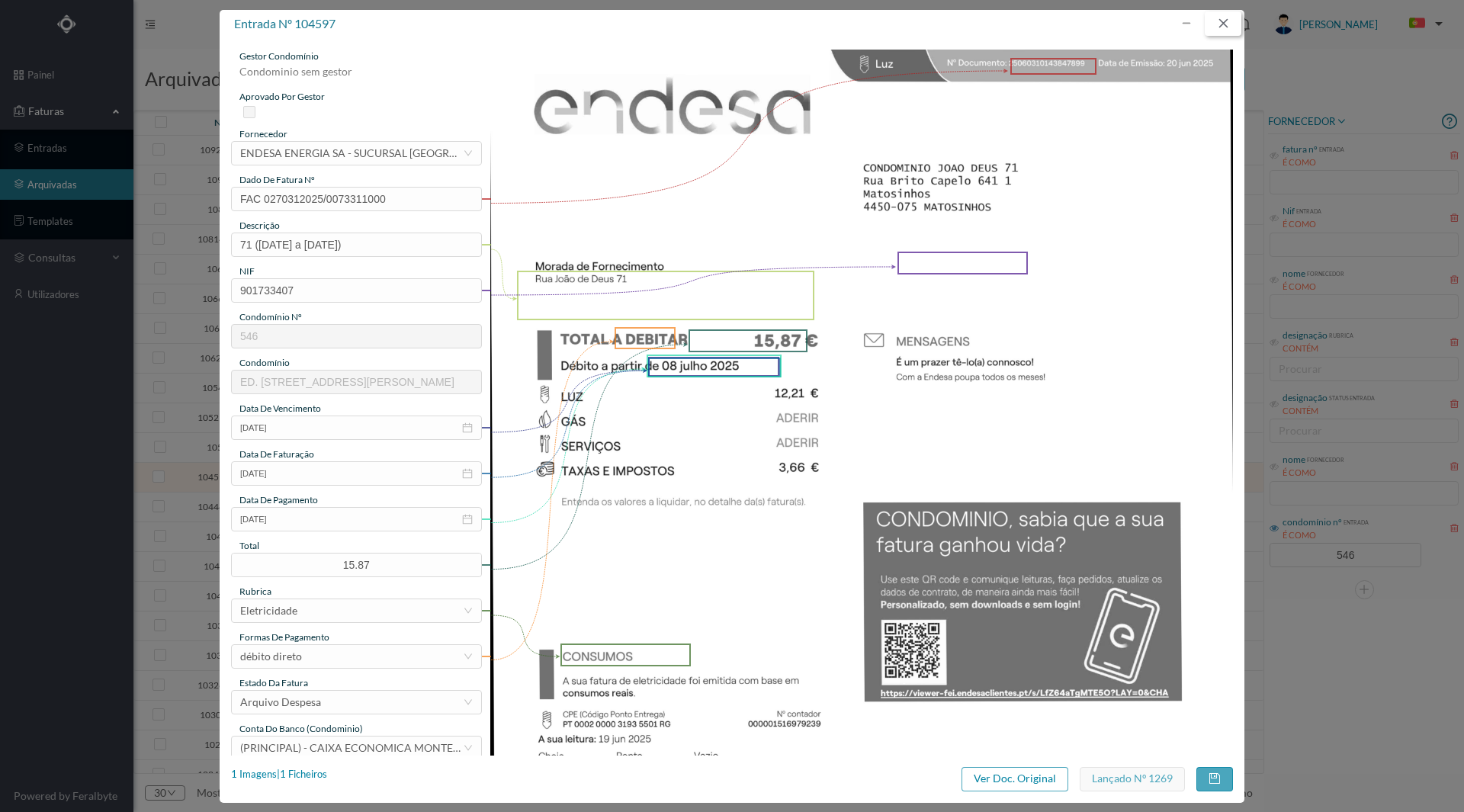
click at [1224, 30] on button "button" at bounding box center [1223, 24] width 37 height 24
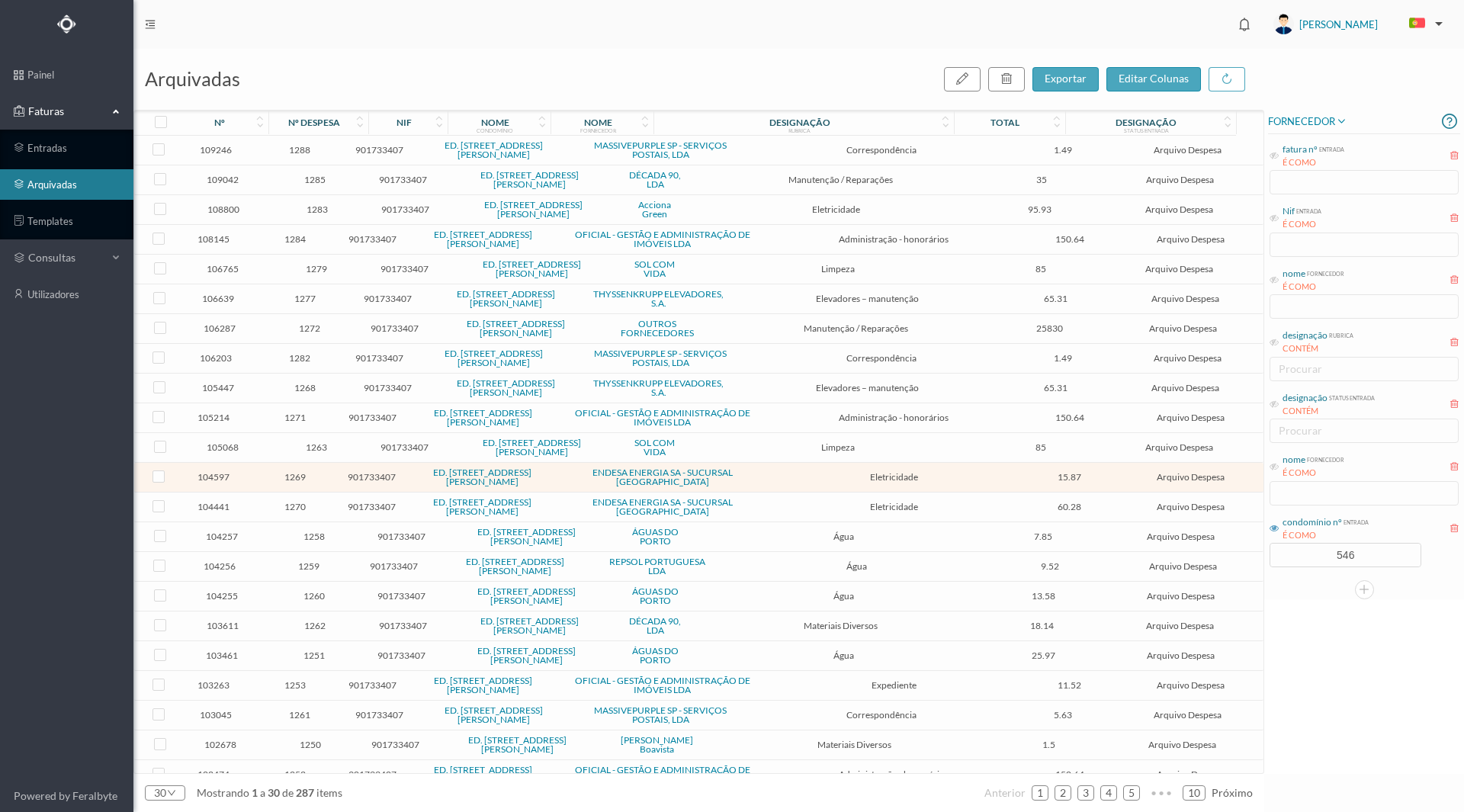
click at [308, 501] on span "1270" at bounding box center [294, 506] width 78 height 11
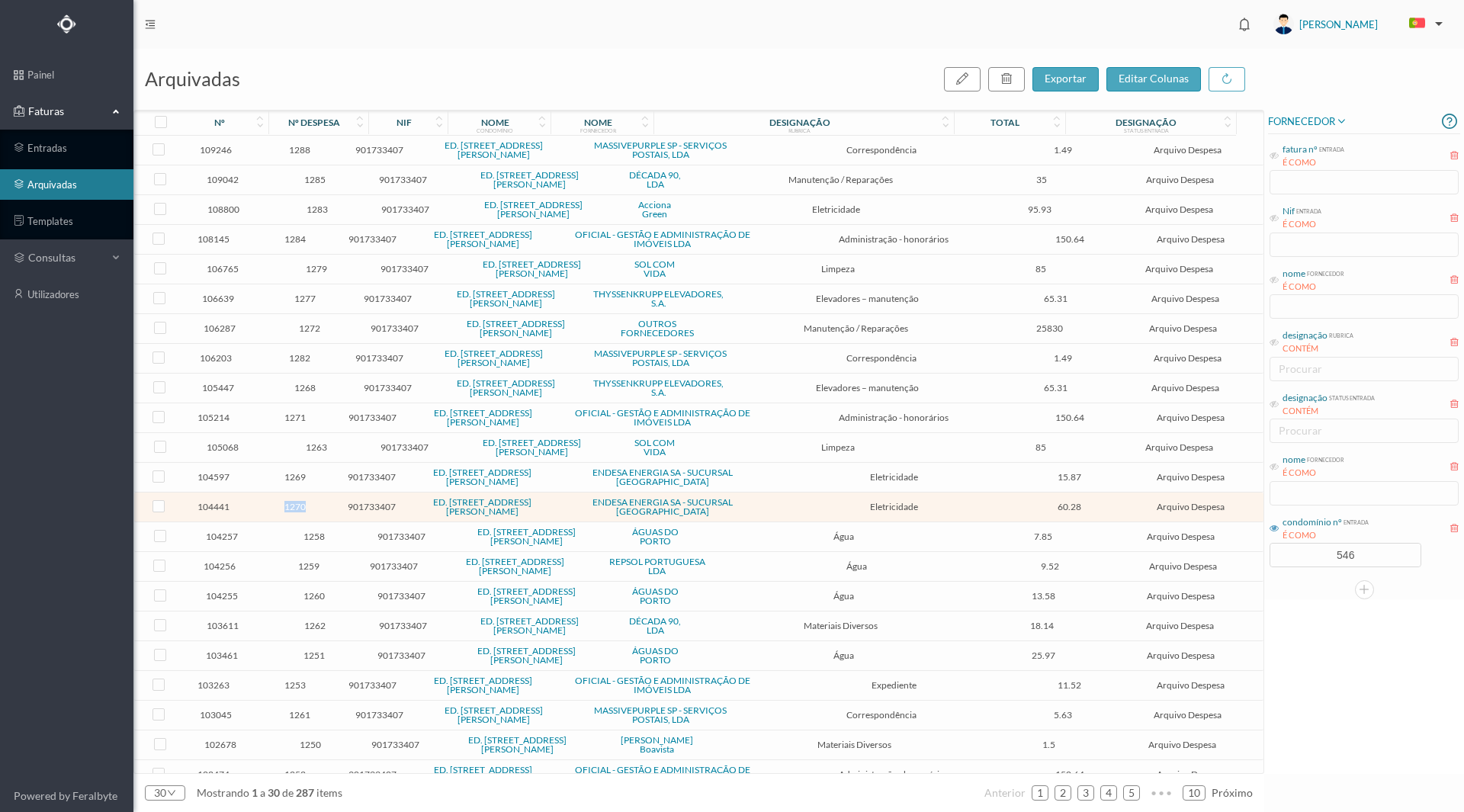
click at [308, 501] on span "1270" at bounding box center [294, 506] width 78 height 11
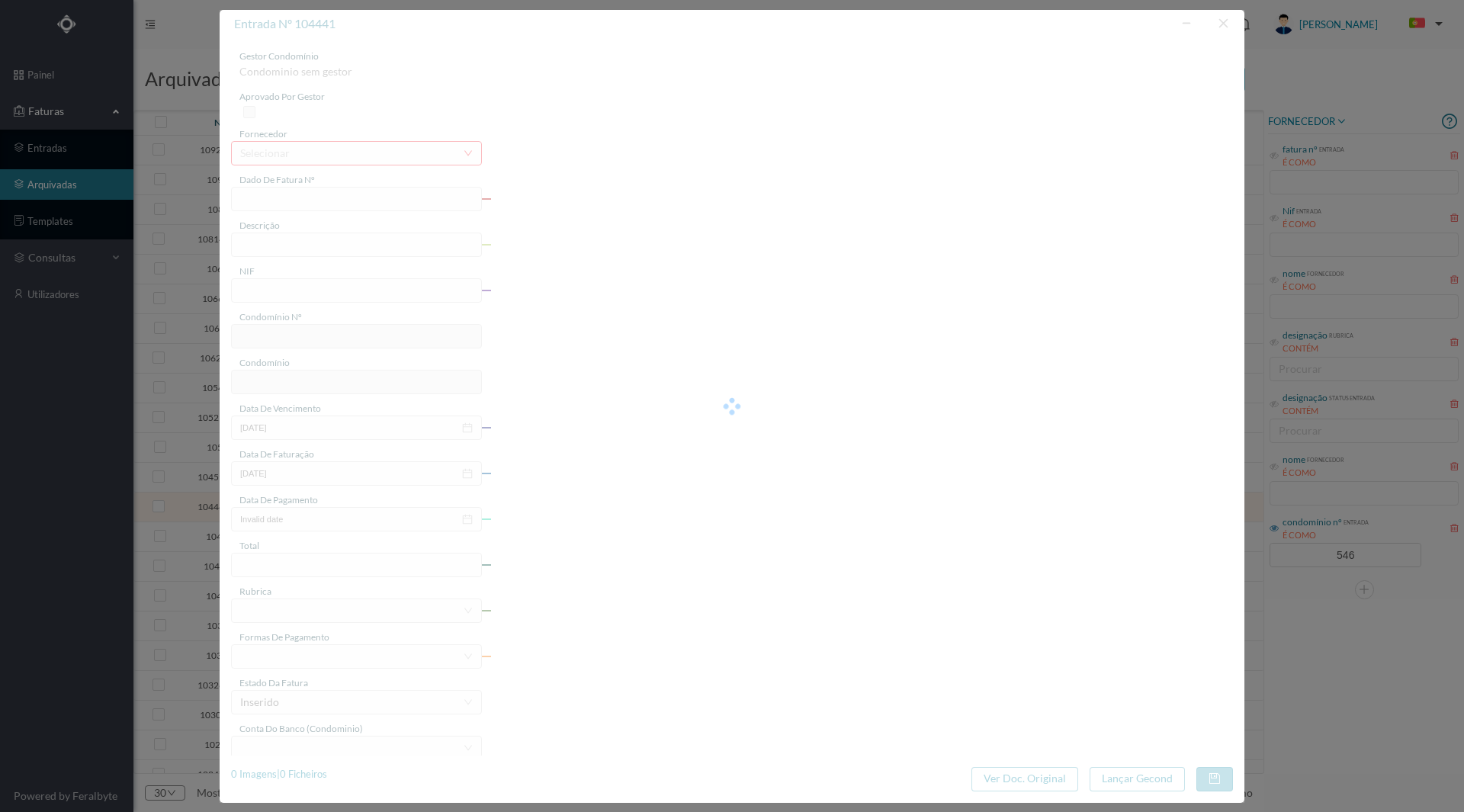
type input "FAC 0270312025/0073307575"
type input "71 ([DATE] a [DATE])"
type input "901733407"
type input "[DATE]"
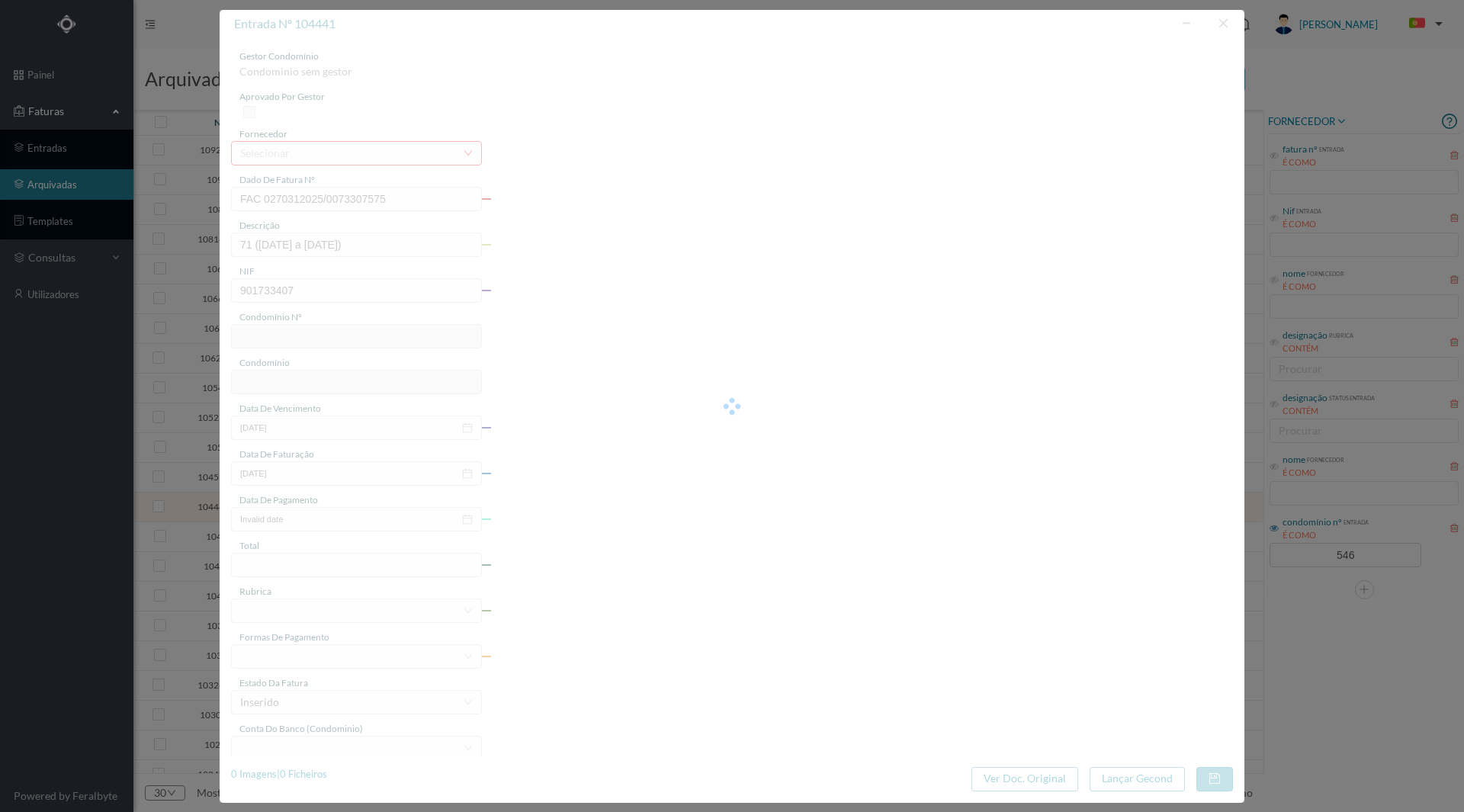
type input "[DATE]"
type input "60.28"
type input "546"
type input "ED. [STREET_ADDRESS][PERSON_NAME]"
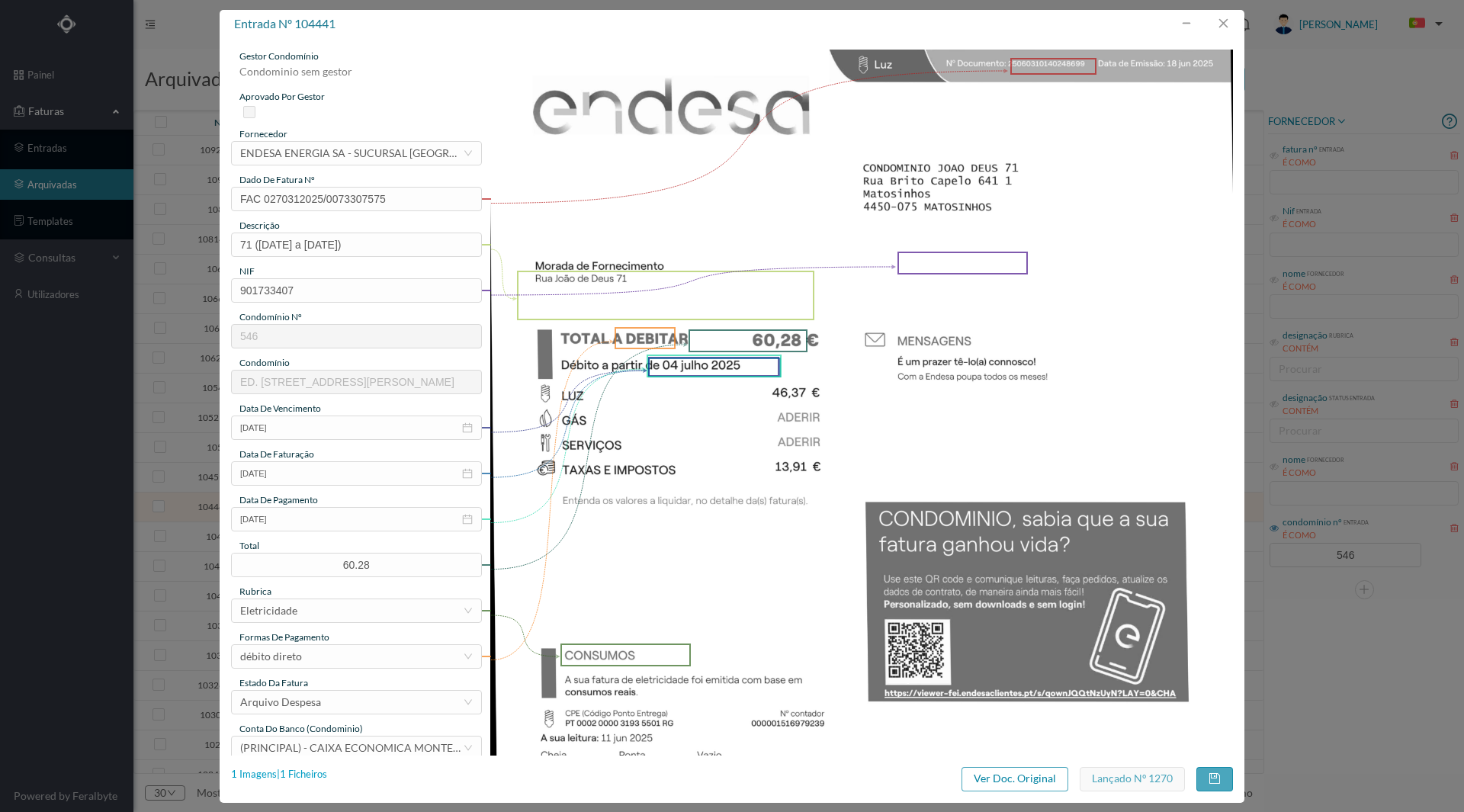
click at [304, 775] on div "1 Imagens | 1 Ficheiros" at bounding box center [279, 774] width 96 height 15
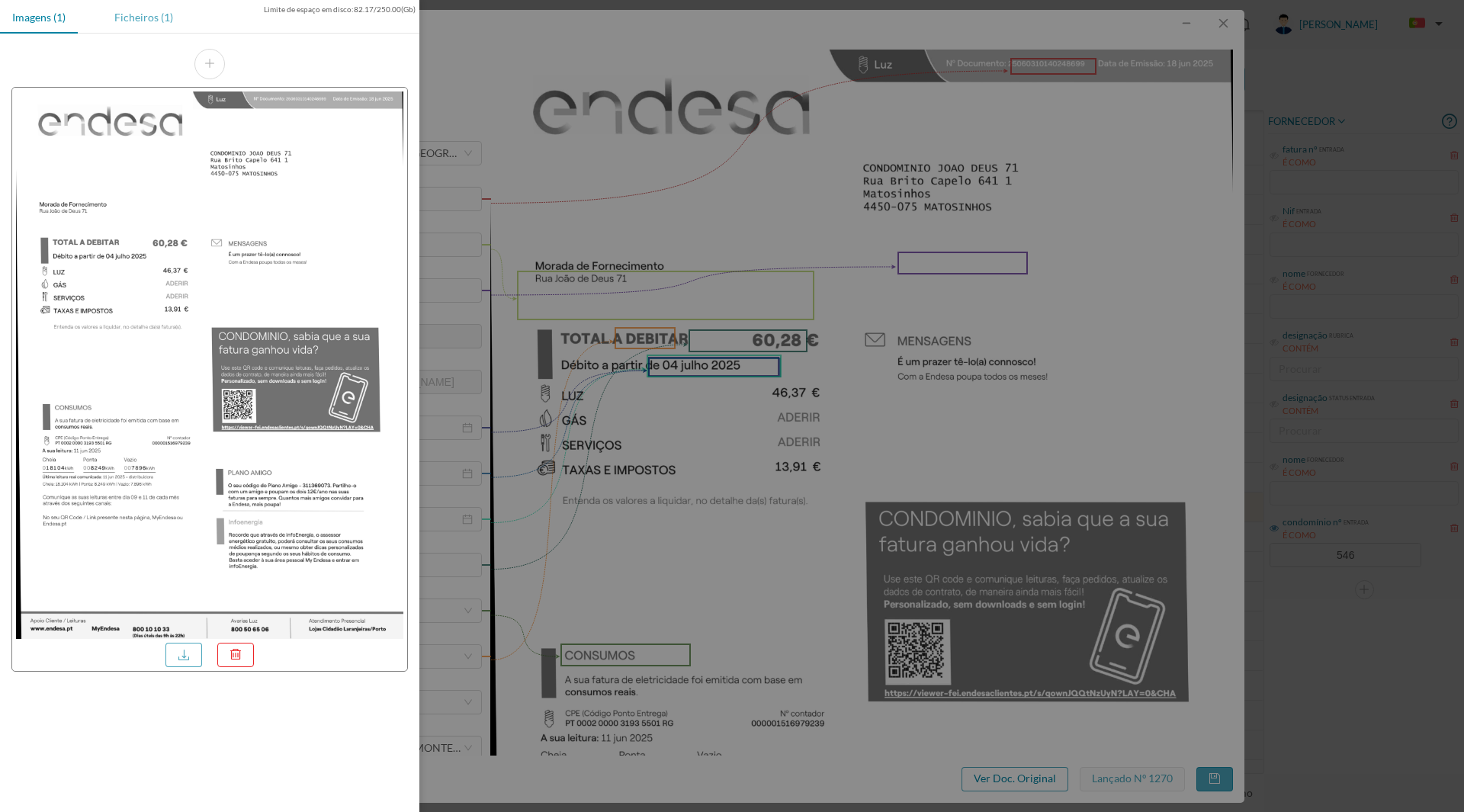
click at [143, 17] on div "Ficheiros (1)" at bounding box center [144, 17] width 83 height 34
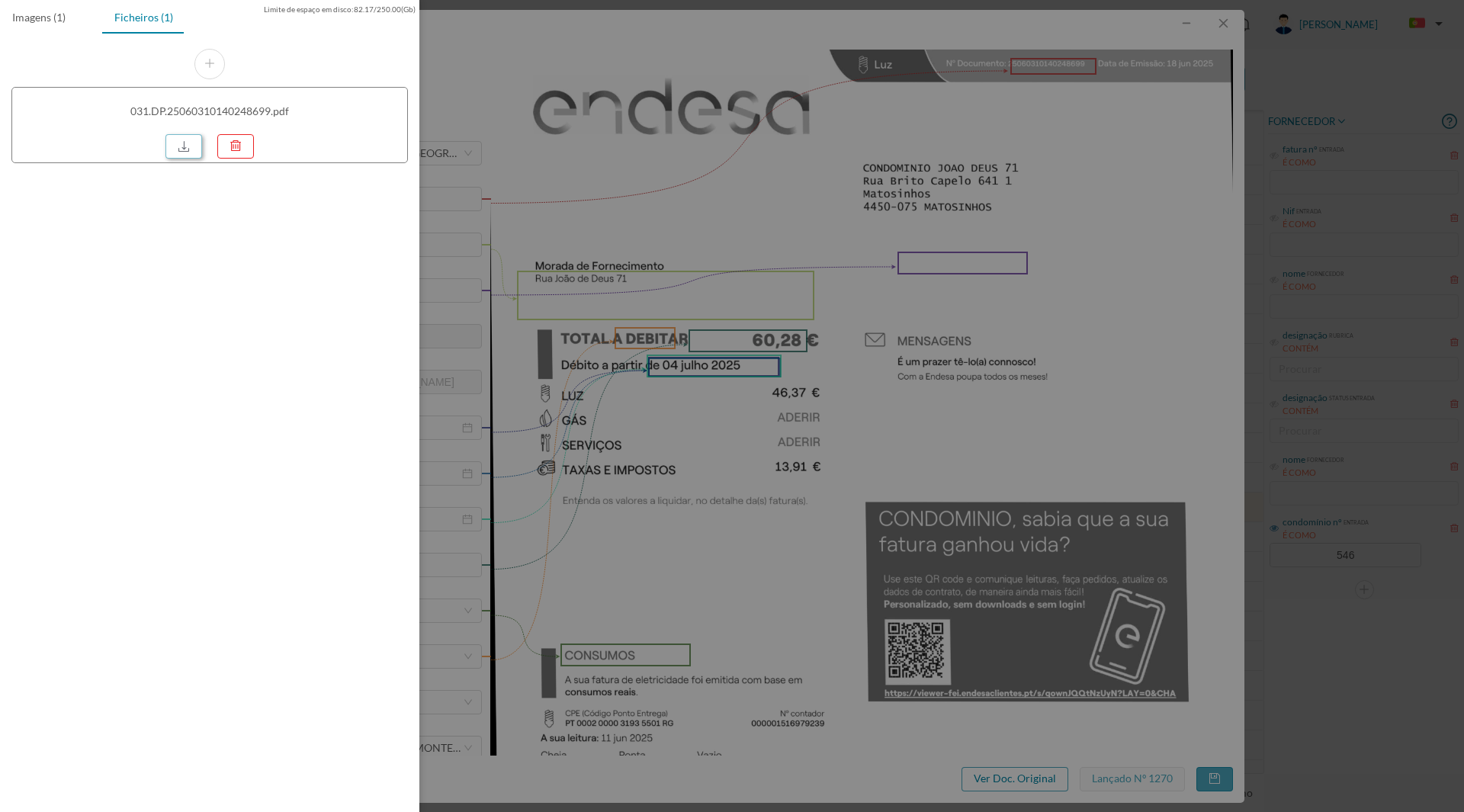
click at [181, 148] on link at bounding box center [184, 147] width 37 height 24
click at [720, 460] on div at bounding box center [732, 406] width 1464 height 812
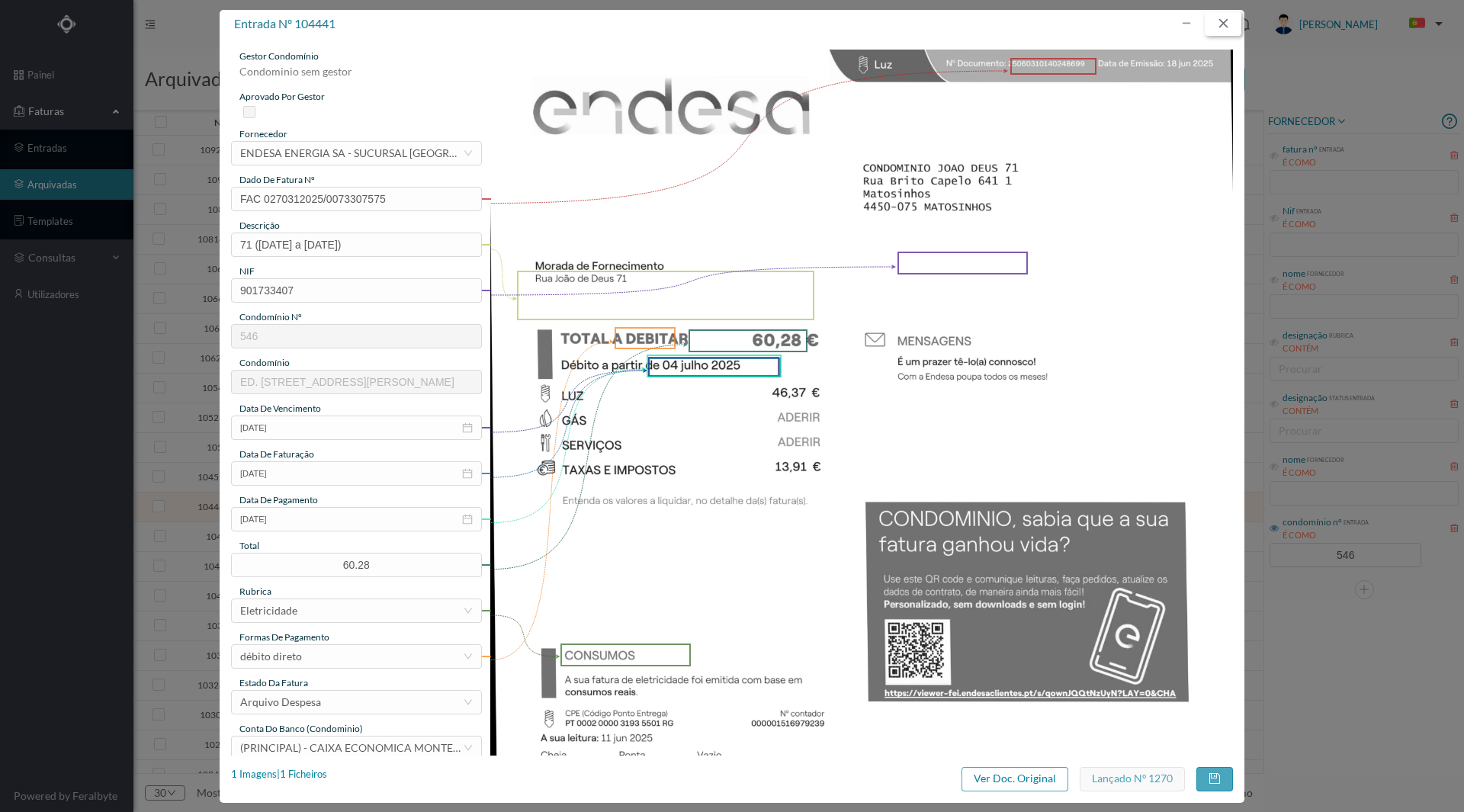
click at [1218, 22] on button "button" at bounding box center [1223, 24] width 37 height 24
